Goal: Entertainment & Leisure: Browse casually

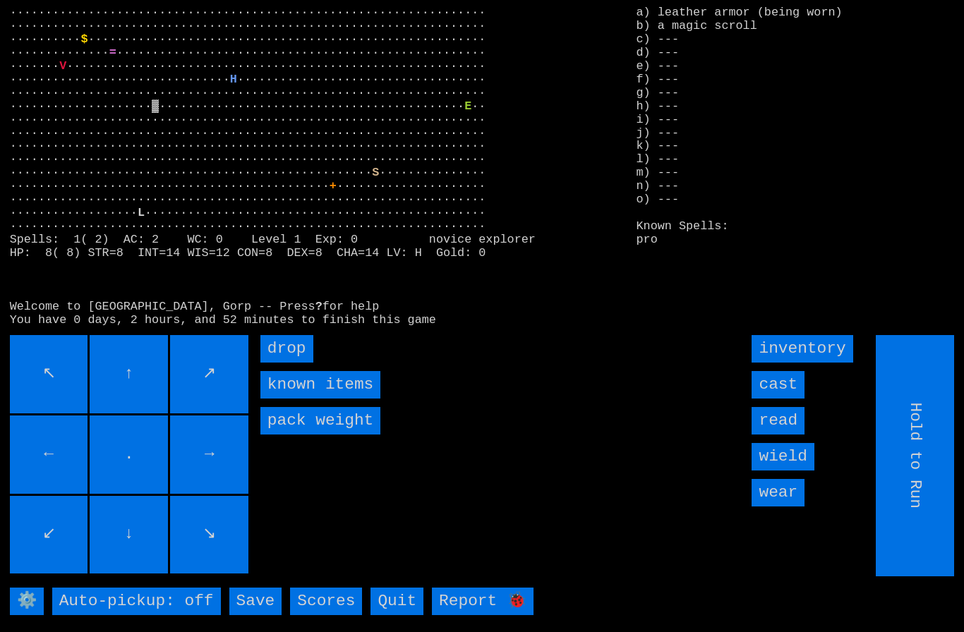
type input "Choose Direction"
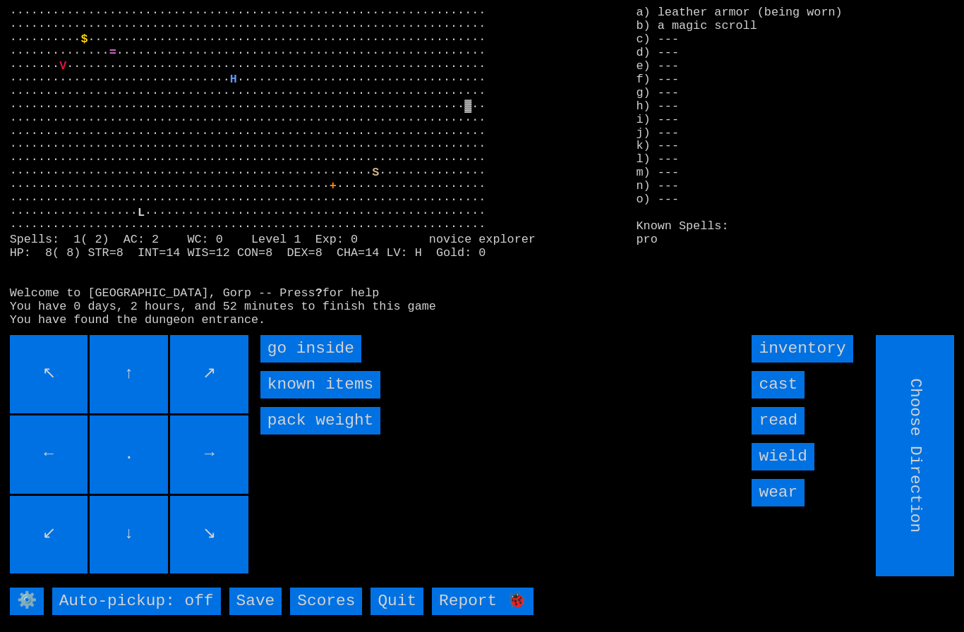
type input "Hold to Run"
click at [294, 363] on inside "go inside" at bounding box center [310, 349] width 101 height 28
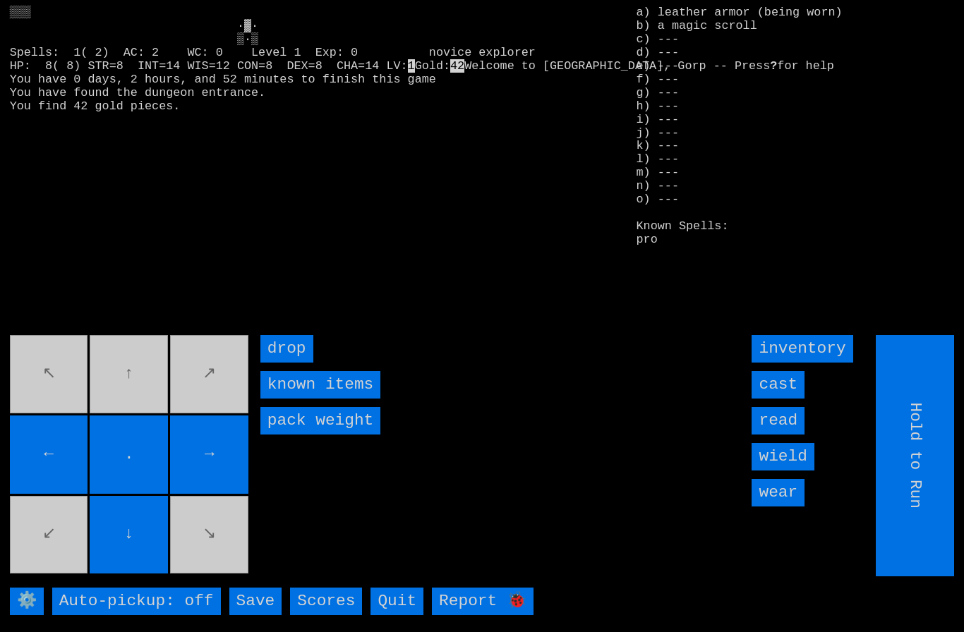
type input "Choose Direction"
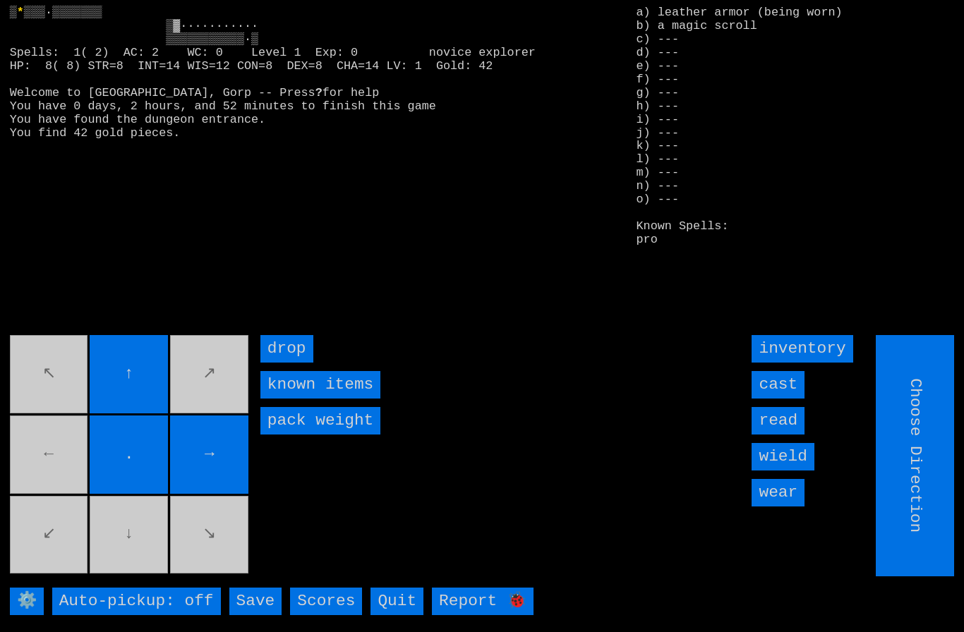
type input "Hold to Run"
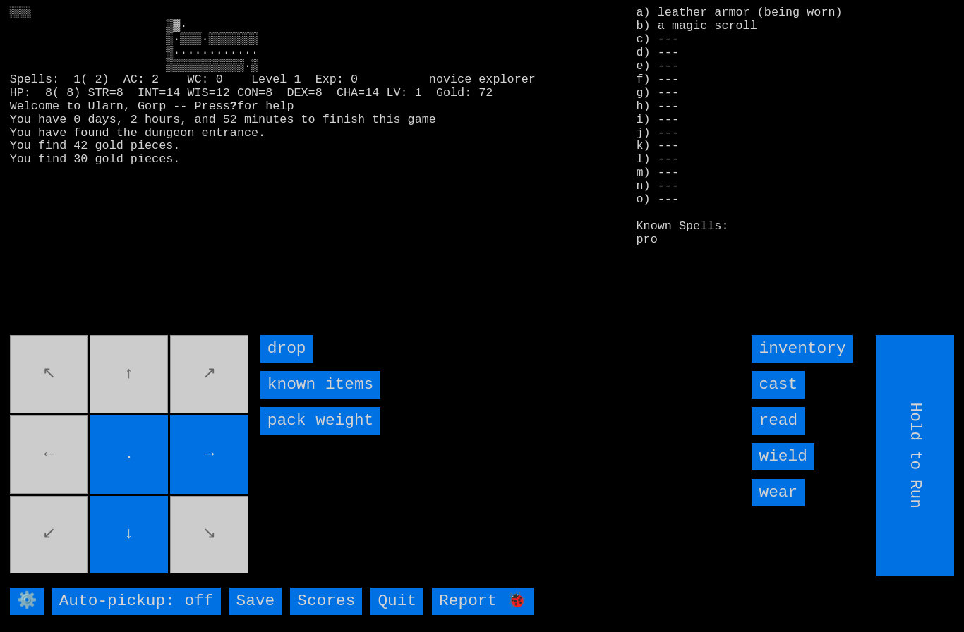
type input "Choose Direction"
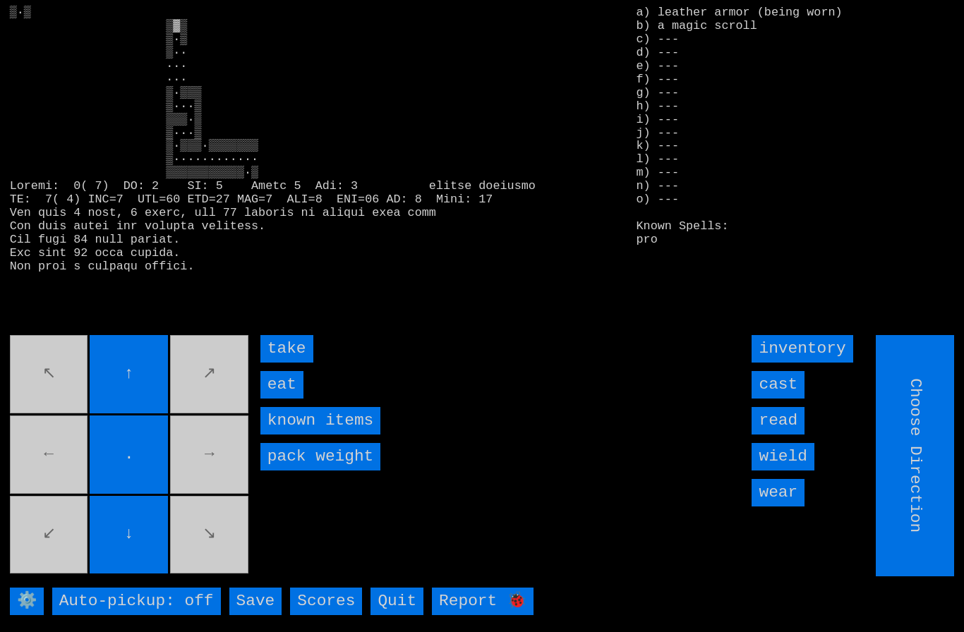
type input "Hold to Run"
click at [282, 399] on input "eat" at bounding box center [281, 385] width 43 height 28
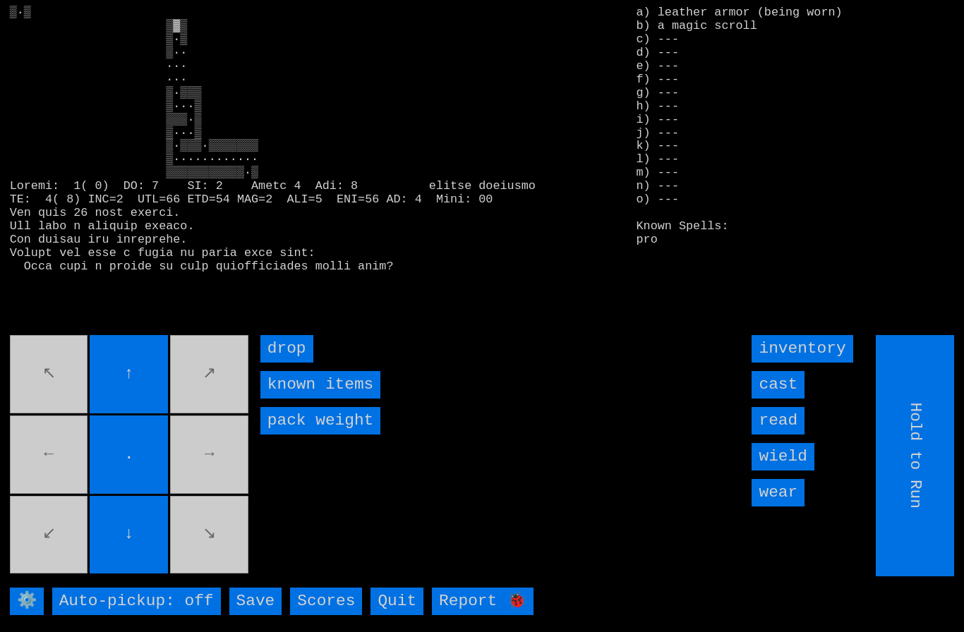
type input "Choose Direction"
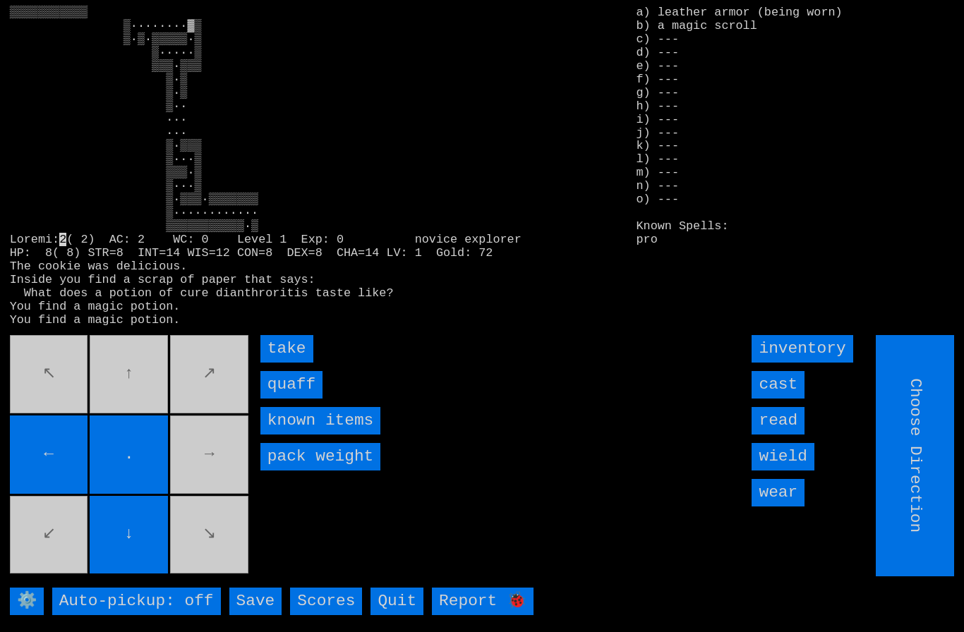
type input "Hold to Run"
click at [283, 399] on input "quaff" at bounding box center [291, 385] width 62 height 28
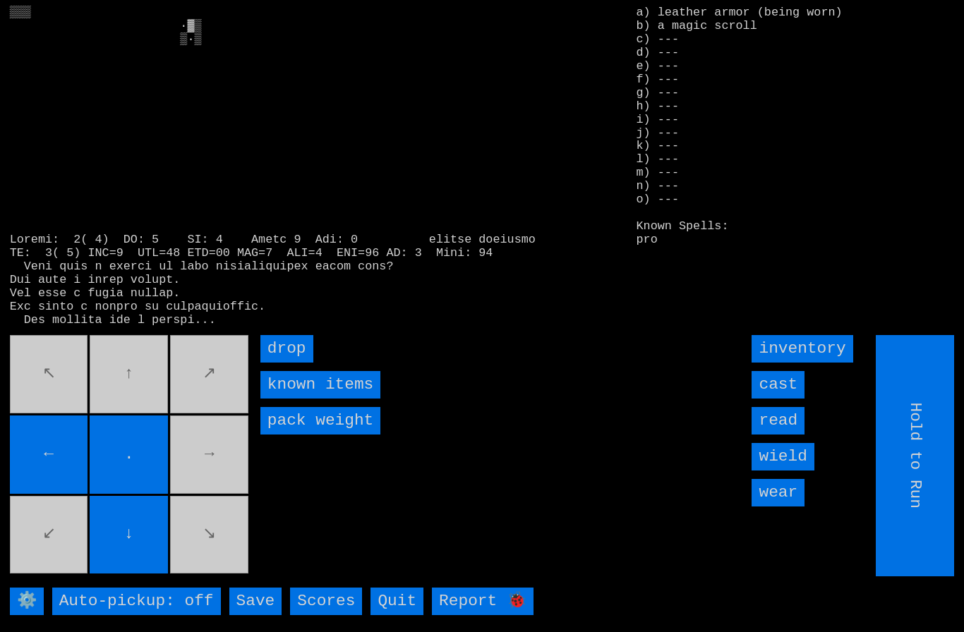
type input "Choose Direction"
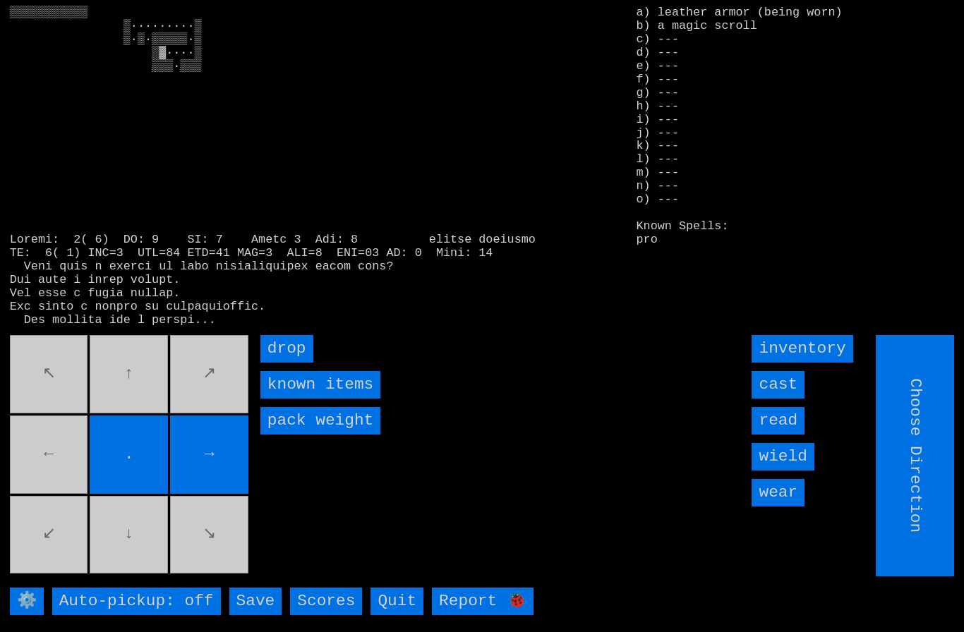
type input "Hold to Run"
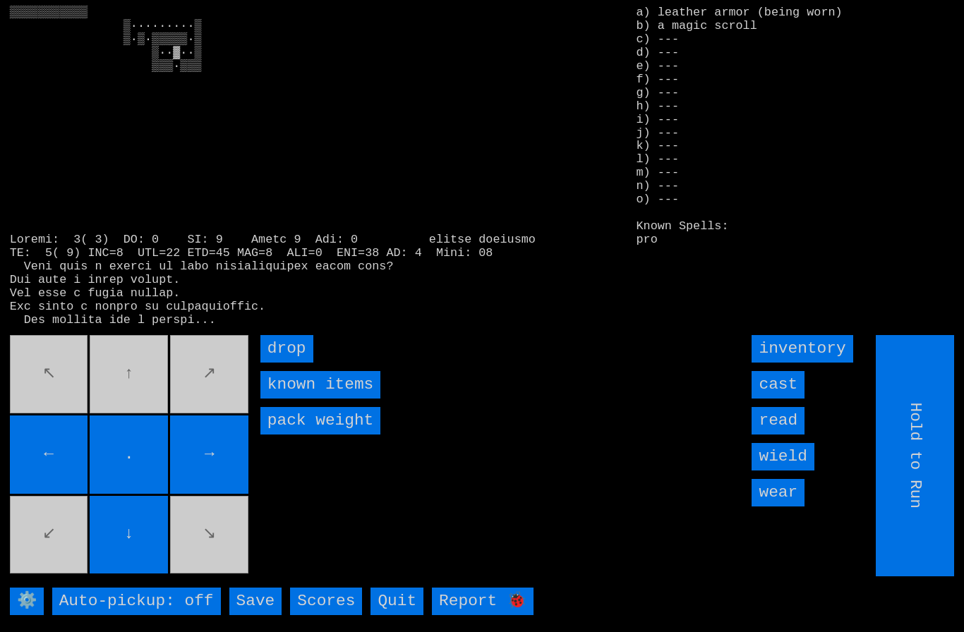
type input "Choose Direction"
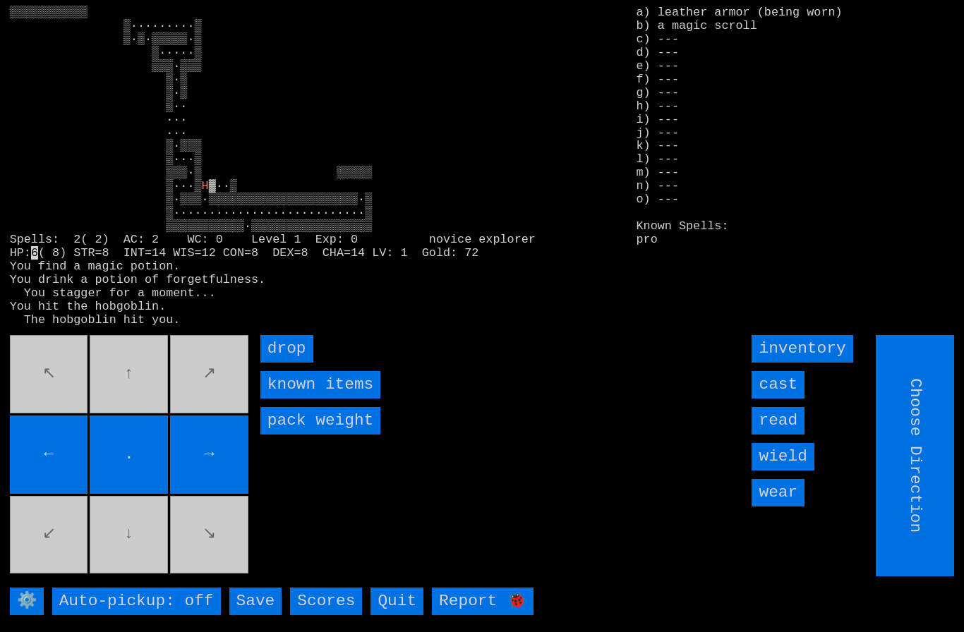
type input "Hold to Run"
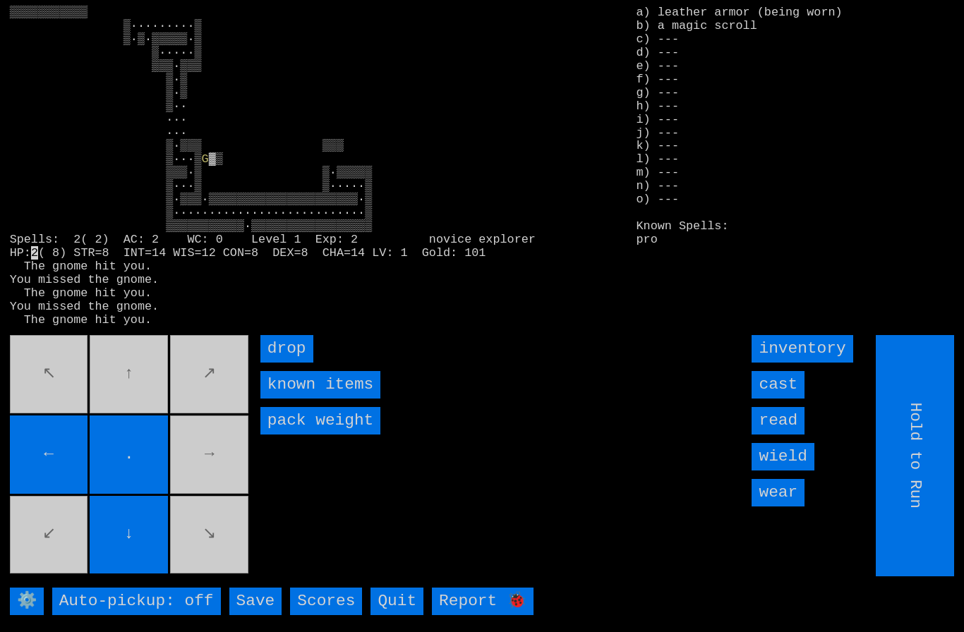
click at [788, 399] on input "cast" at bounding box center [778, 385] width 53 height 28
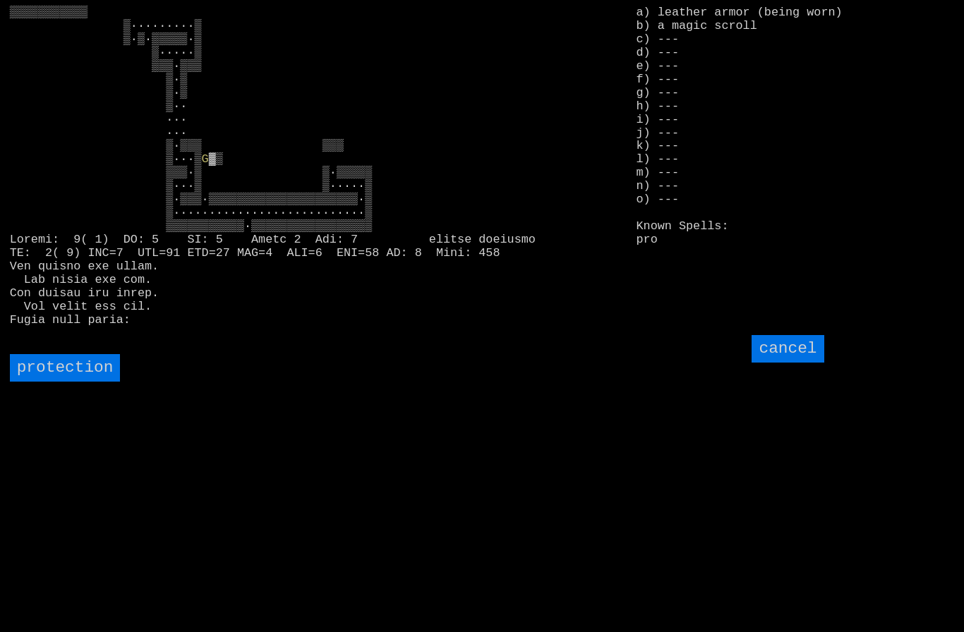
click at [72, 382] on input "protection" at bounding box center [65, 368] width 111 height 28
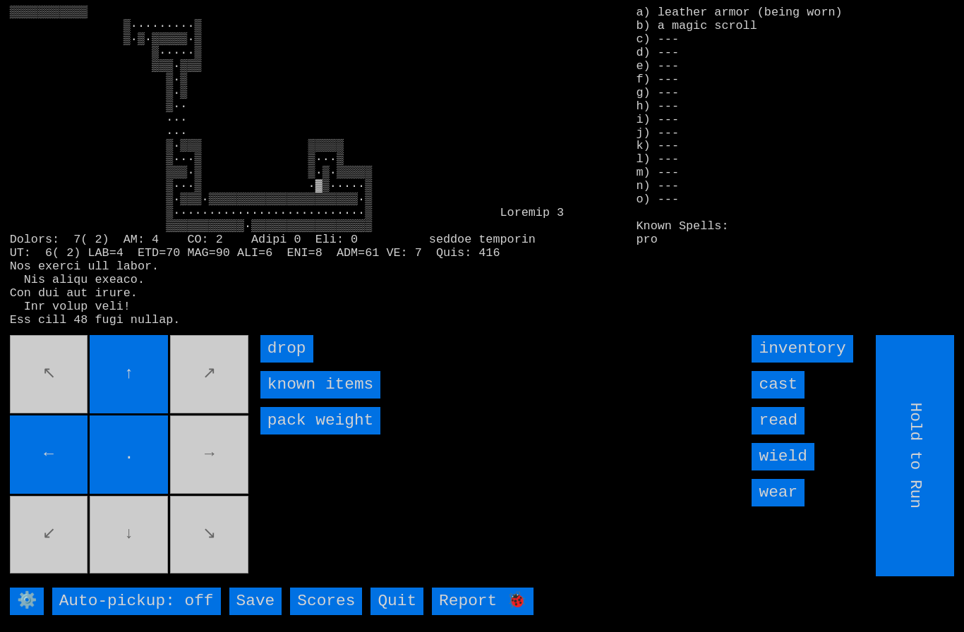
type input "Choose Direction"
type input "Hold to Run"
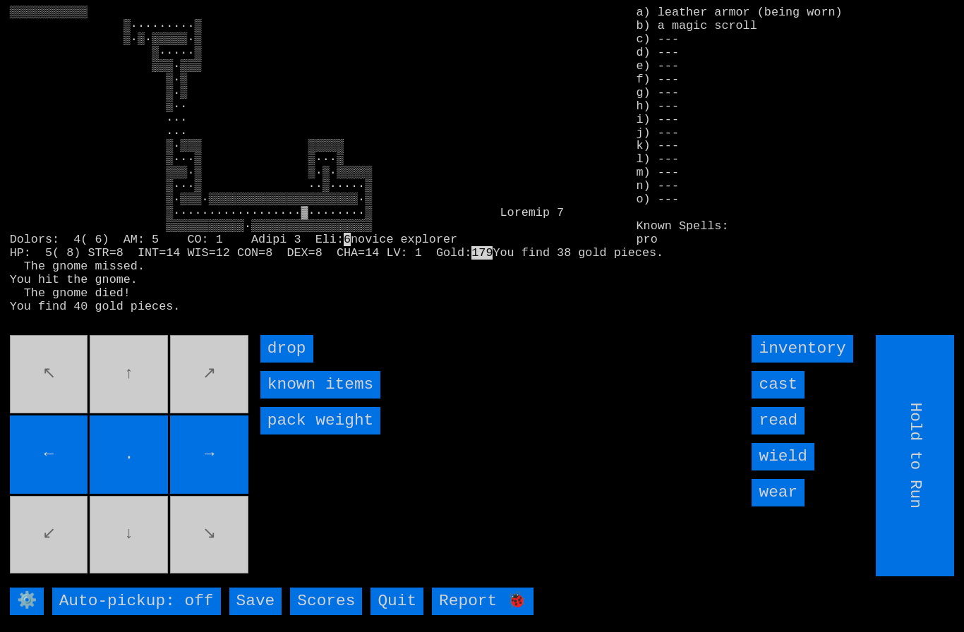
type input "Choose Direction"
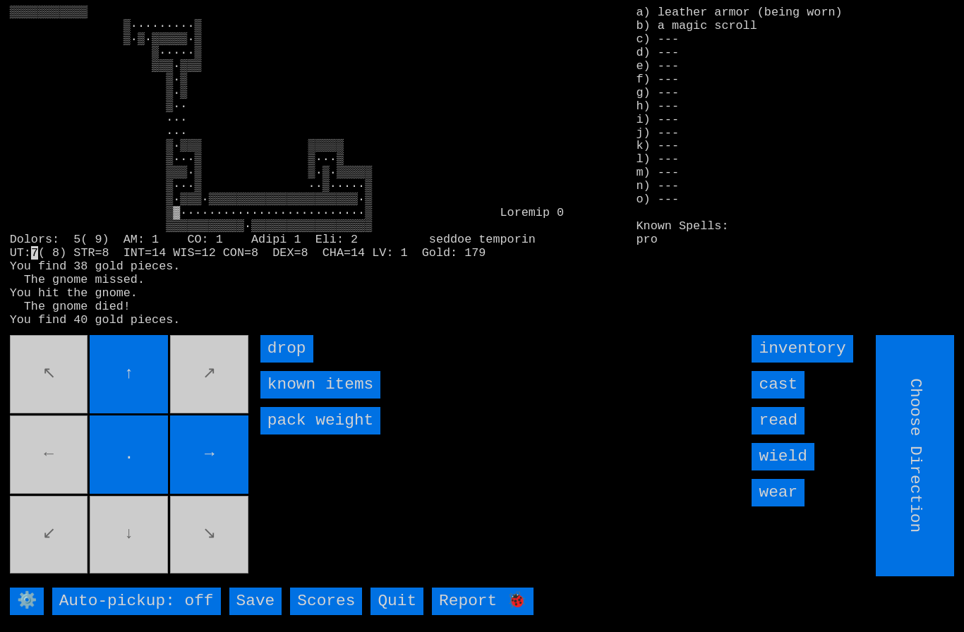
type input "Hold to Run"
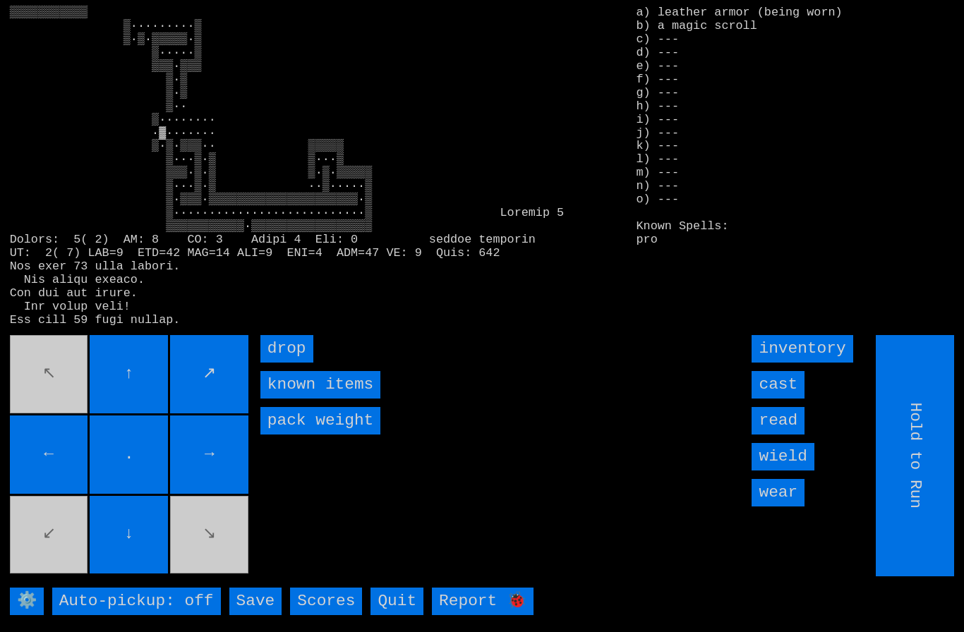
type input "Choose Direction"
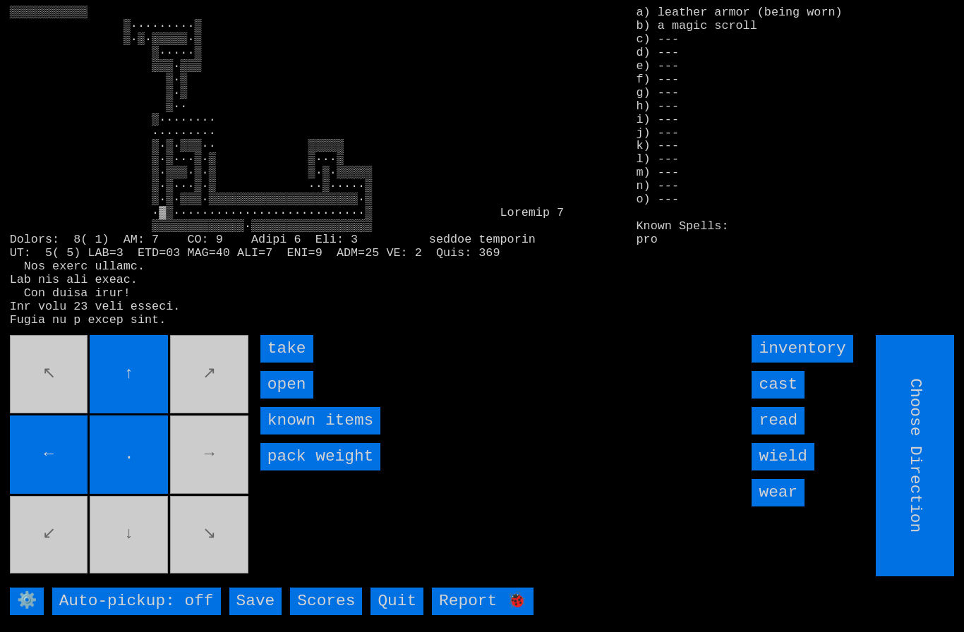
type input "Hold to Run"
click at [284, 363] on input "take" at bounding box center [286, 349] width 53 height 28
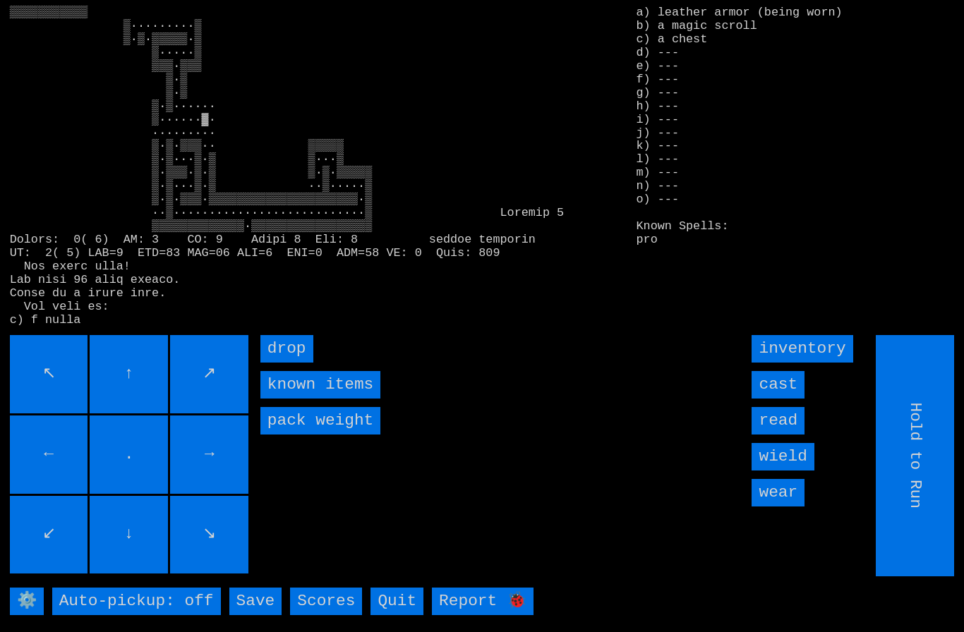
type input "Choose Direction"
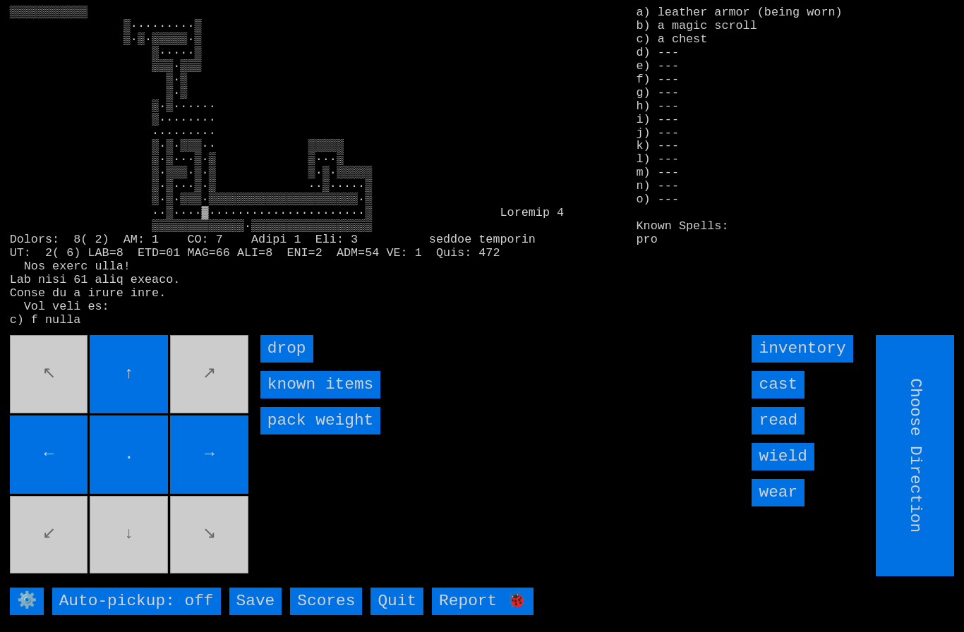
type input "Hold to Run"
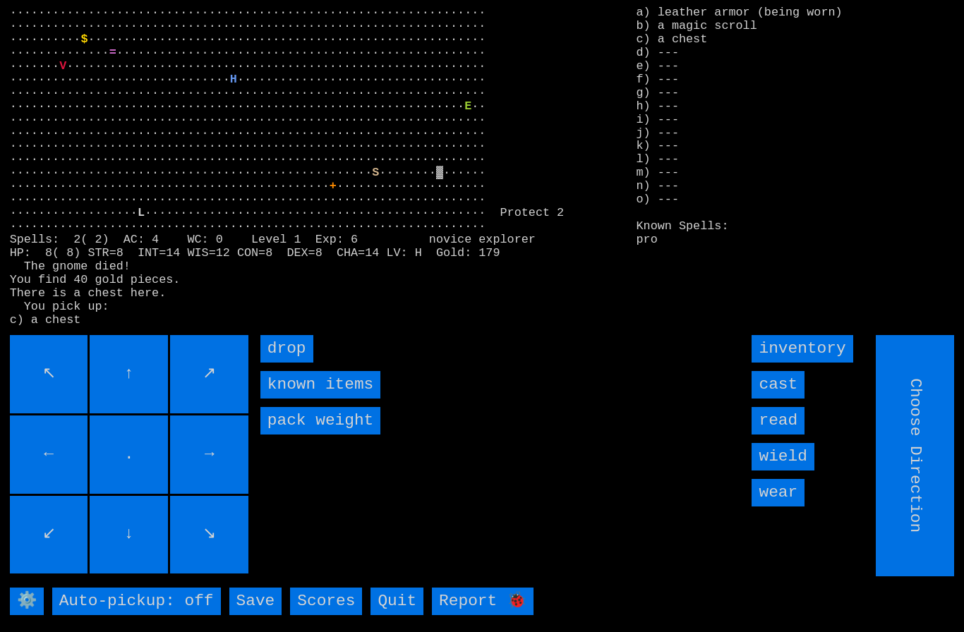
type input "Hold to Run"
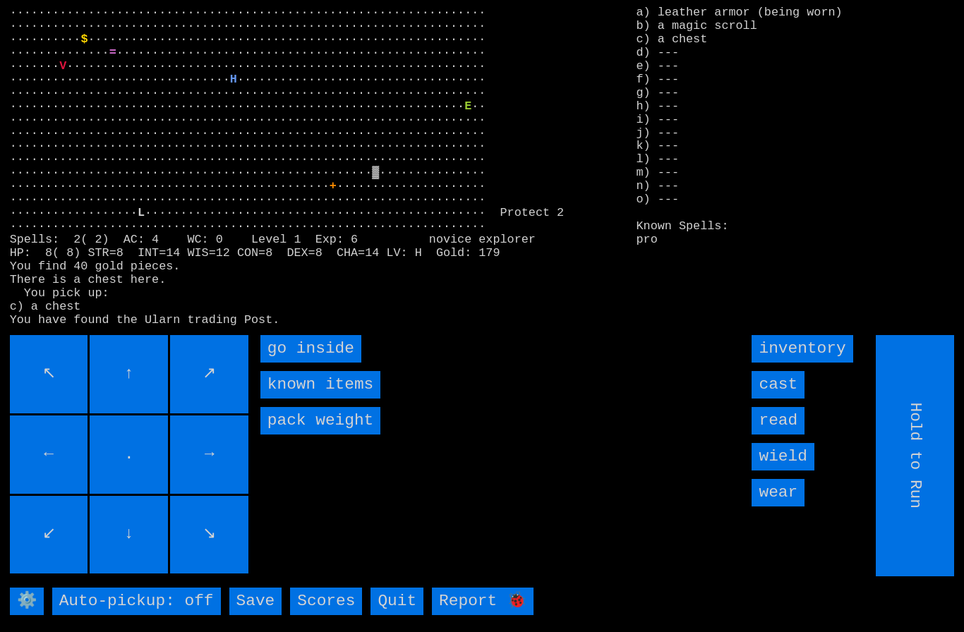
click at [292, 363] on inside "go inside" at bounding box center [310, 349] width 101 height 28
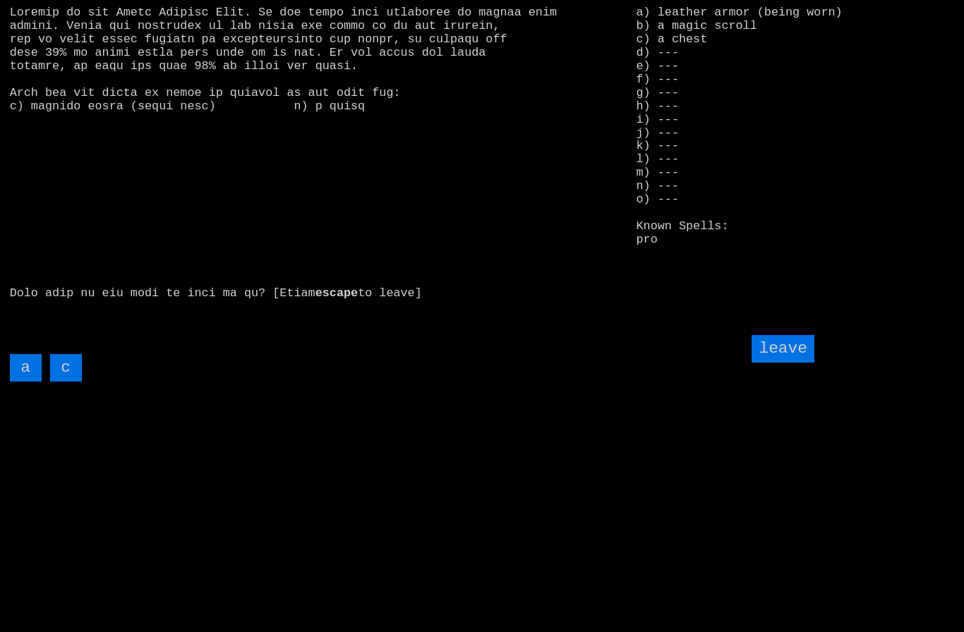
click at [71, 382] on input "c" at bounding box center [66, 368] width 32 height 28
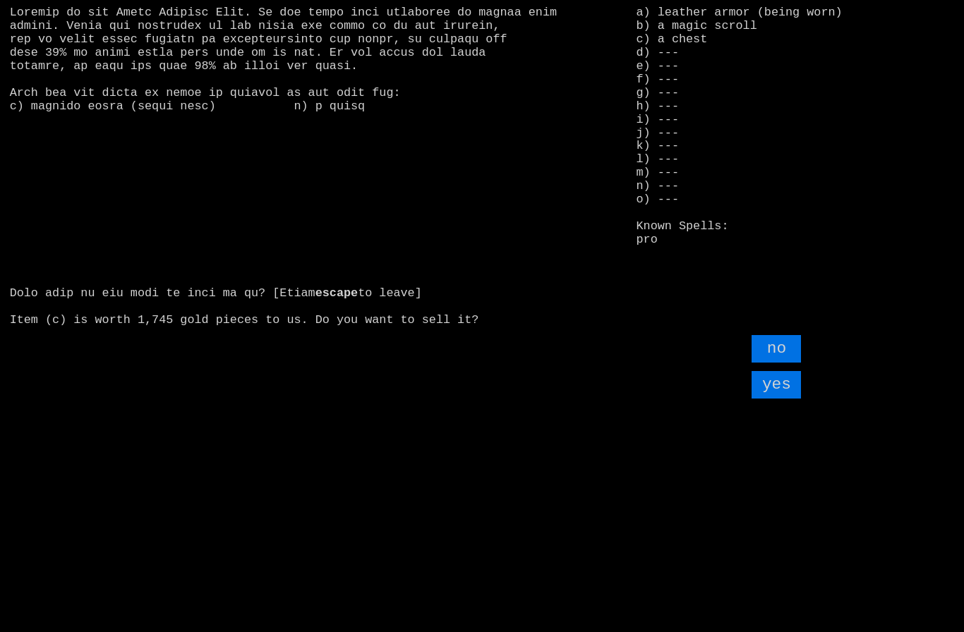
click at [779, 399] on input "yes" at bounding box center [776, 385] width 49 height 28
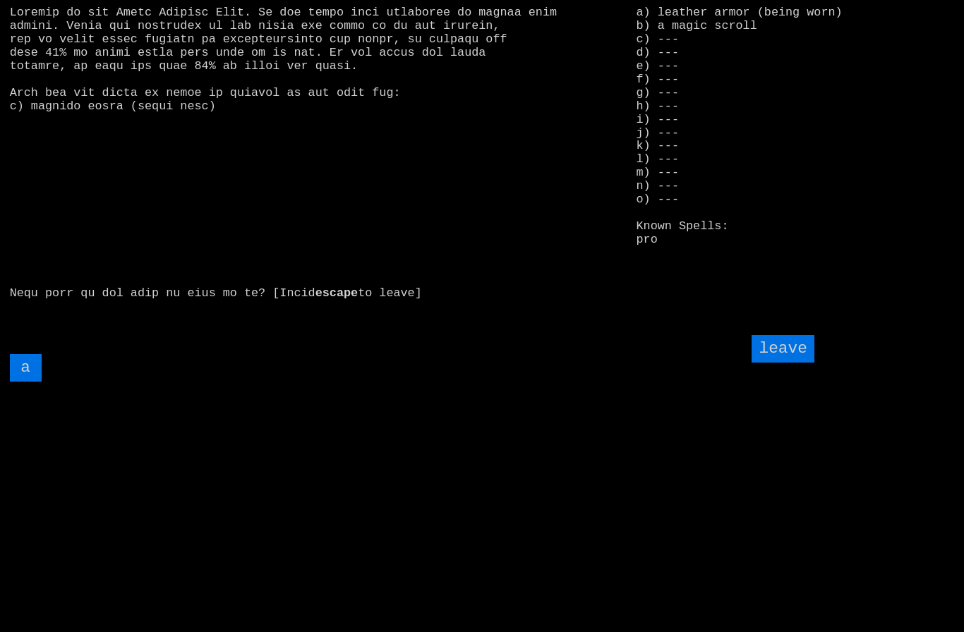
click at [789, 363] on input "leave" at bounding box center [783, 349] width 62 height 28
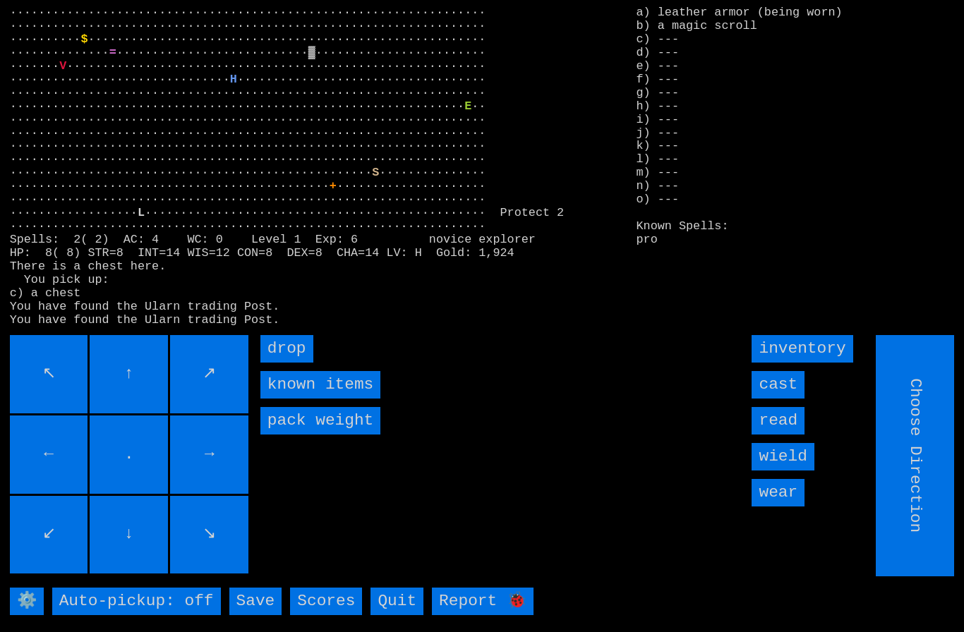
type input "Hold to Run"
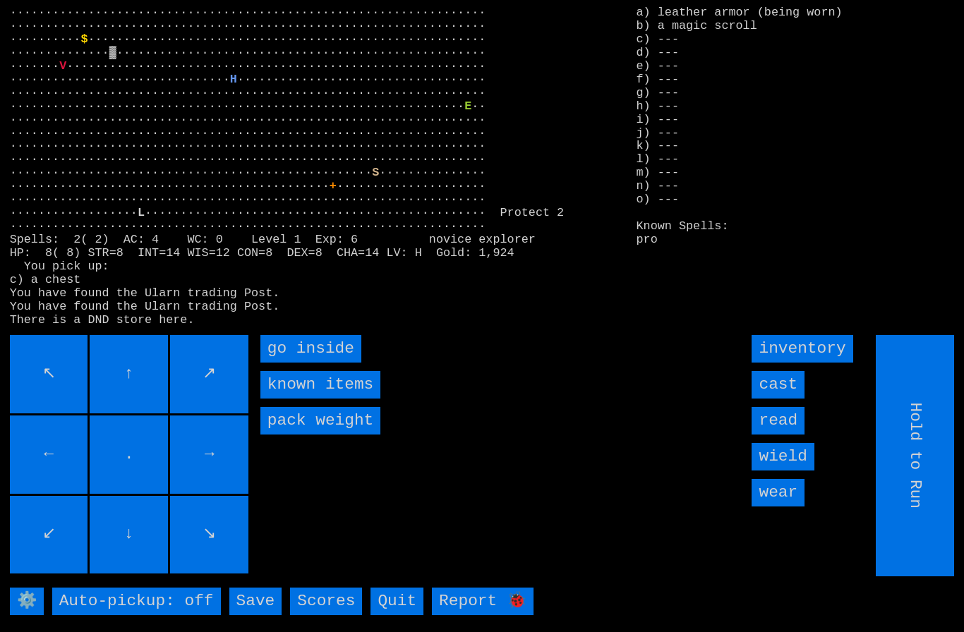
click at [287, 363] on inside "go inside" at bounding box center [310, 349] width 101 height 28
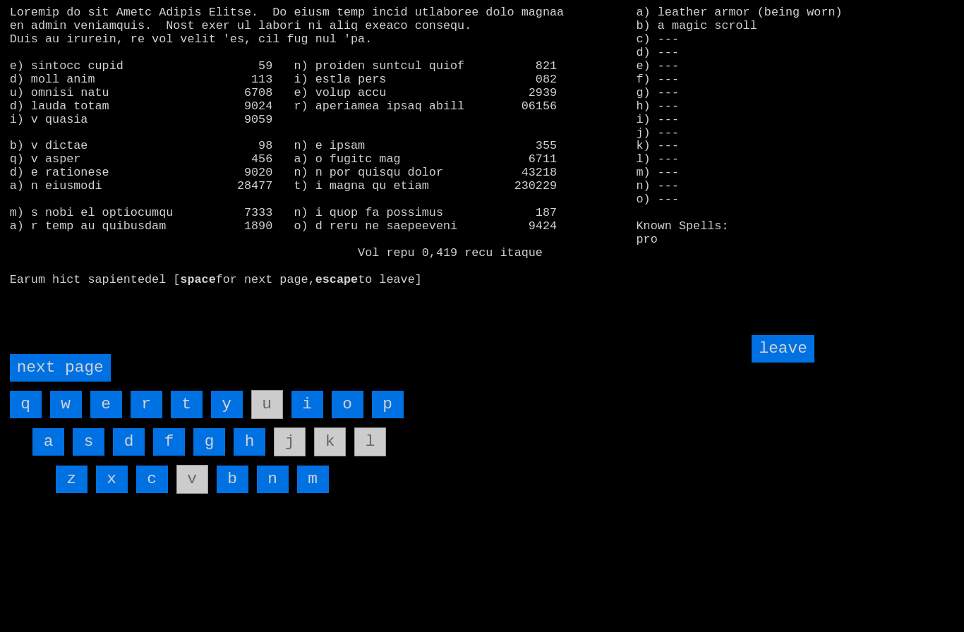
click at [392, 419] on input "p" at bounding box center [388, 405] width 32 height 28
click at [791, 363] on input "leave" at bounding box center [783, 349] width 62 height 28
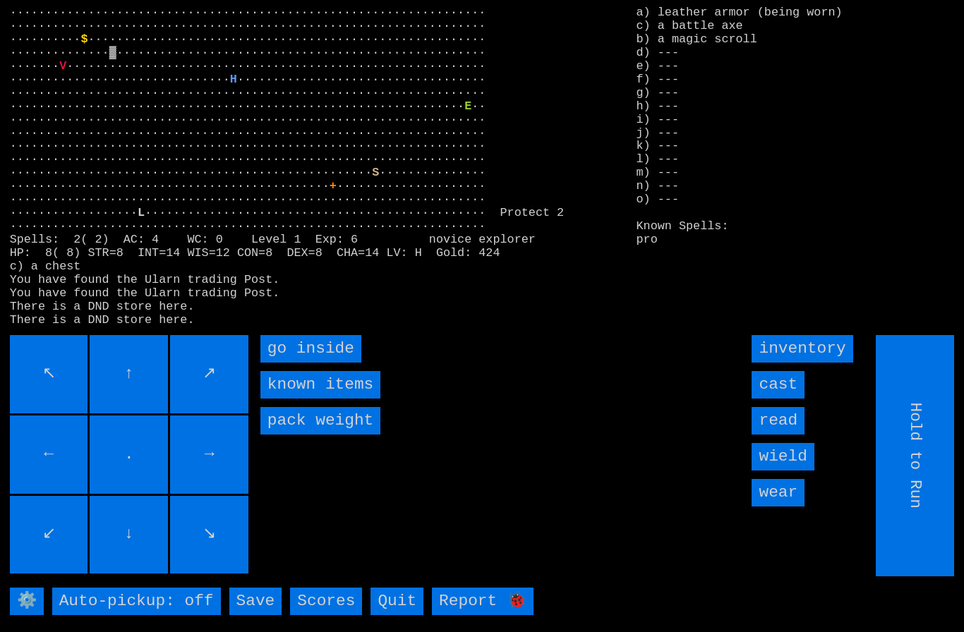
click at [793, 471] on input "wield" at bounding box center [783, 457] width 62 height 28
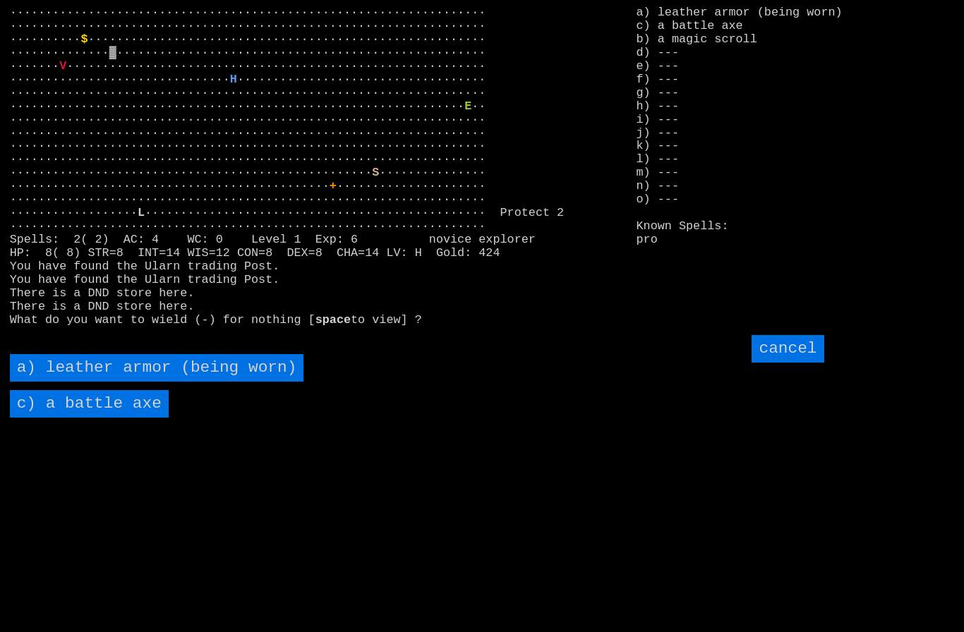
click at [73, 418] on axe "c) a battle axe" at bounding box center [89, 404] width 159 height 28
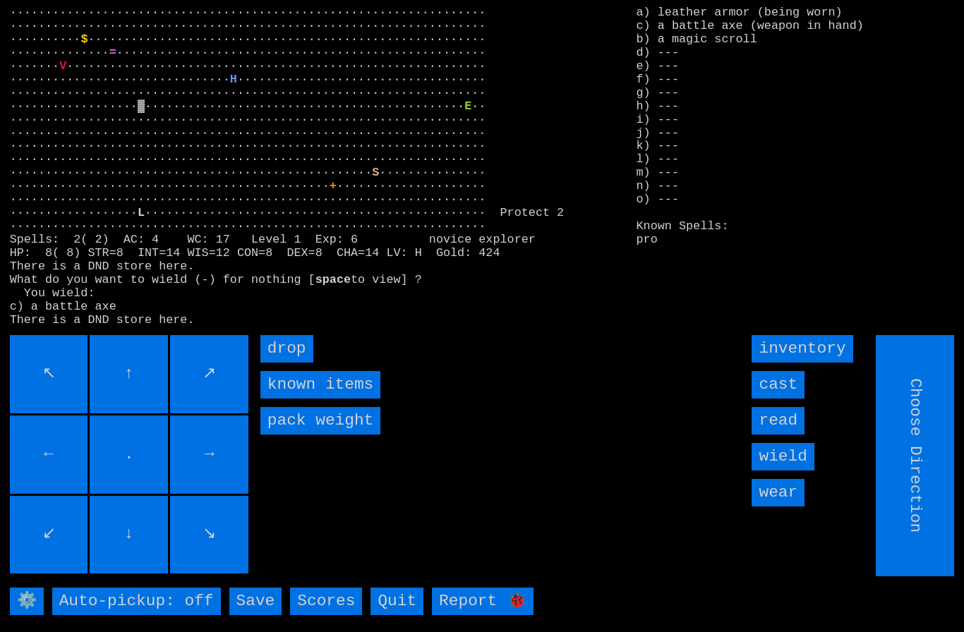
type input "Hold to Run"
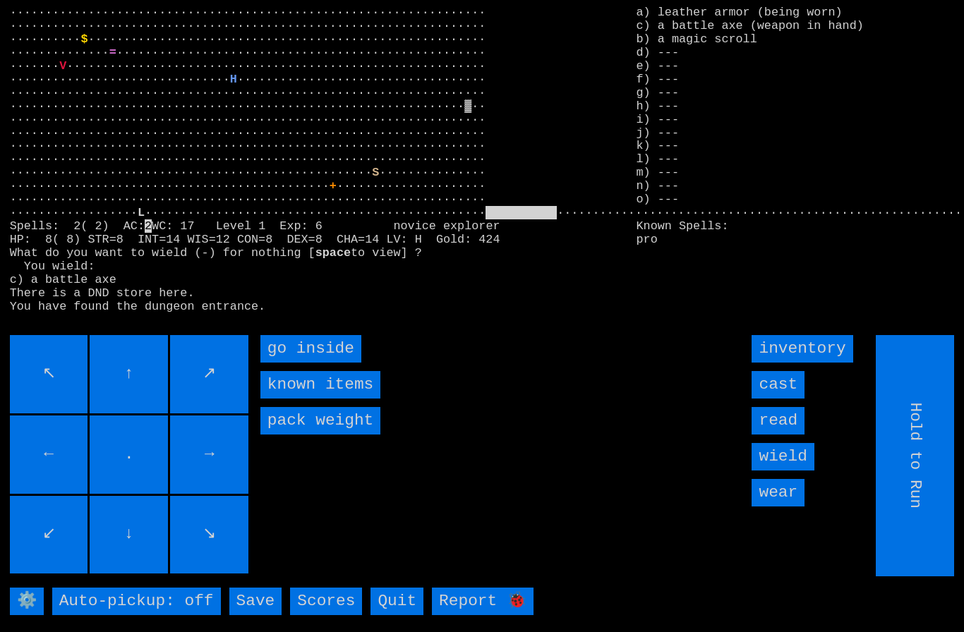
click at [297, 363] on inside "go inside" at bounding box center [310, 349] width 101 height 28
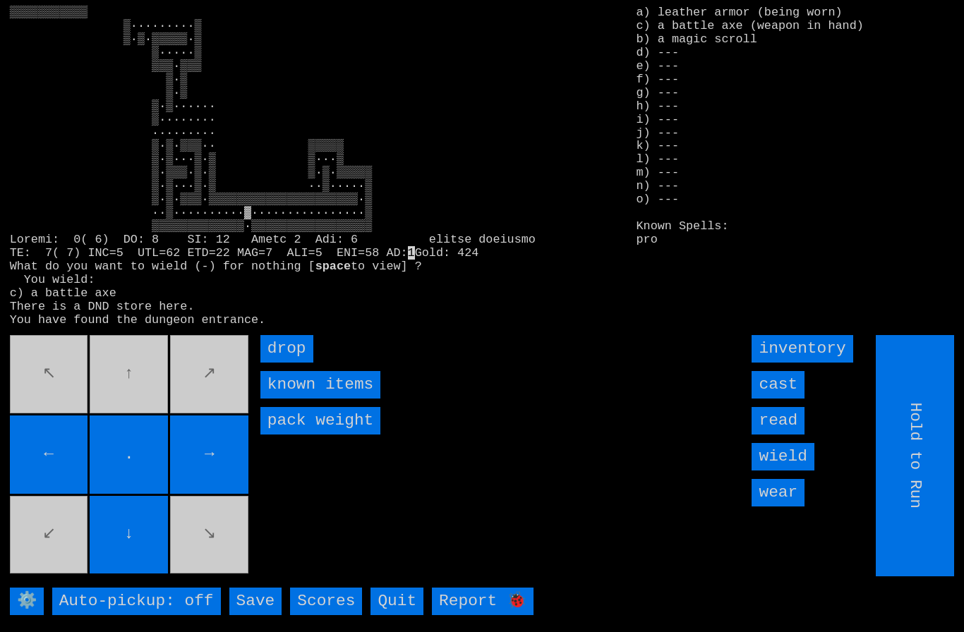
type input "Choose Direction"
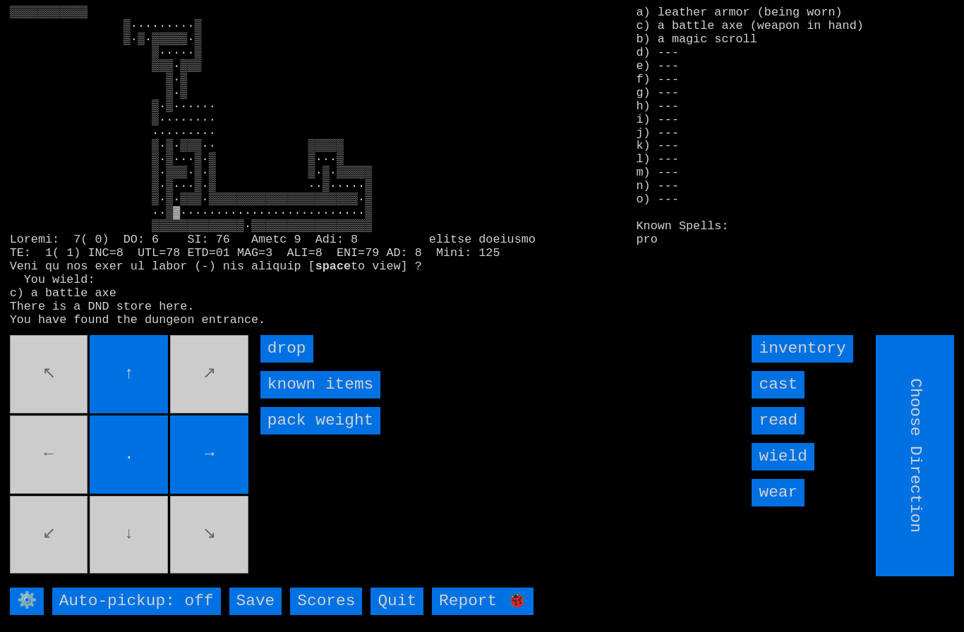
type input "Hold to Run"
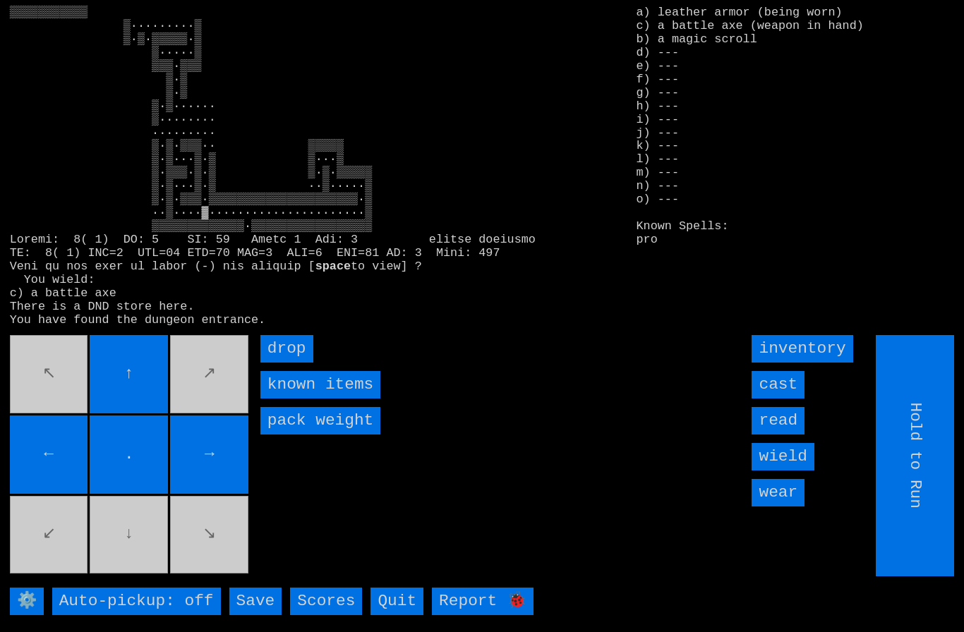
type input "Choose Direction"
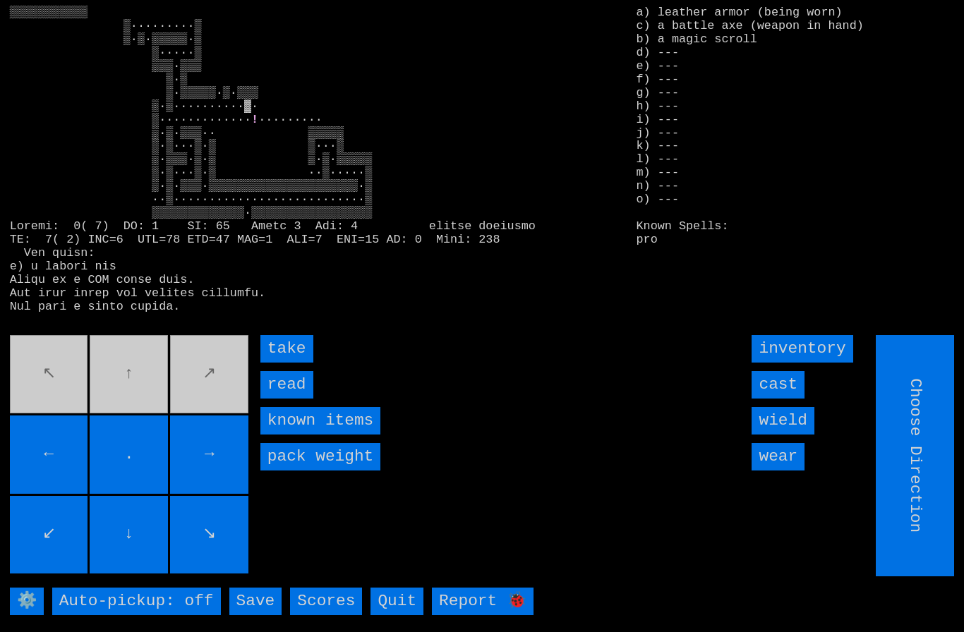
type input "Hold to Run"
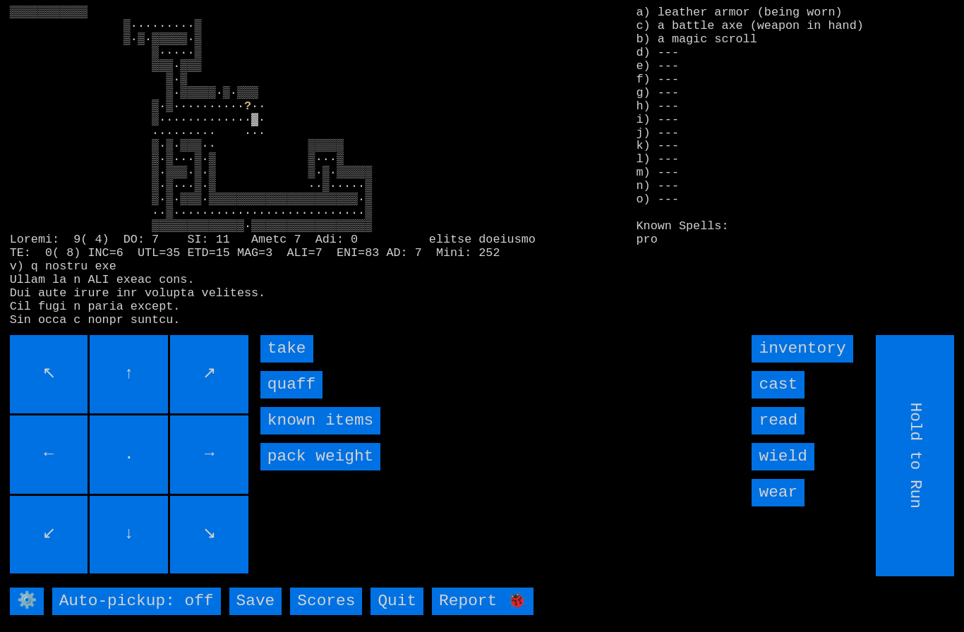
click at [278, 399] on input "quaff" at bounding box center [291, 385] width 62 height 28
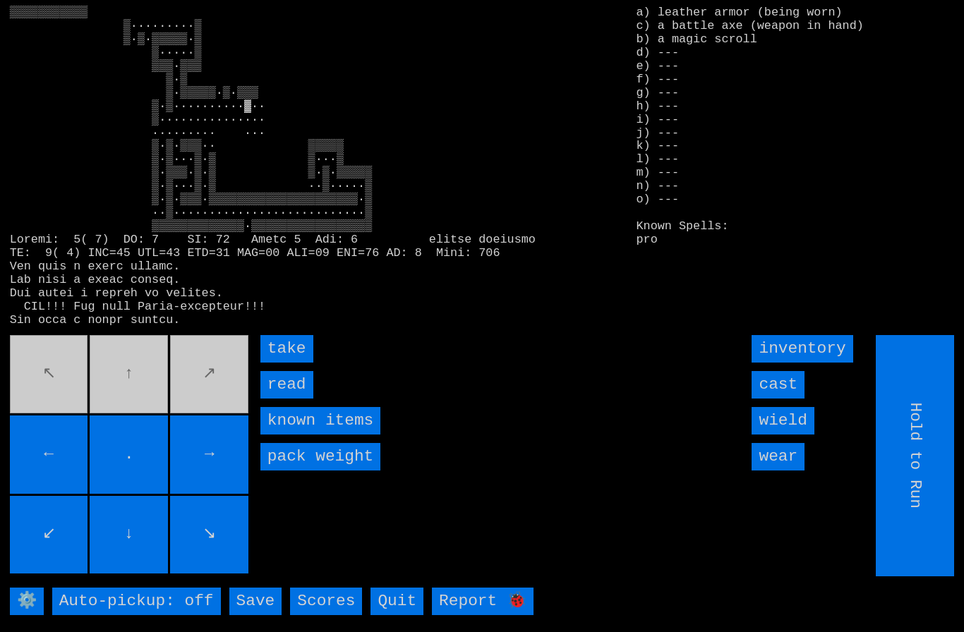
click at [279, 363] on input "take" at bounding box center [286, 349] width 53 height 28
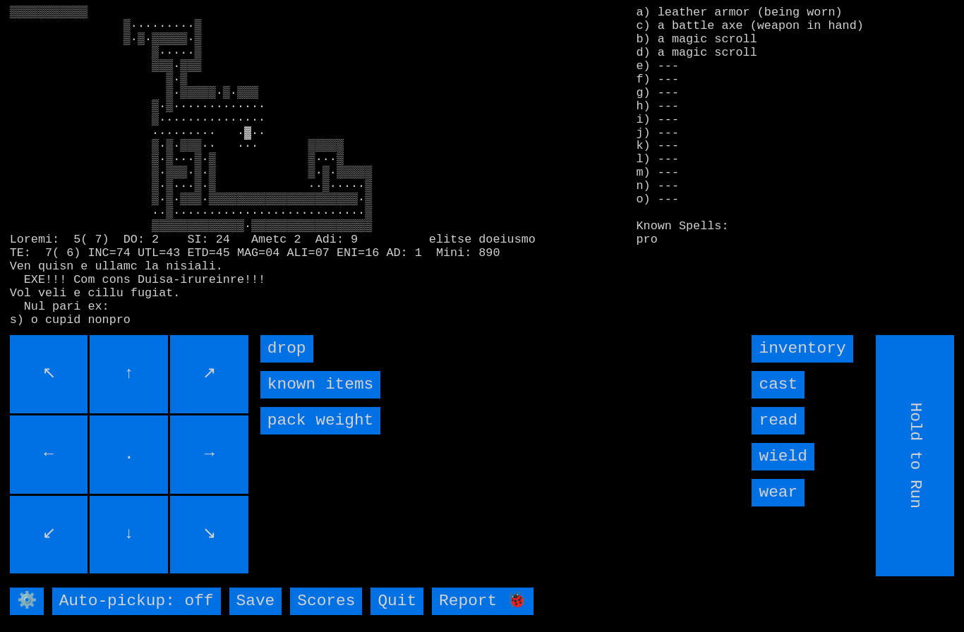
type input "Choose Direction"
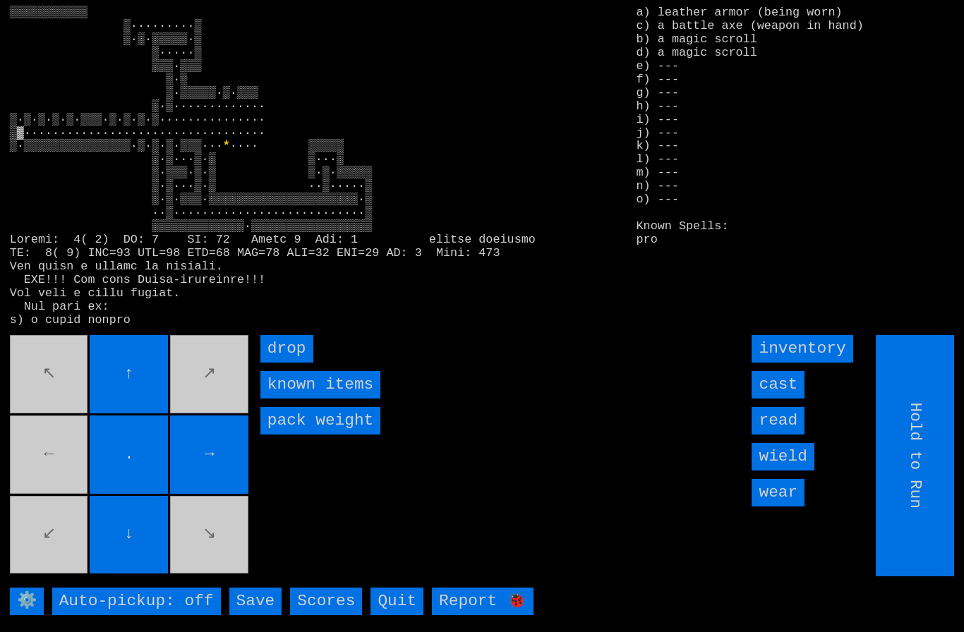
type input "Choose Direction"
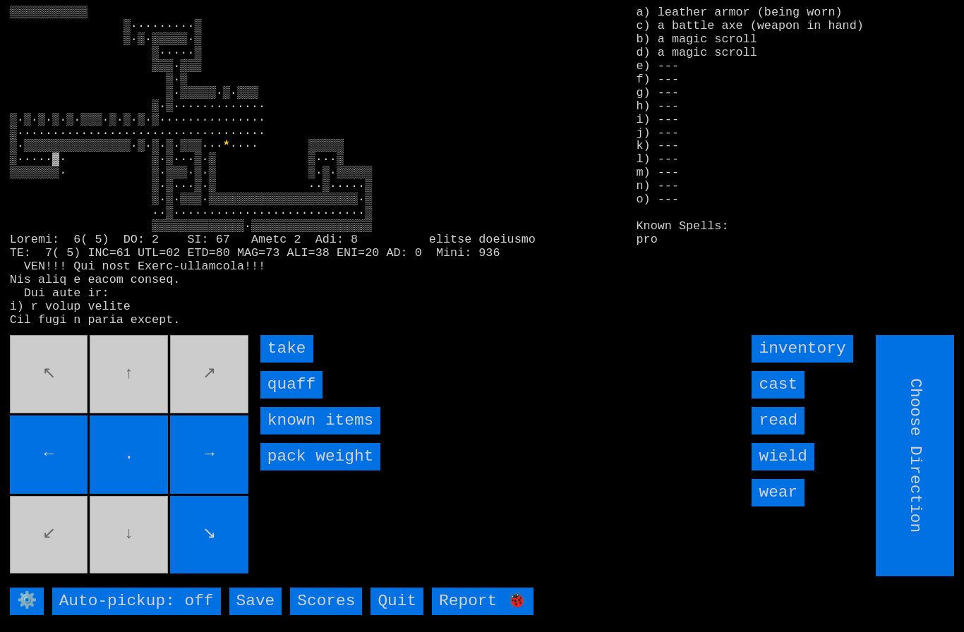
type input "Hold to Run"
click at [285, 399] on input "quaff" at bounding box center [291, 385] width 62 height 28
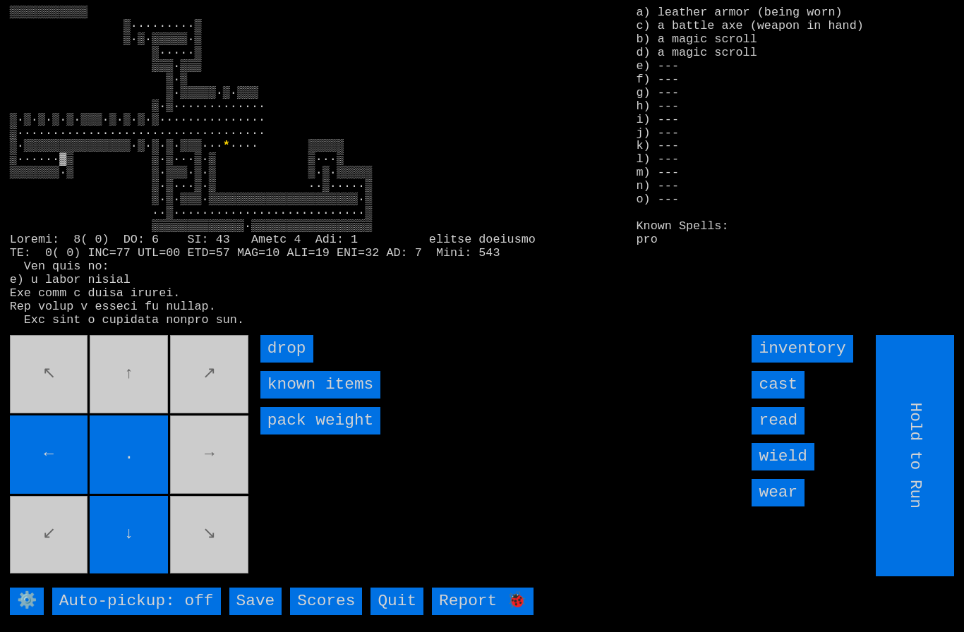
type input "Choose Direction"
type input "Hold to Run"
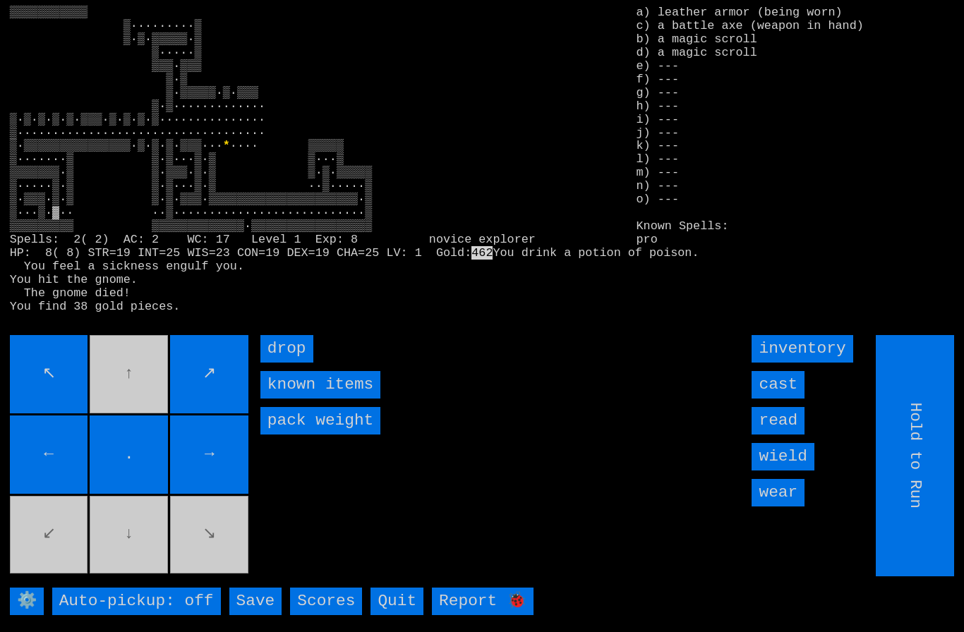
type input "Choose Direction"
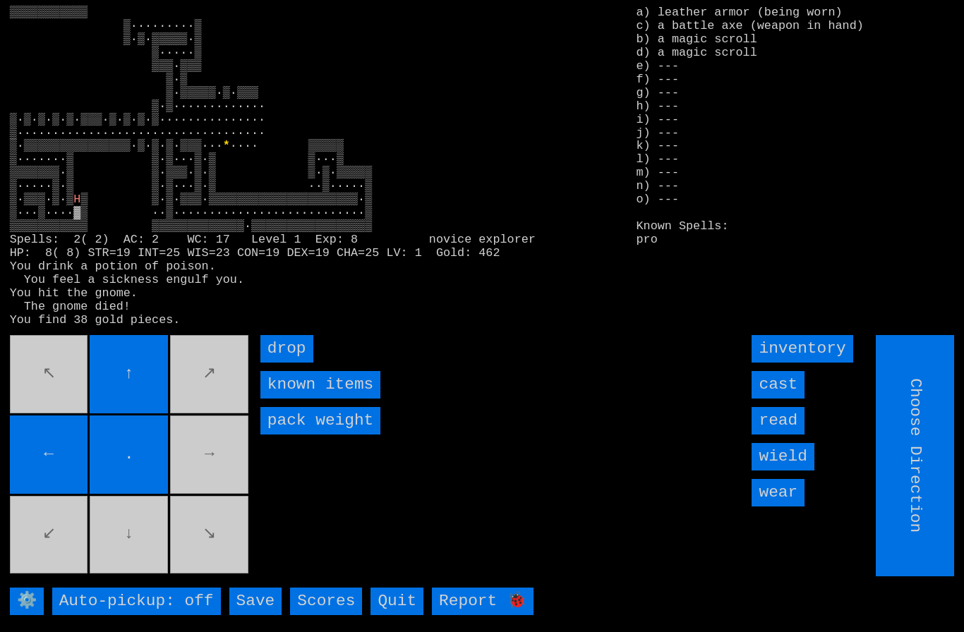
type input "Hold to Run"
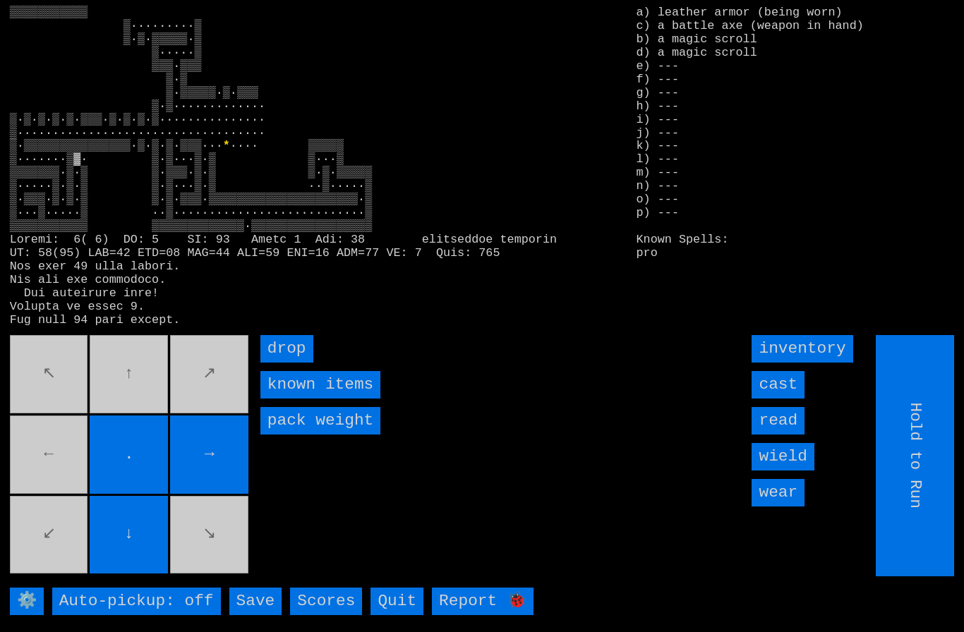
type input "Choose Direction"
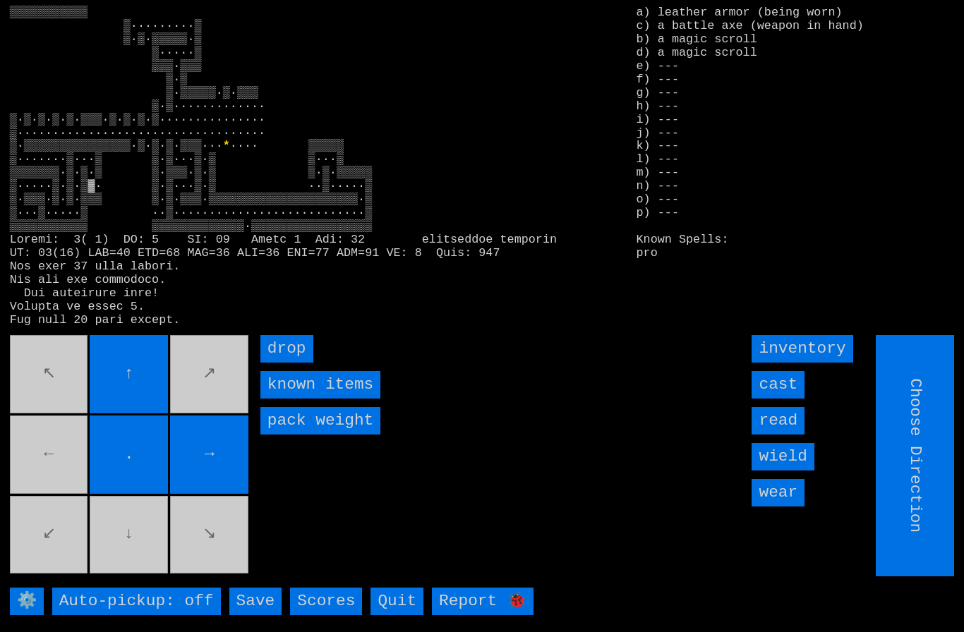
type input "Hold to Run"
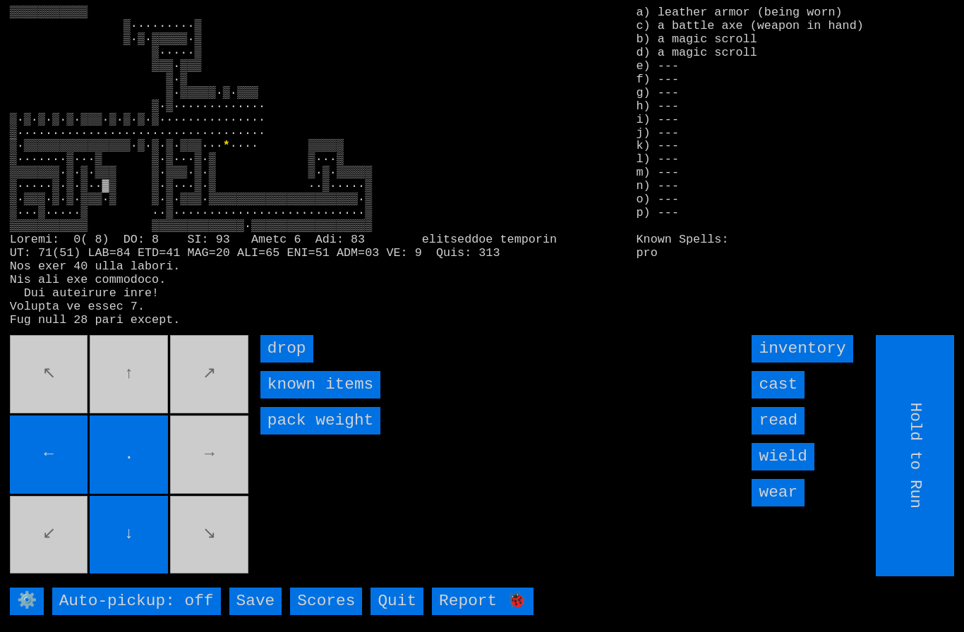
click at [209, 483] on movebuttons "↖ ↑ ↗ ← . → ↙ ↓ ↘" at bounding box center [130, 455] width 241 height 241
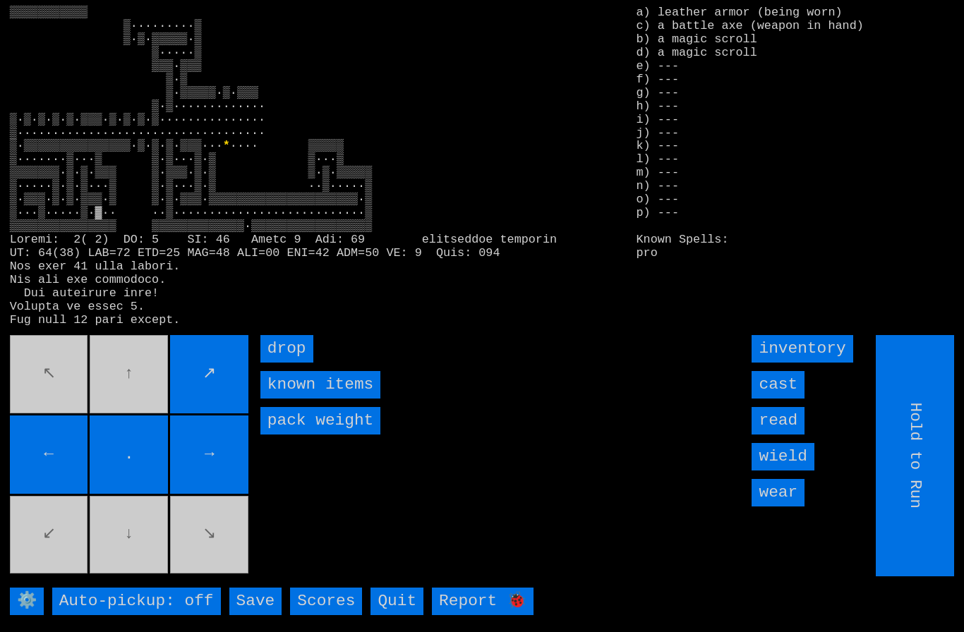
type input "Choose Direction"
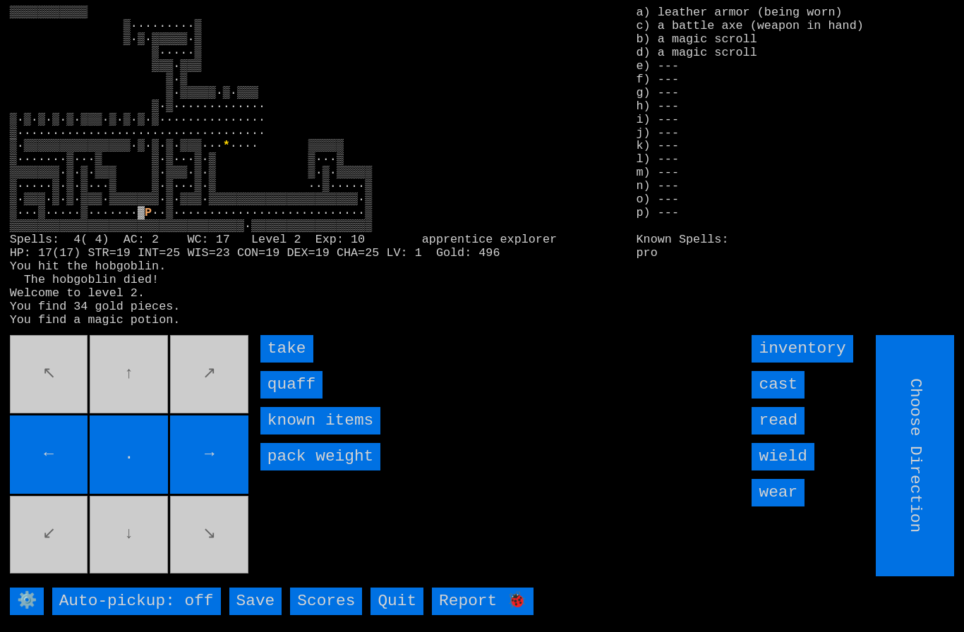
type input "Hold to Run"
click at [281, 399] on input "quaff" at bounding box center [291, 385] width 62 height 28
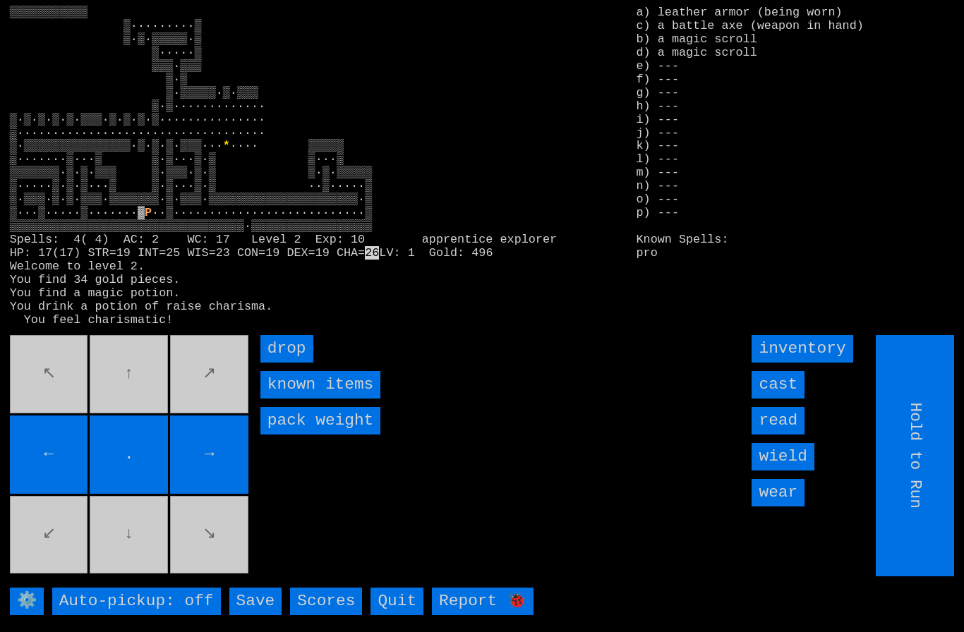
type input "Choose Direction"
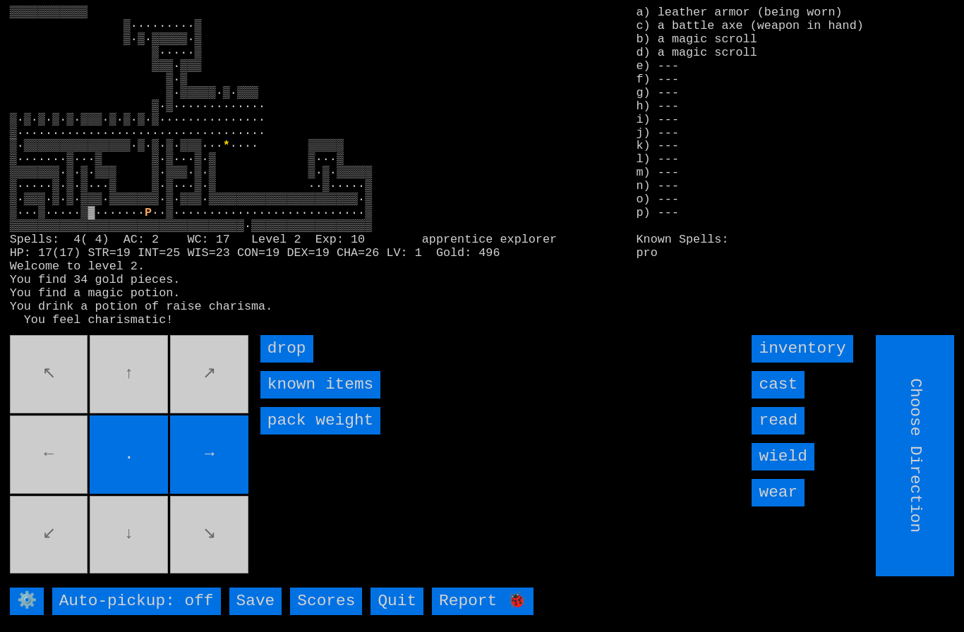
type input "Hold to Run"
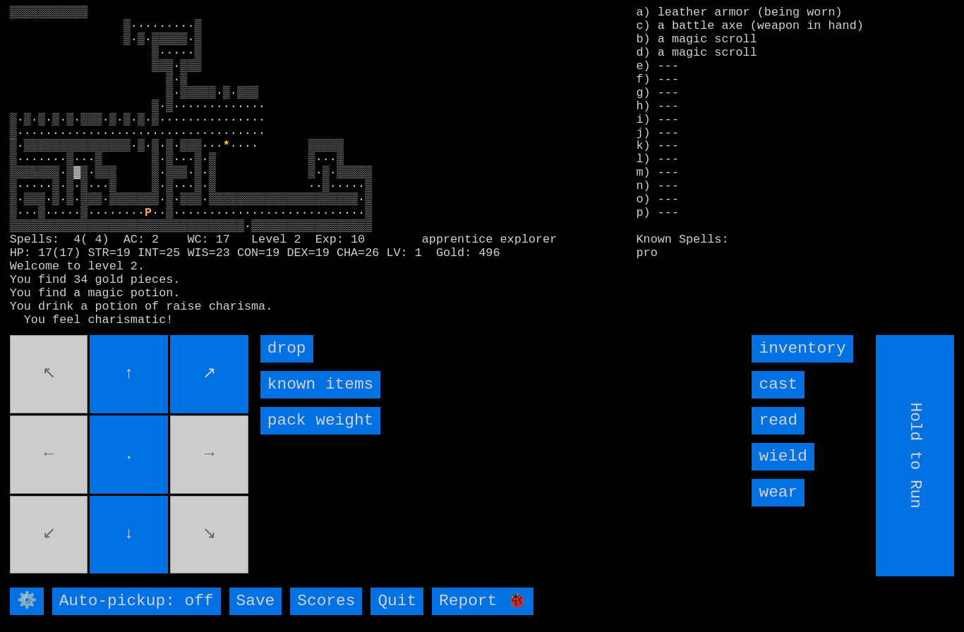
click at [61, 545] on movebuttons "↖ ↑ ↗ ← . → ↙ ↓ ↘" at bounding box center [130, 455] width 241 height 241
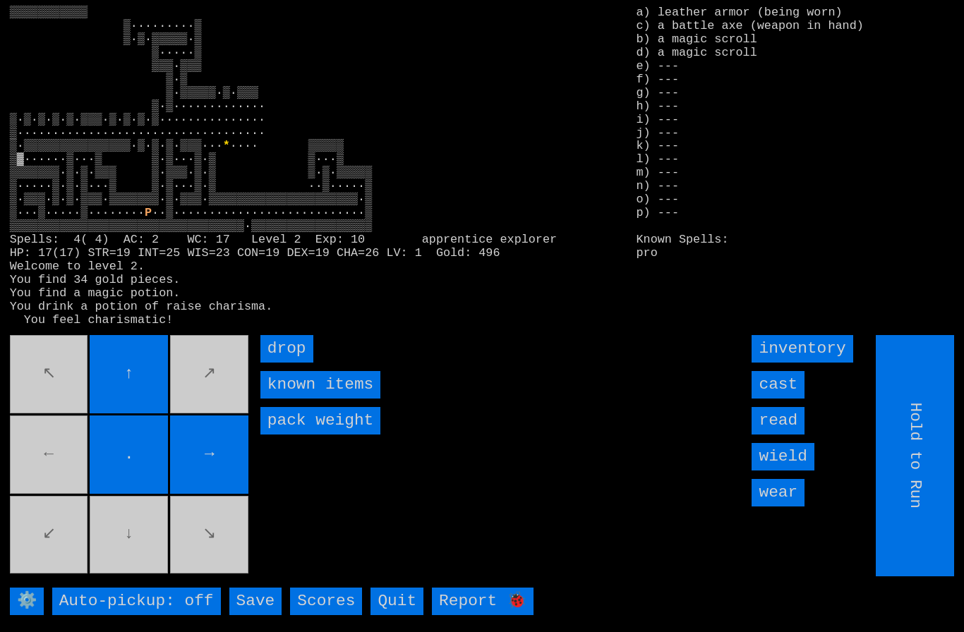
type input "Choose Direction"
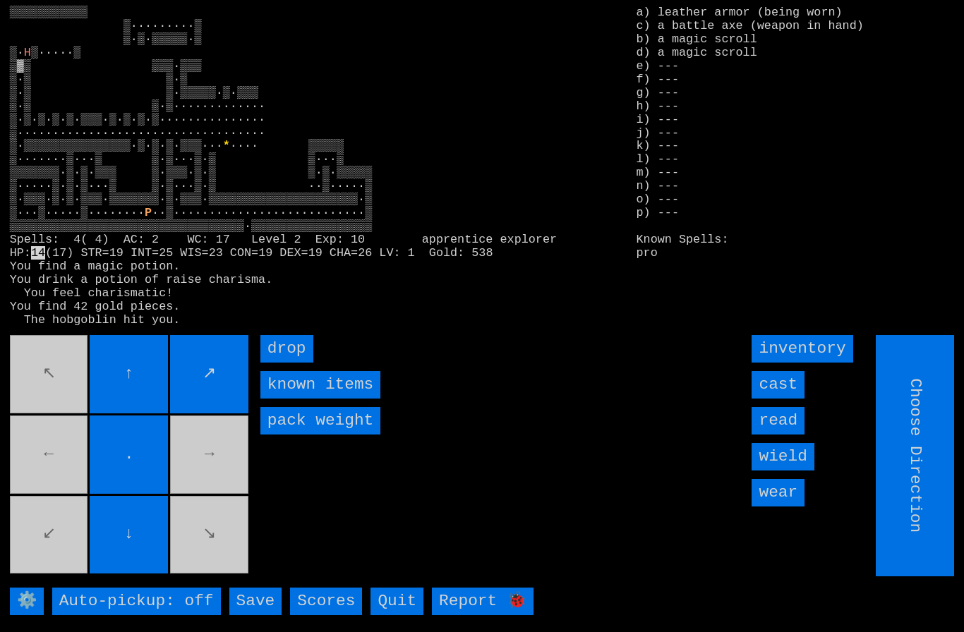
type input "Hold to Run"
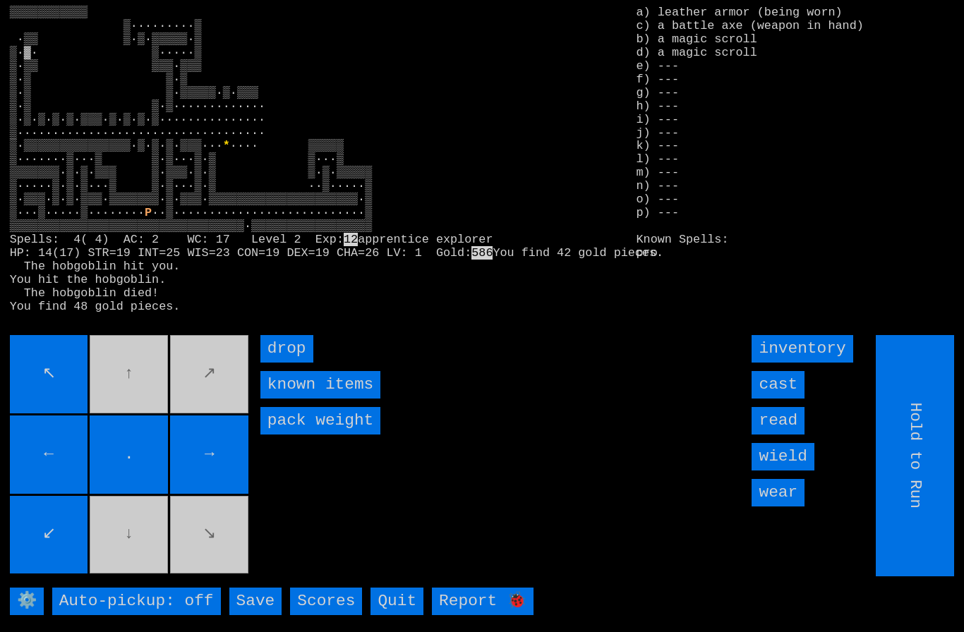
type input "Choose Direction"
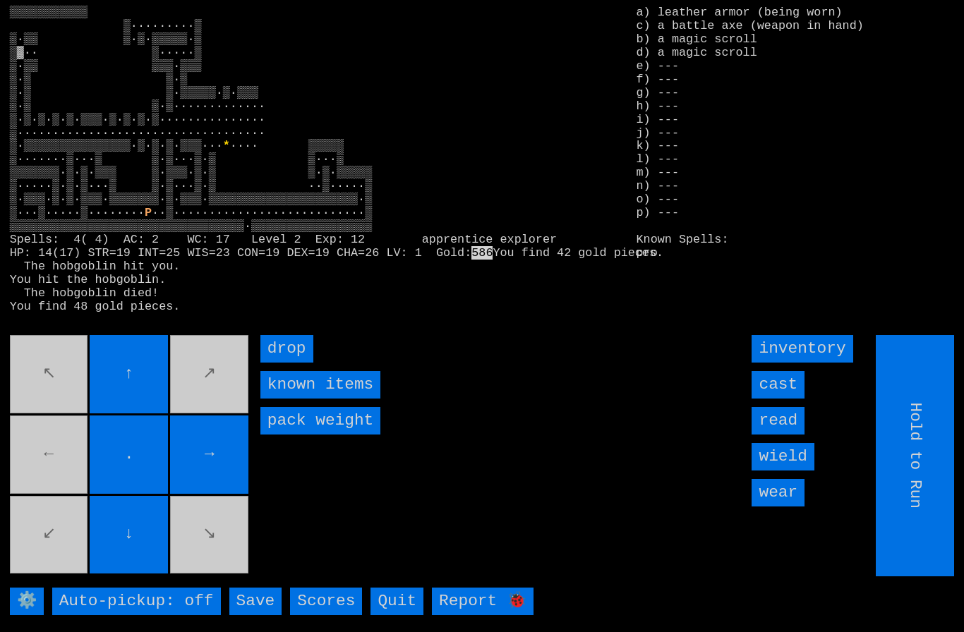
type input "Choose Direction"
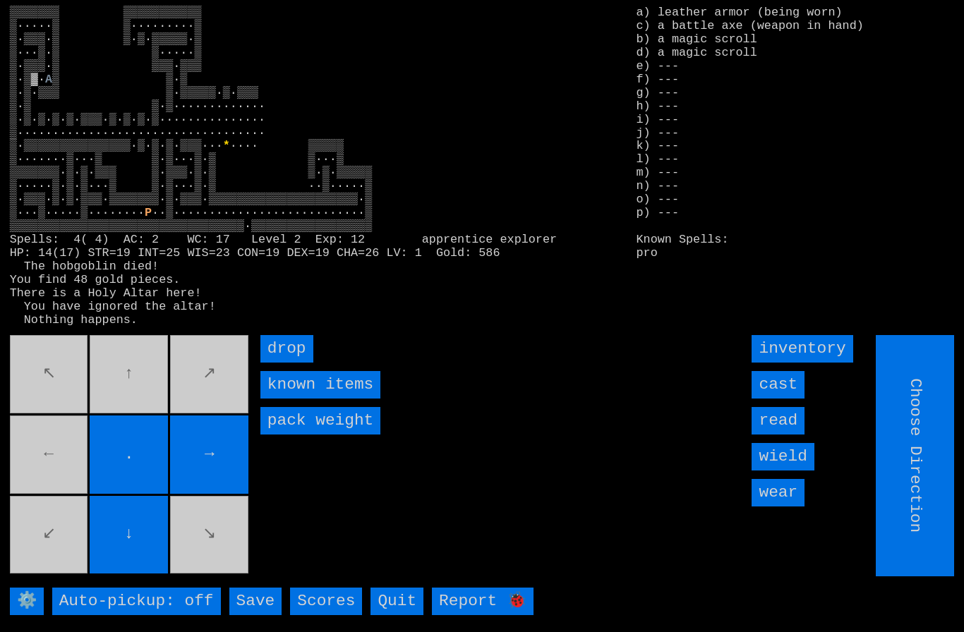
type input "Hold to Run"
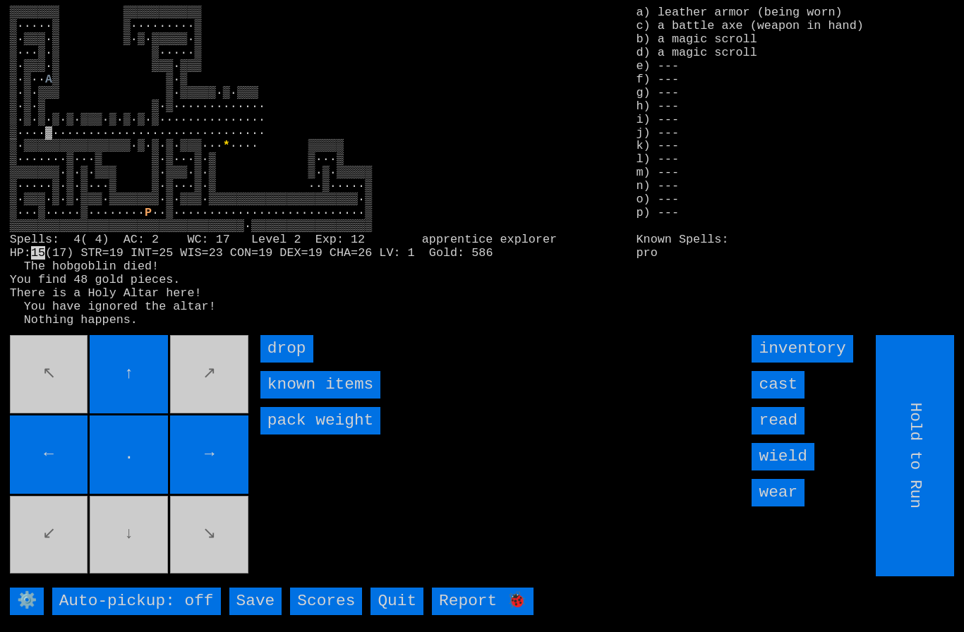
type input "Choose Direction"
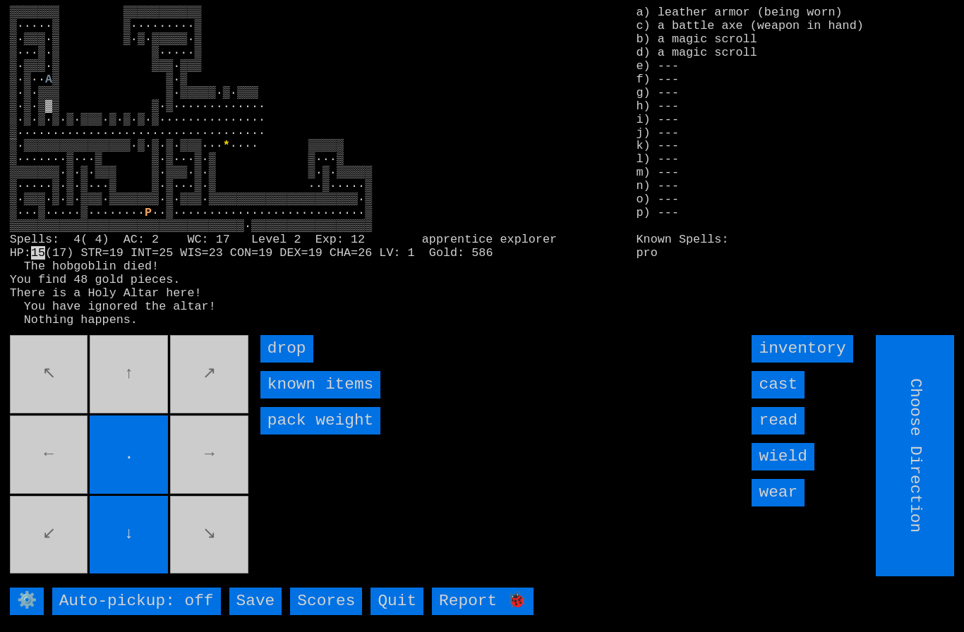
type input "Hold to Run"
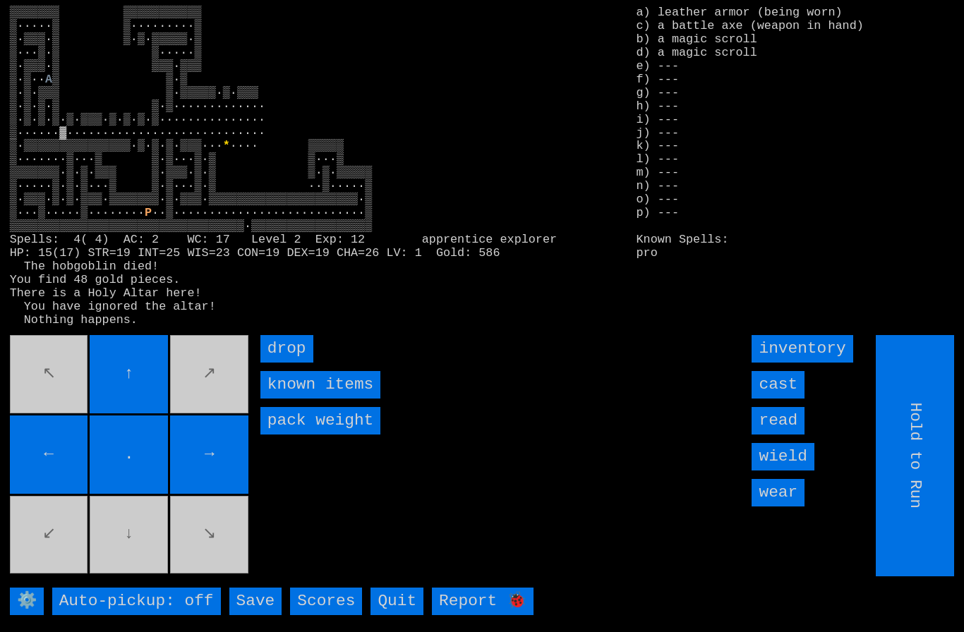
type input "Choose Direction"
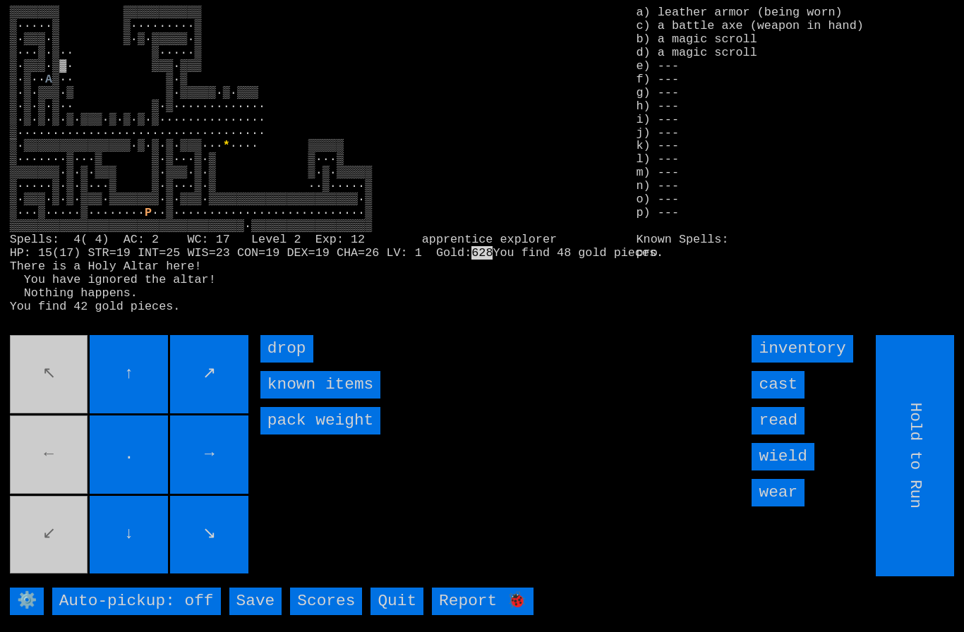
type input "Choose Direction"
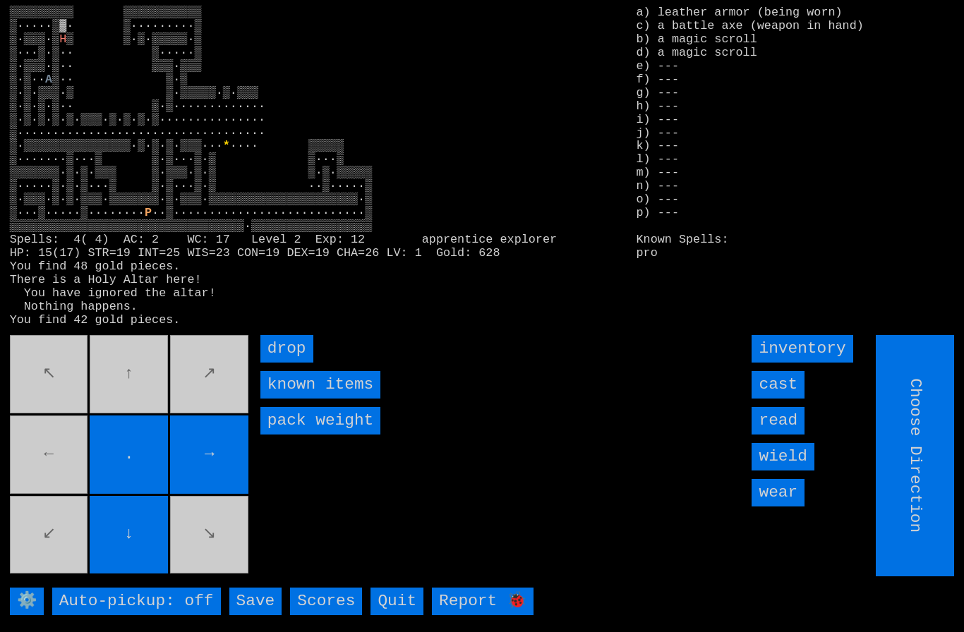
type input "Hold to Run"
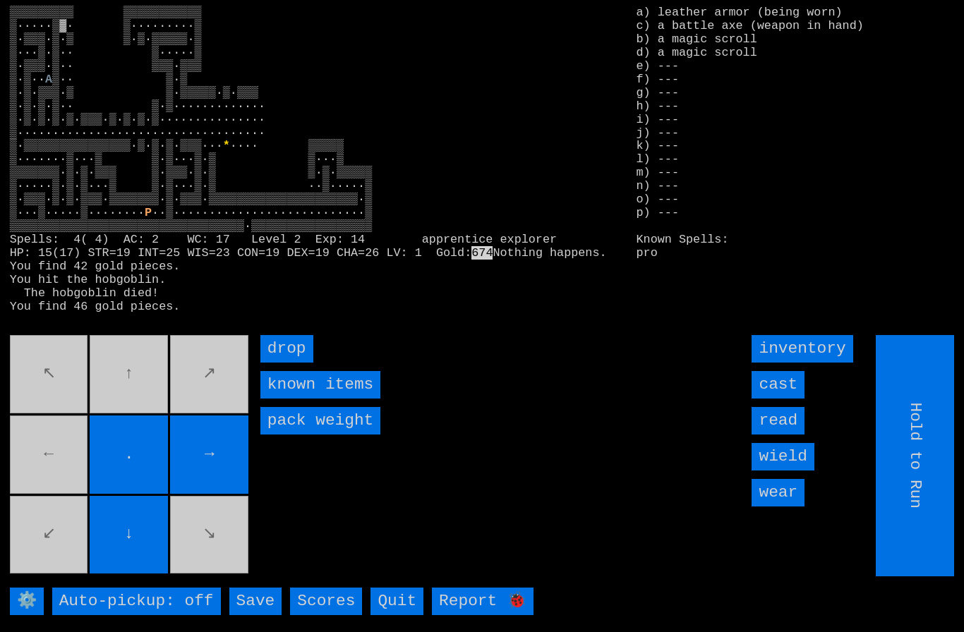
type input "Choose Direction"
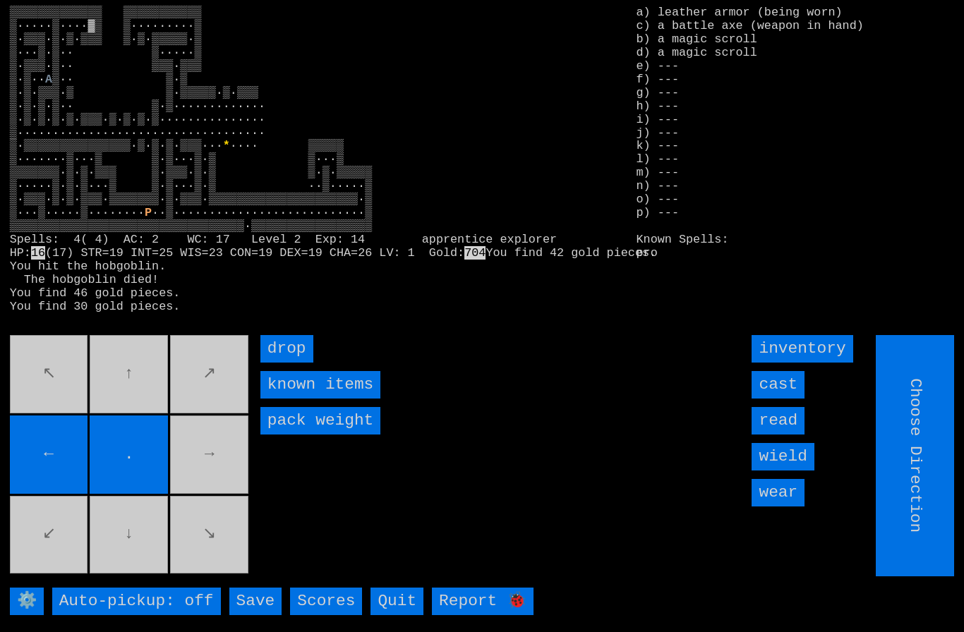
type input "Hold to Run"
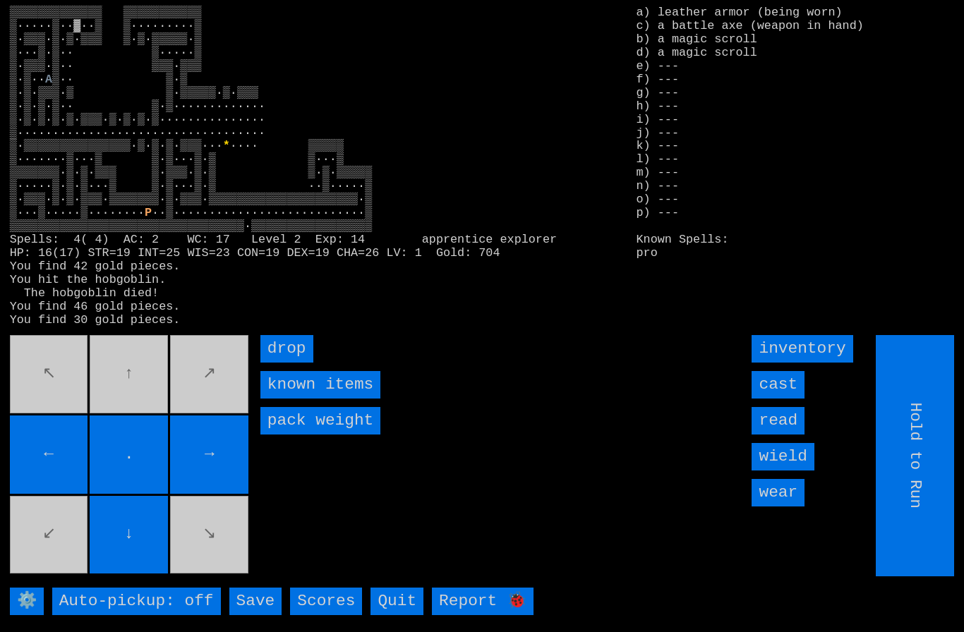
type input "Choose Direction"
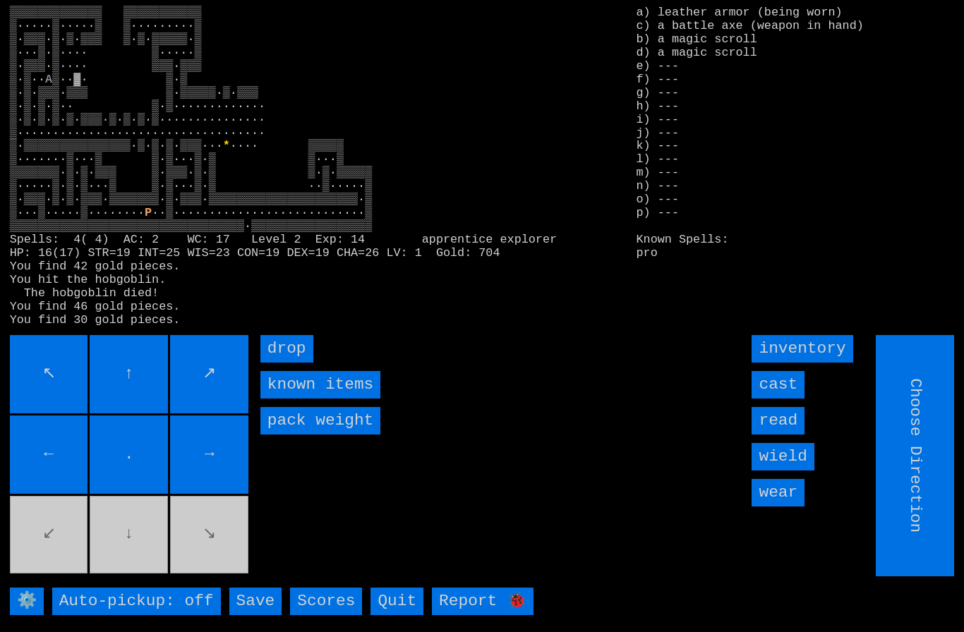
type input "Hold to Run"
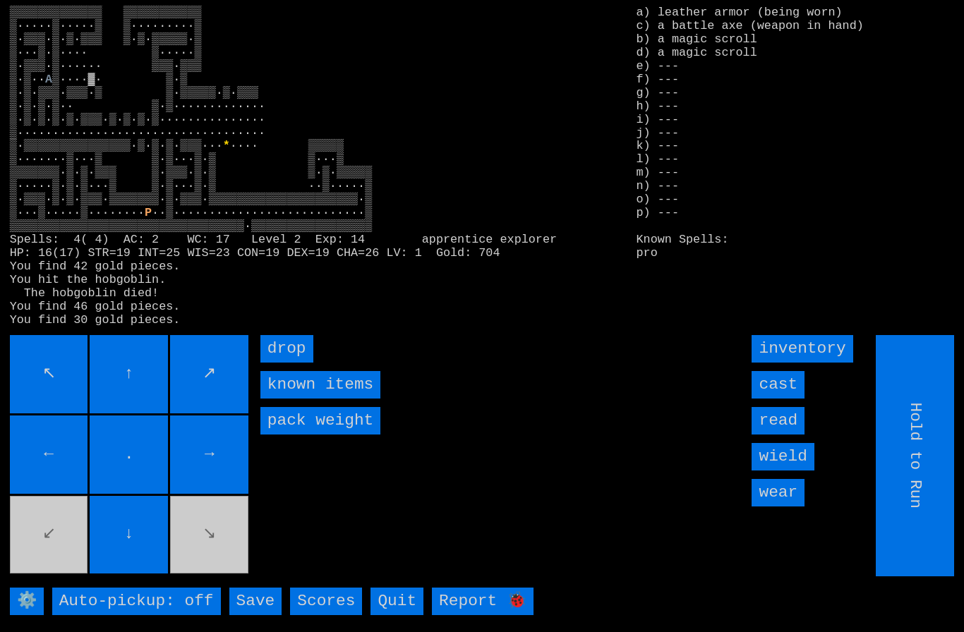
type input "Choose Direction"
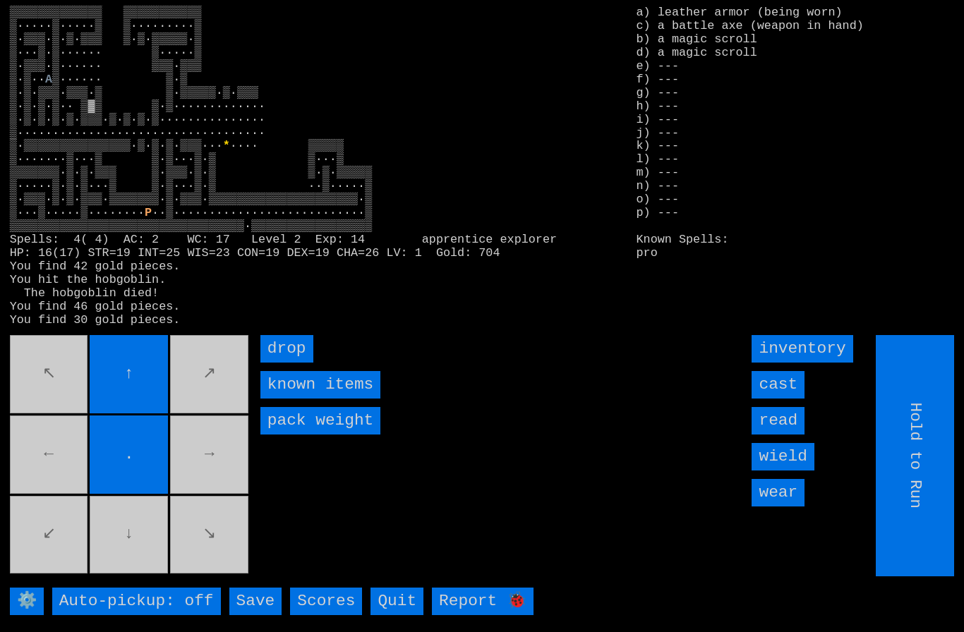
type input "Choose Direction"
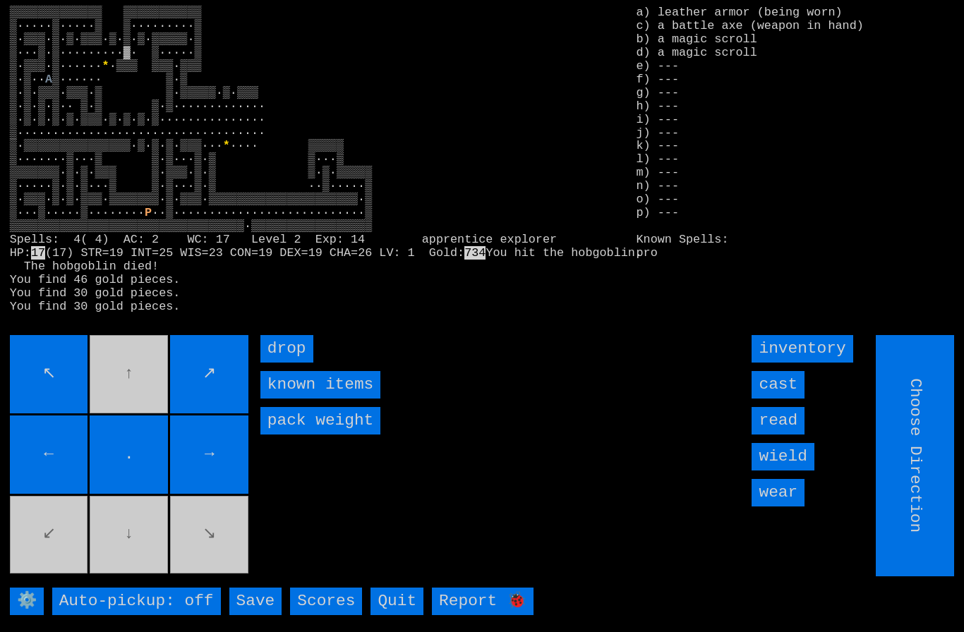
type input "Hold to Run"
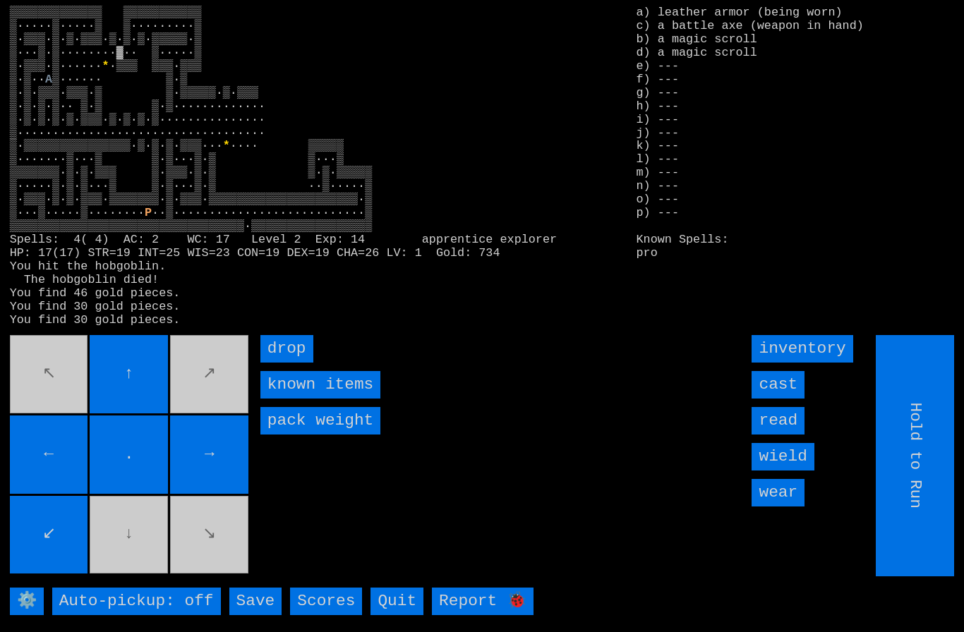
type input "Choose Direction"
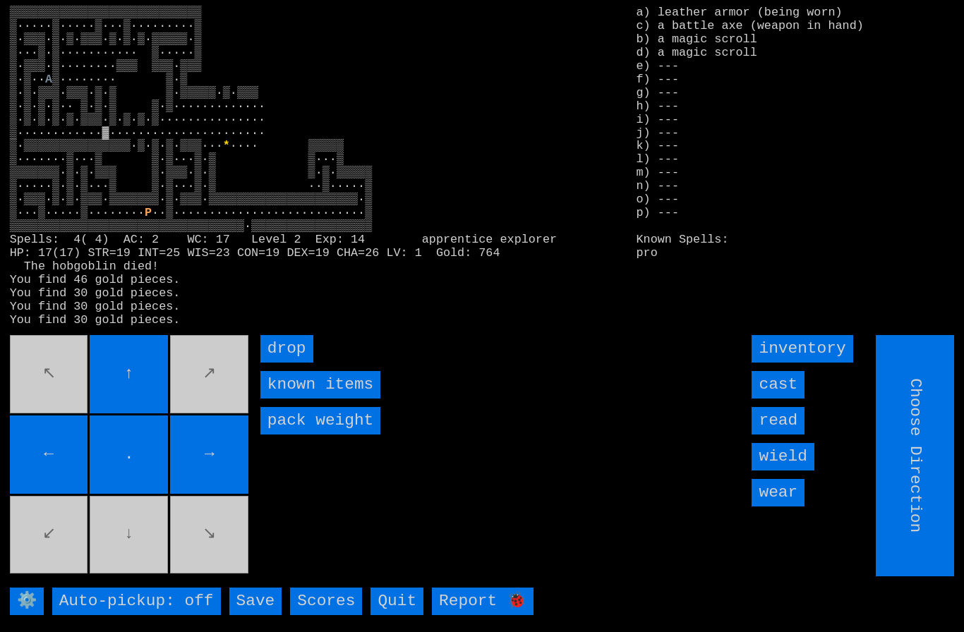
type input "Hold to Run"
type input "Choose Direction"
type input "Hold to Run"
type input "Choose Direction"
type input "Hold to Run"
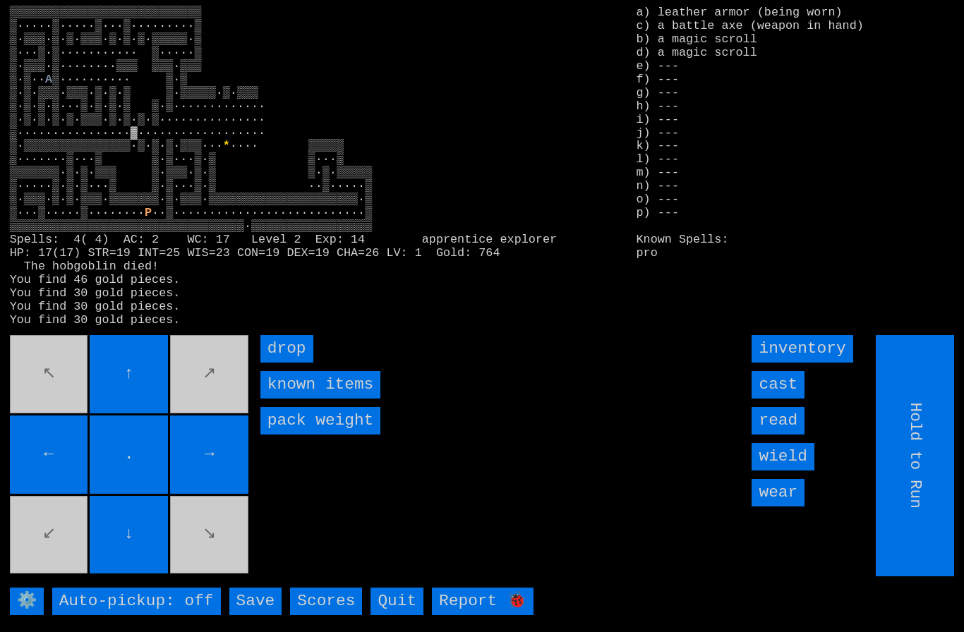
type input "Choose Direction"
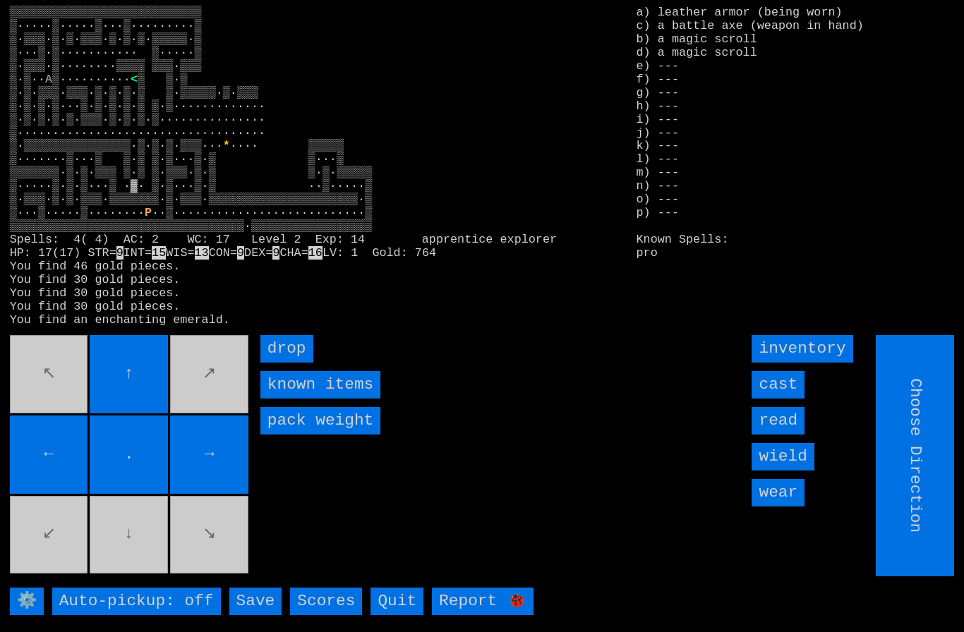
type input "Hold to Run"
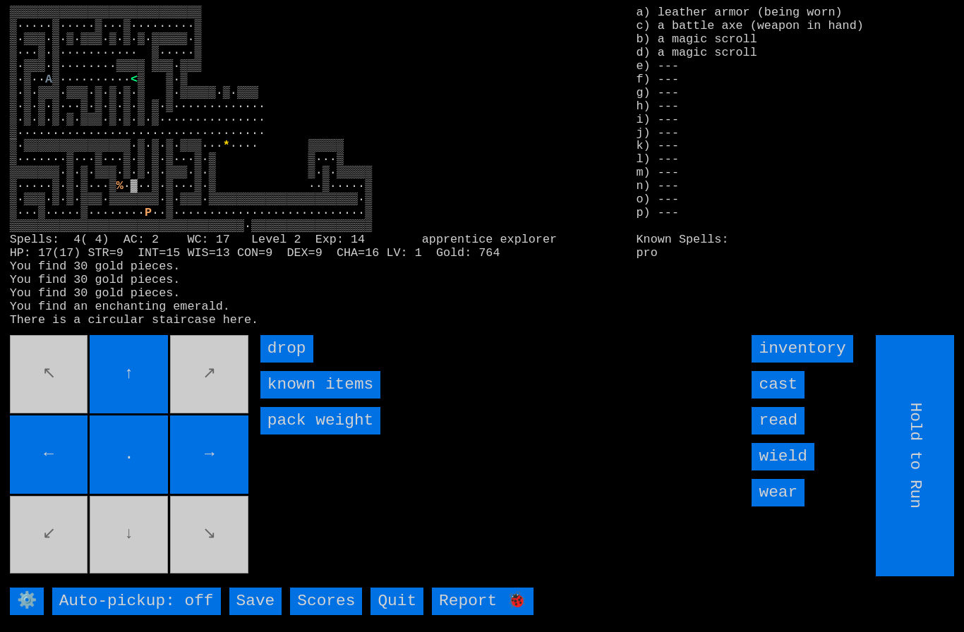
type input "Choose Direction"
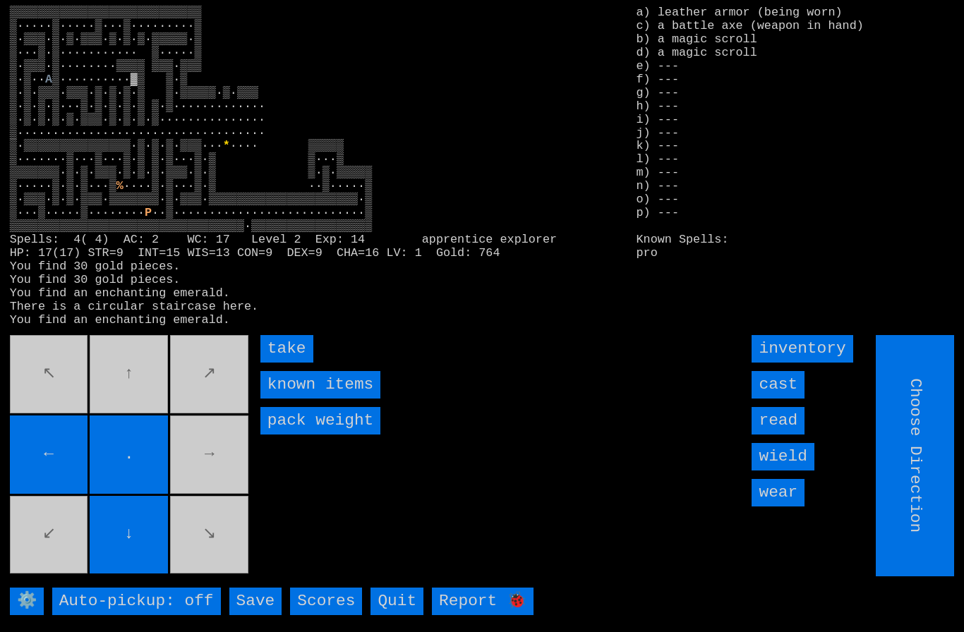
type input "Hold to Run"
click at [283, 363] on input "take" at bounding box center [286, 349] width 53 height 28
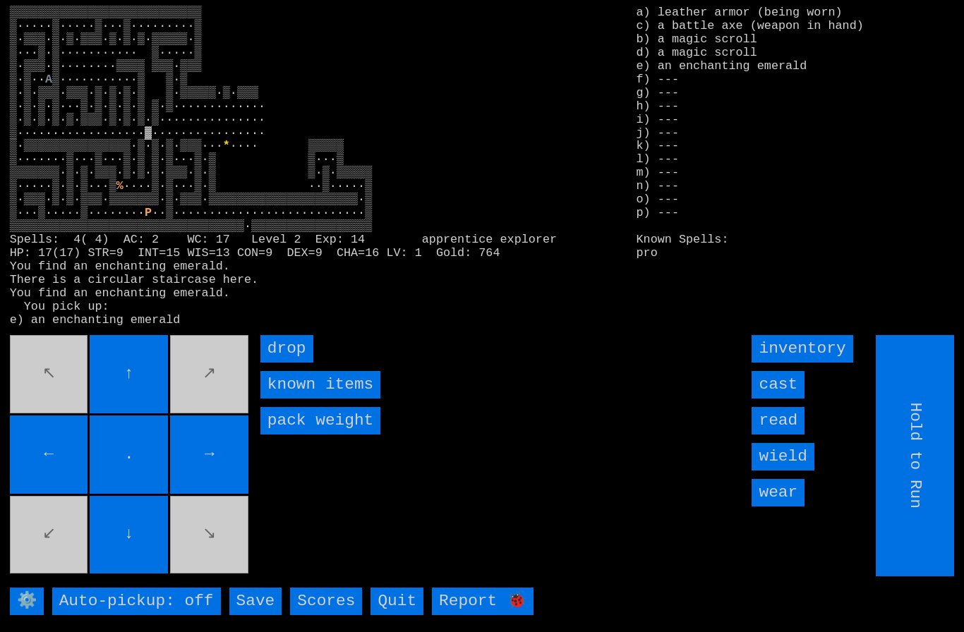
type input "Choose Direction"
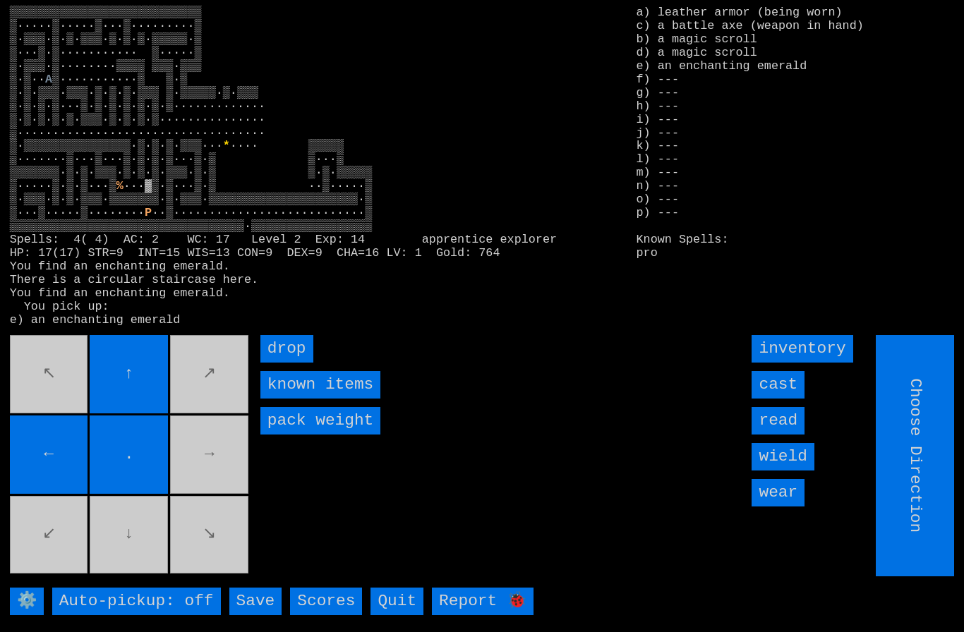
type input "Hold to Run"
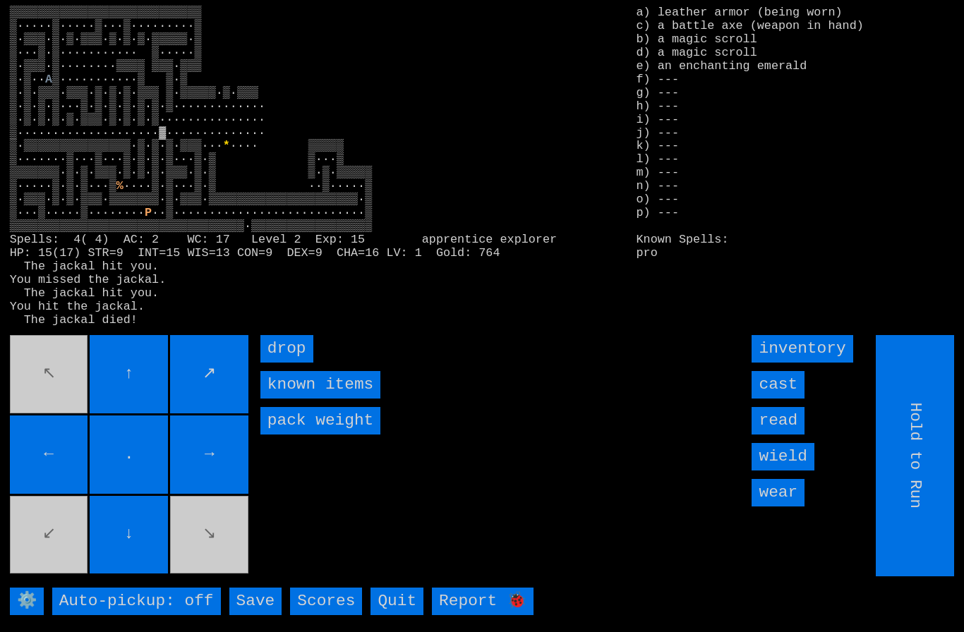
type input "Choose Direction"
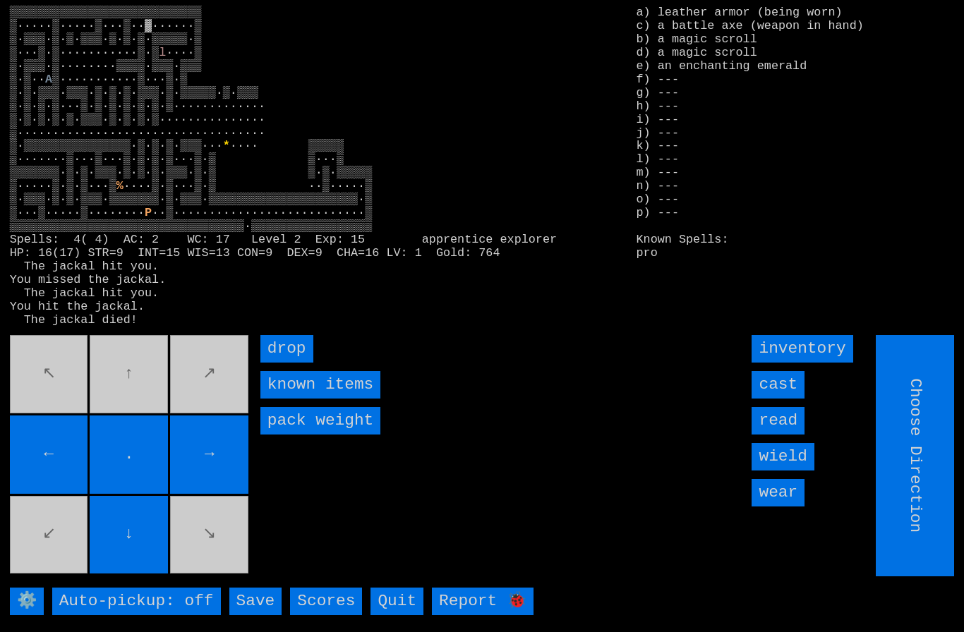
type input "Hold to Run"
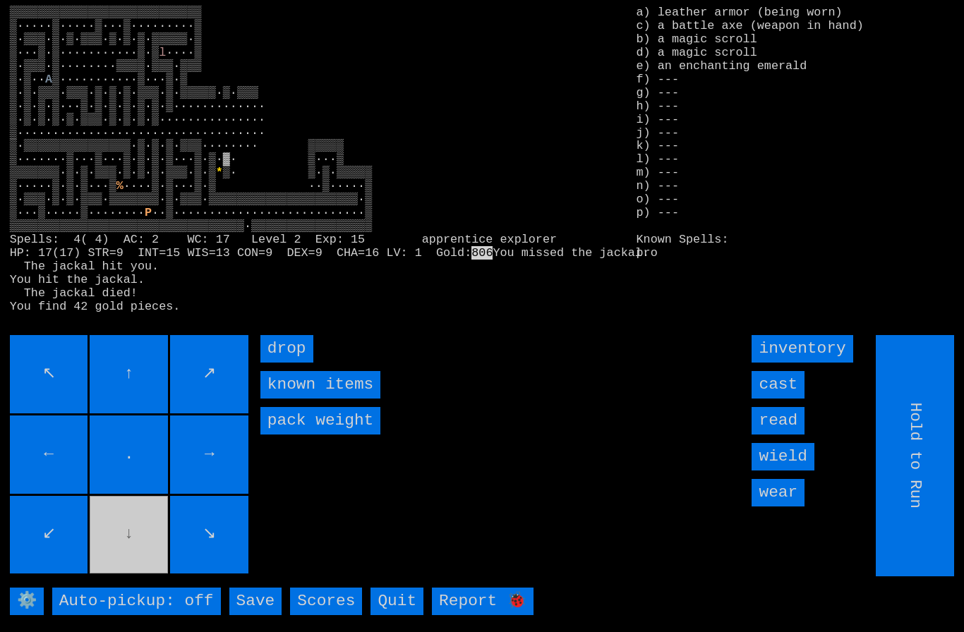
click at [122, 546] on movebuttons "↖ ↑ ↗ ← . → ↙ ↓ ↘" at bounding box center [130, 455] width 241 height 241
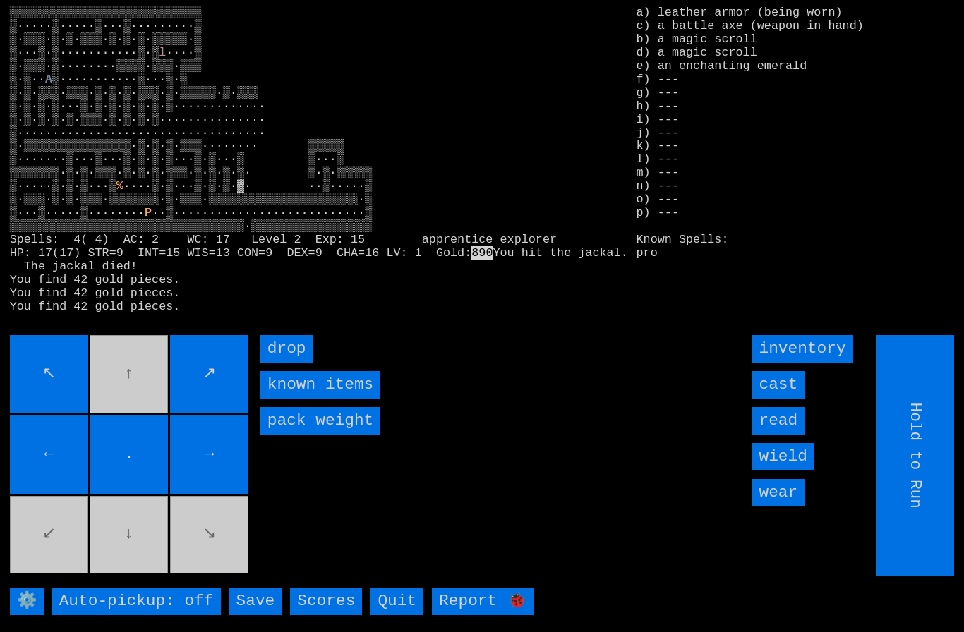
type input "Choose Direction"
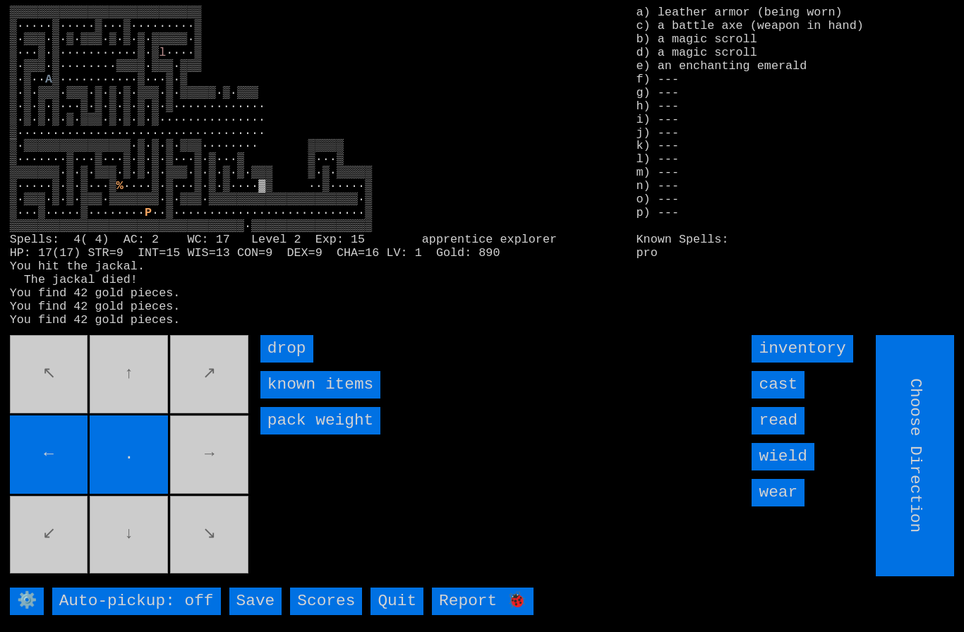
type input "Hold to Run"
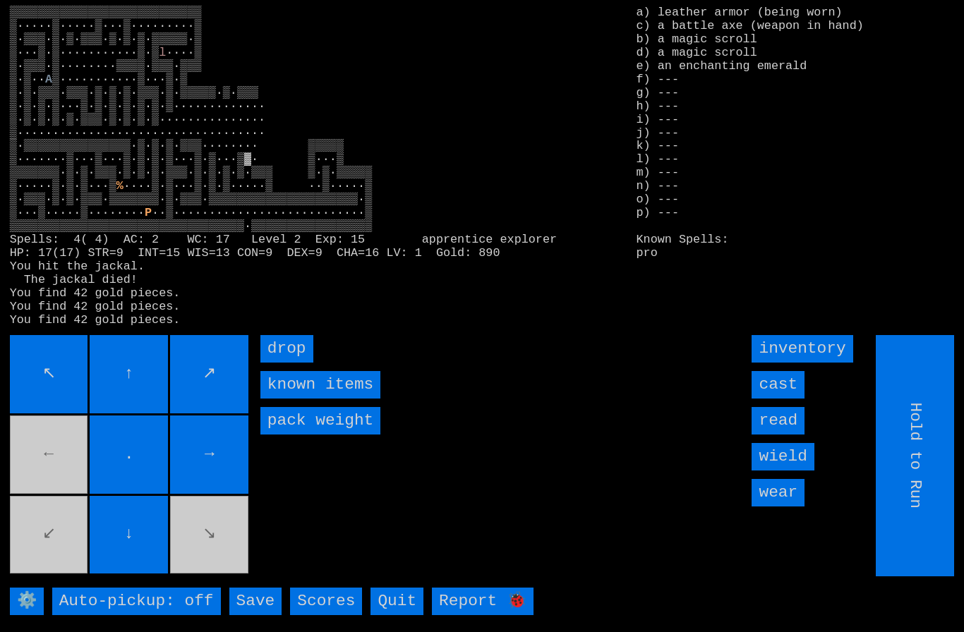
type input "Choose Direction"
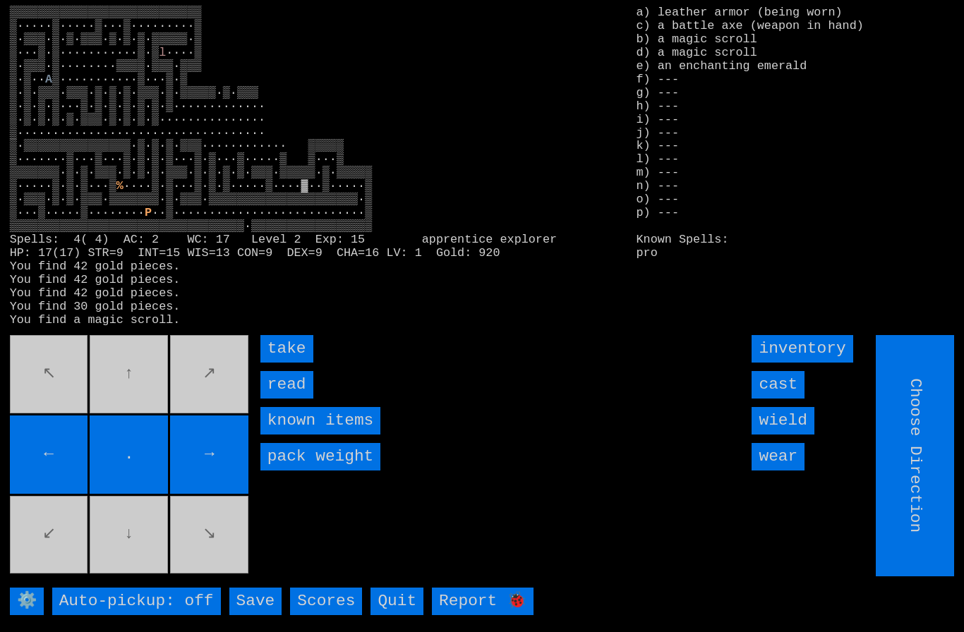
type input "Hold to Run"
click at [285, 363] on input "take" at bounding box center [286, 349] width 53 height 28
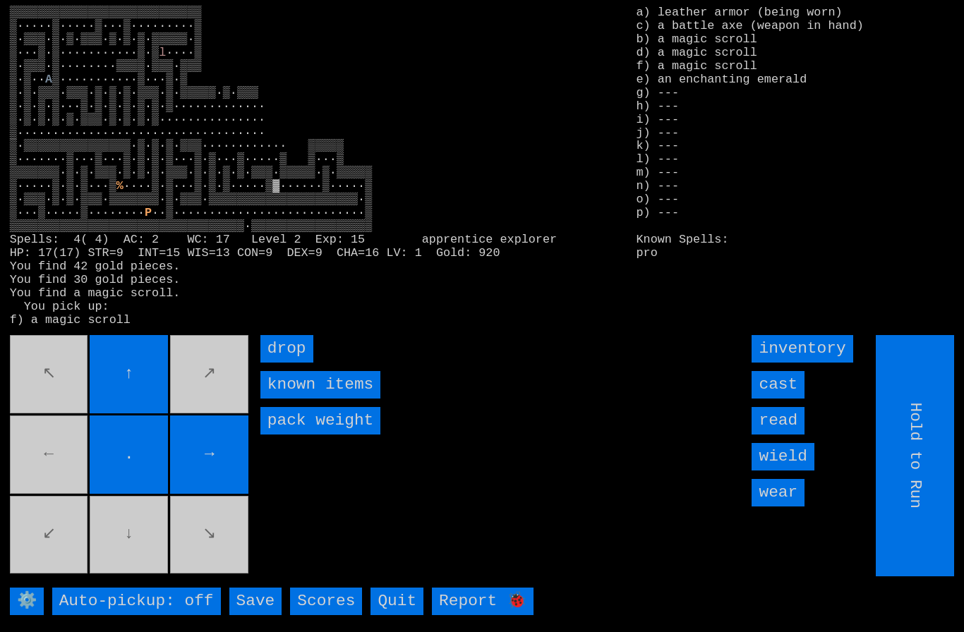
type input "Choose Direction"
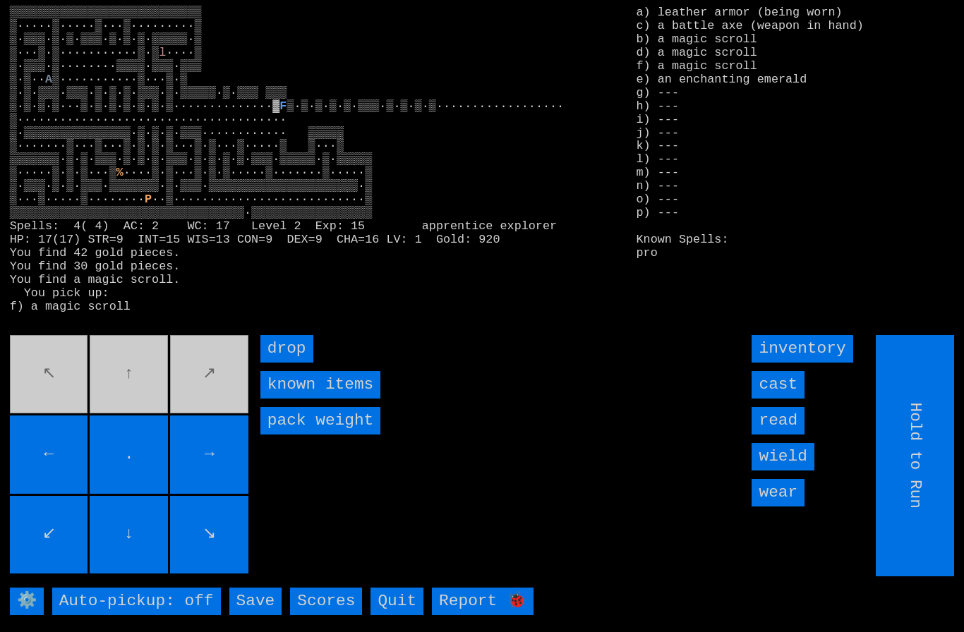
type input "Choose Direction"
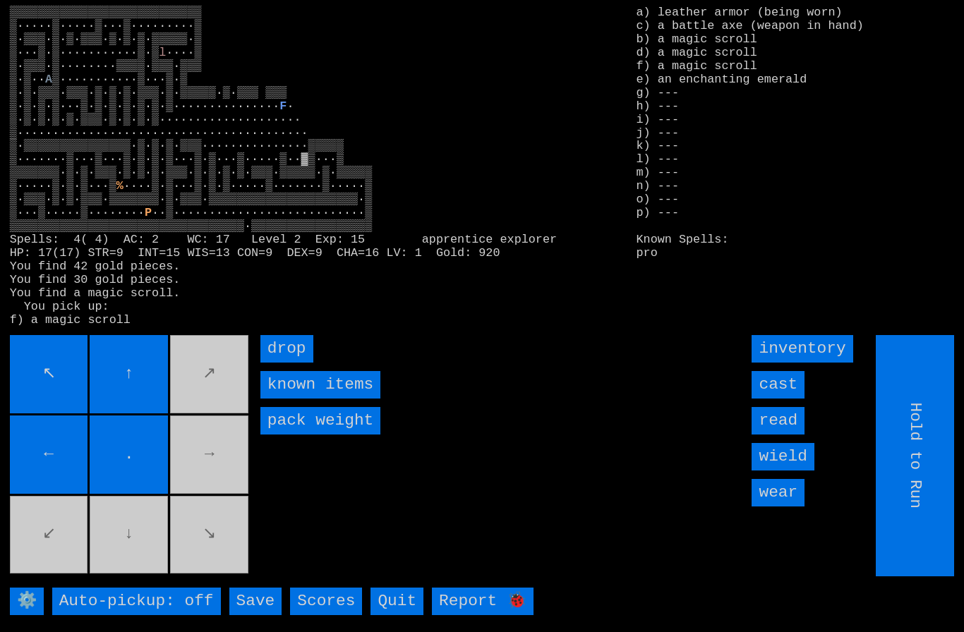
type input "Choose Direction"
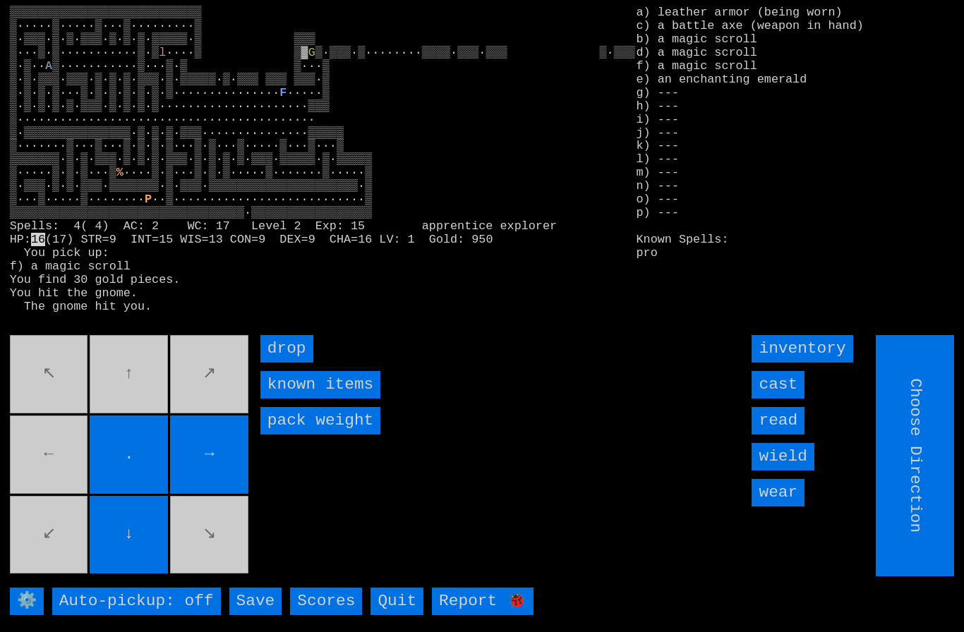
type input "Hold to Run"
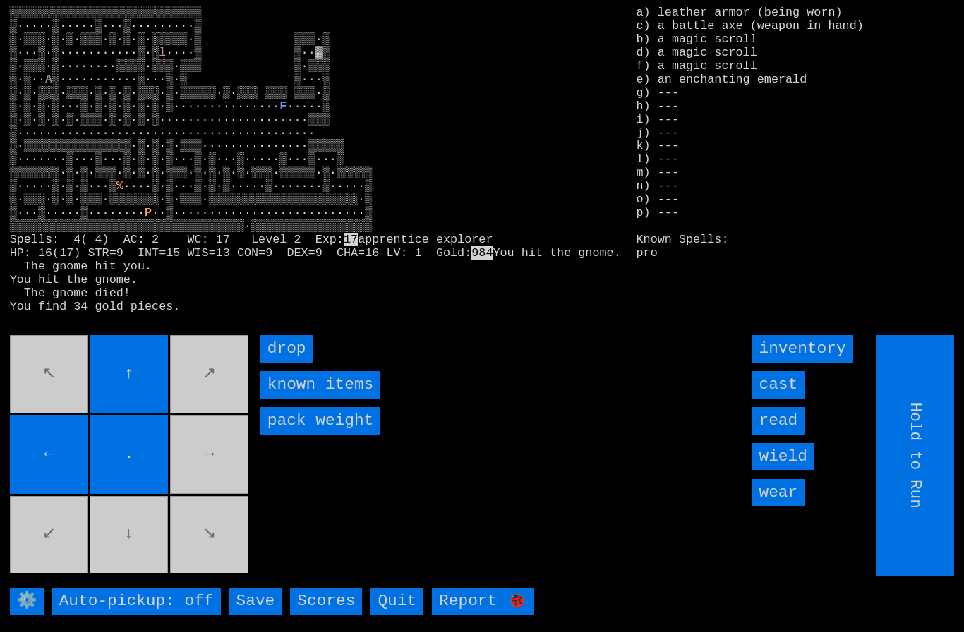
type input "Choose Direction"
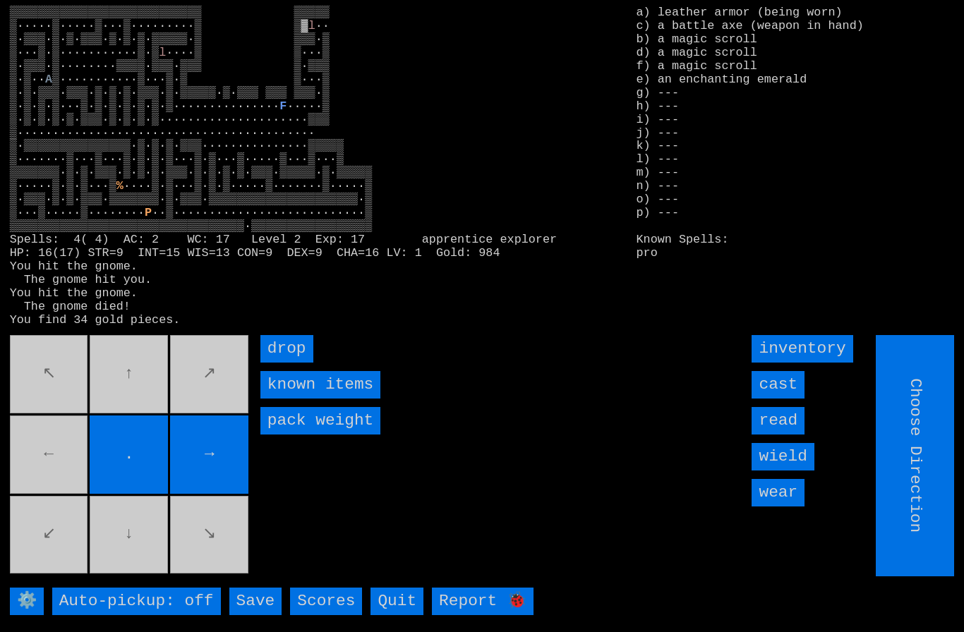
type input "Hold to Run"
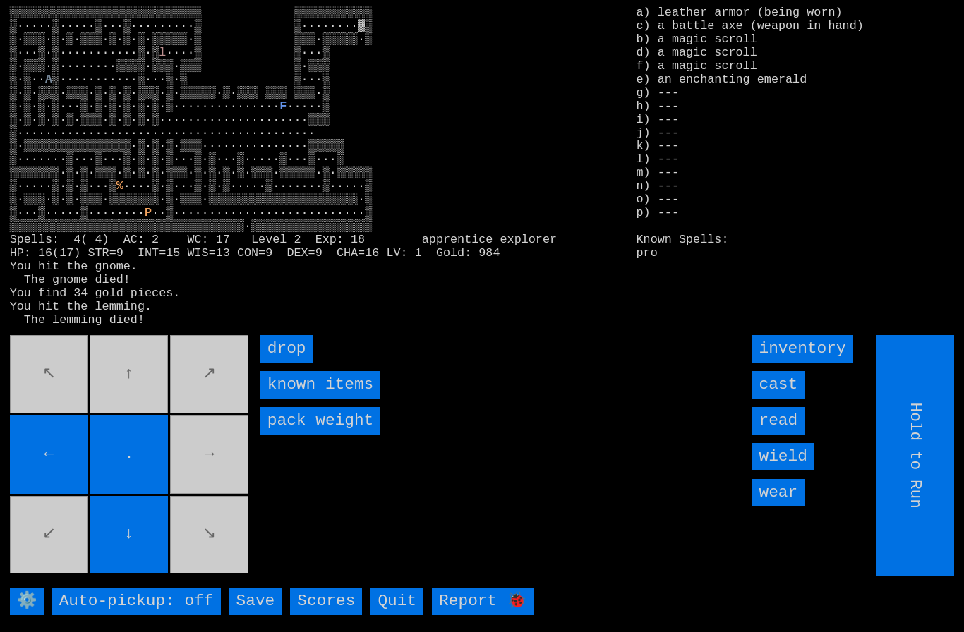
click at [203, 465] on movebuttons "↖ ↑ ↗ ← . → ↙ ↓ ↘" at bounding box center [130, 455] width 241 height 241
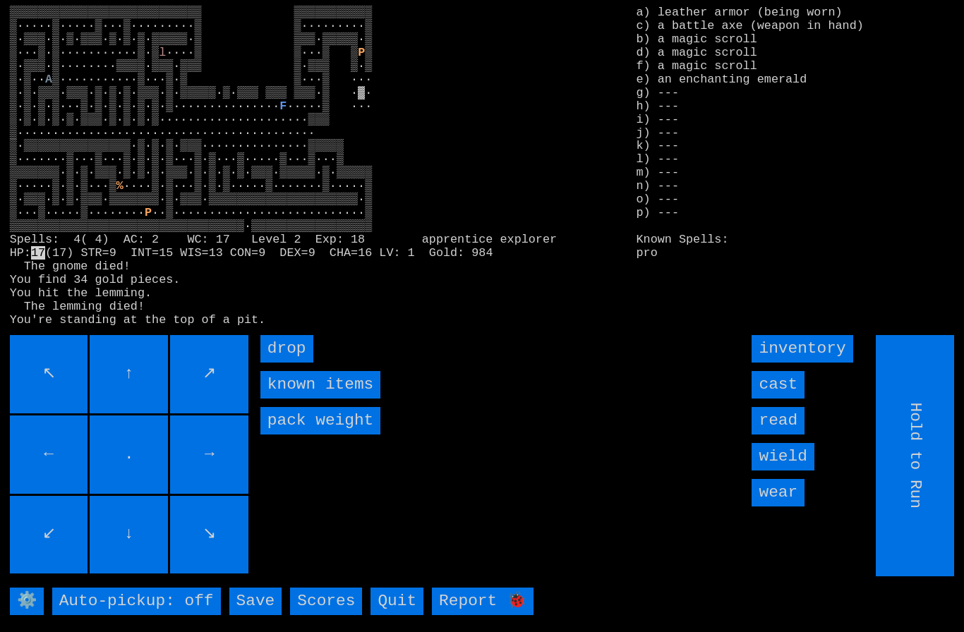
type input "Choose Direction"
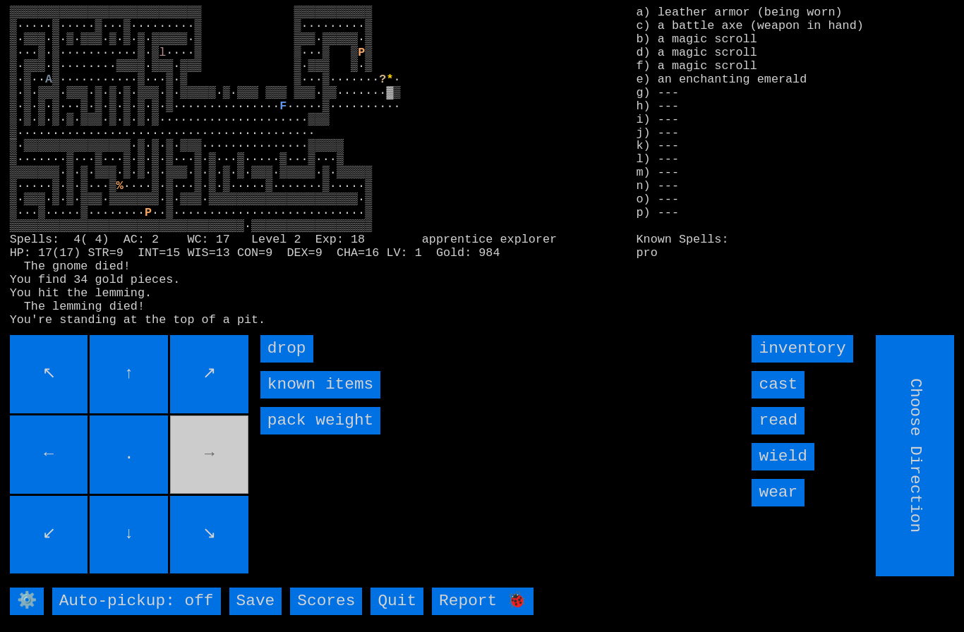
type input "Hold to Run"
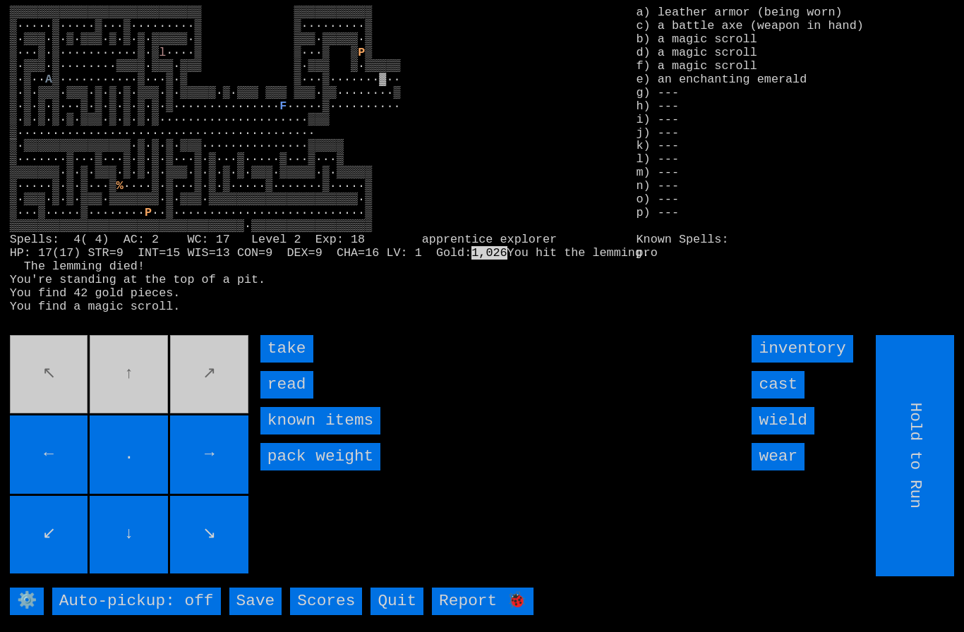
click at [279, 399] on input "read" at bounding box center [286, 385] width 53 height 28
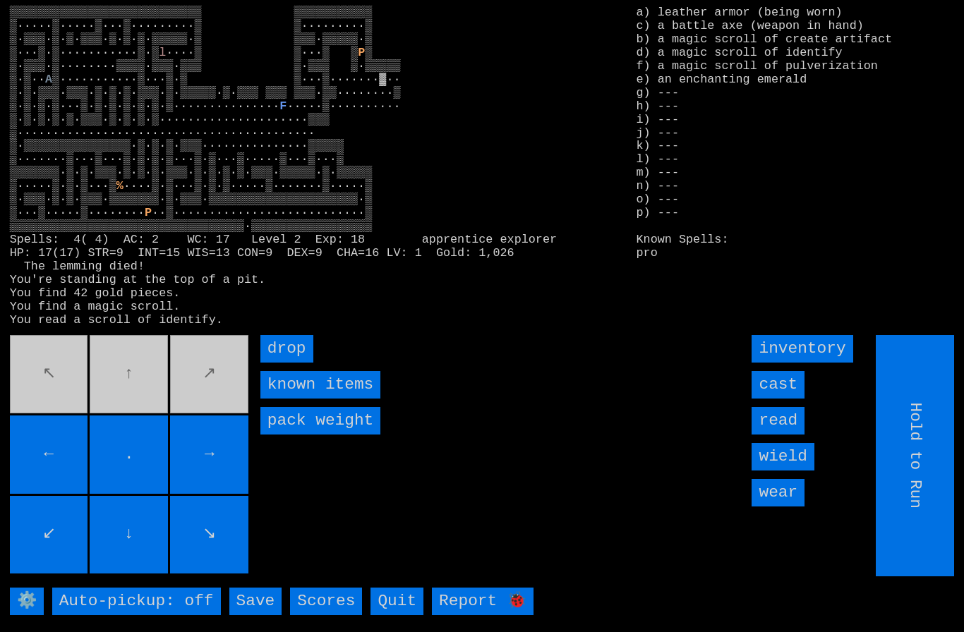
type input "Choose Direction"
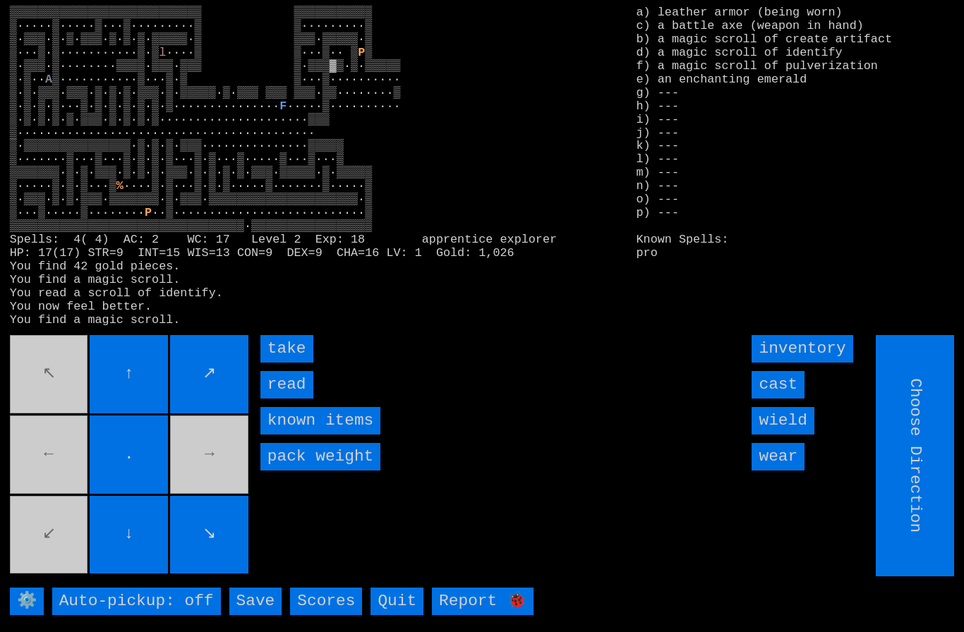
type input "Hold to Run"
click at [291, 363] on input "take" at bounding box center [286, 349] width 53 height 28
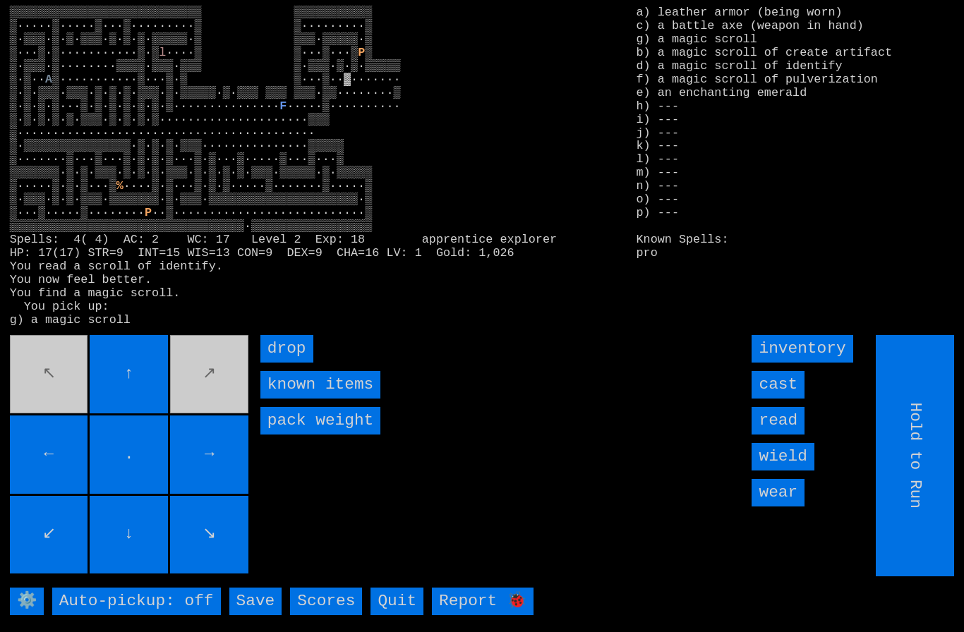
type input "Choose Direction"
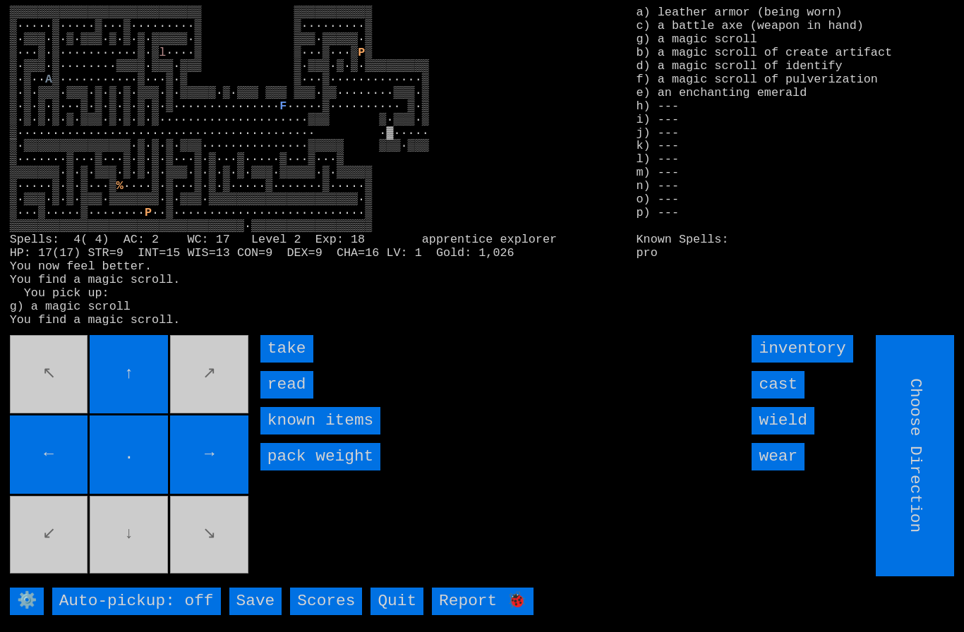
type input "Hold to Run"
click at [287, 363] on input "take" at bounding box center [286, 349] width 53 height 28
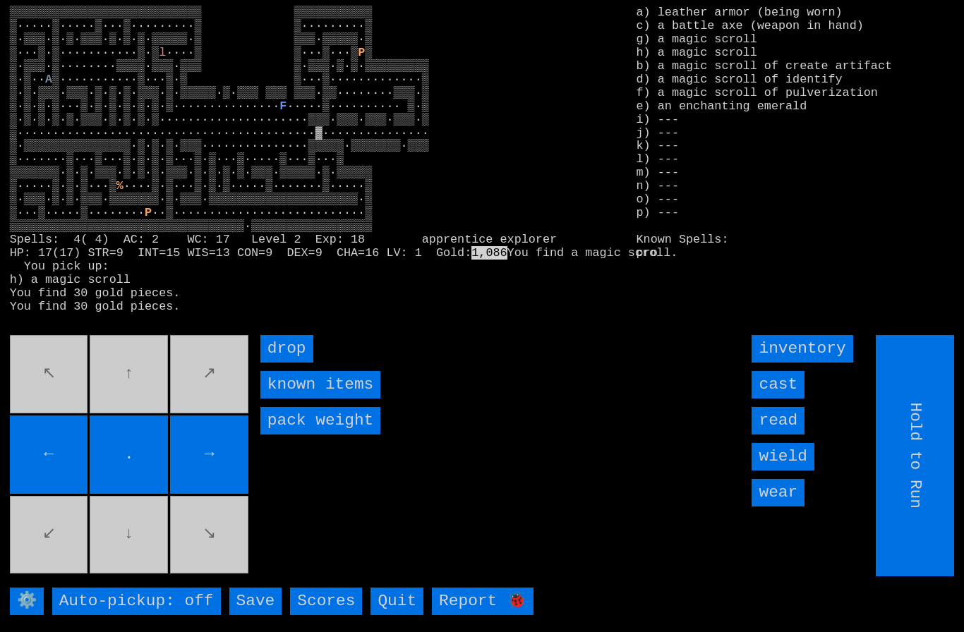
type input "Choose Direction"
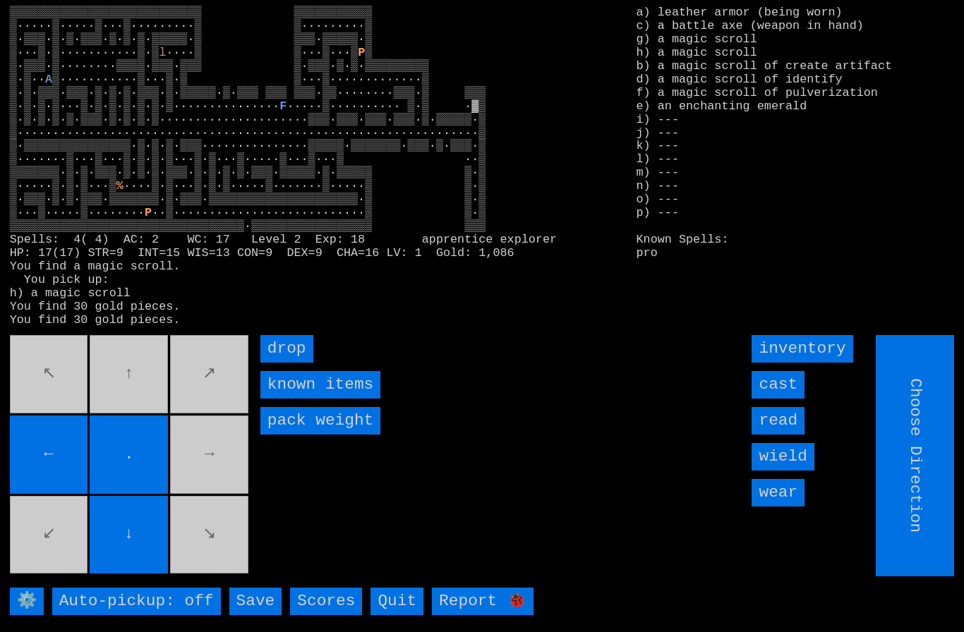
type input "Hold to Run"
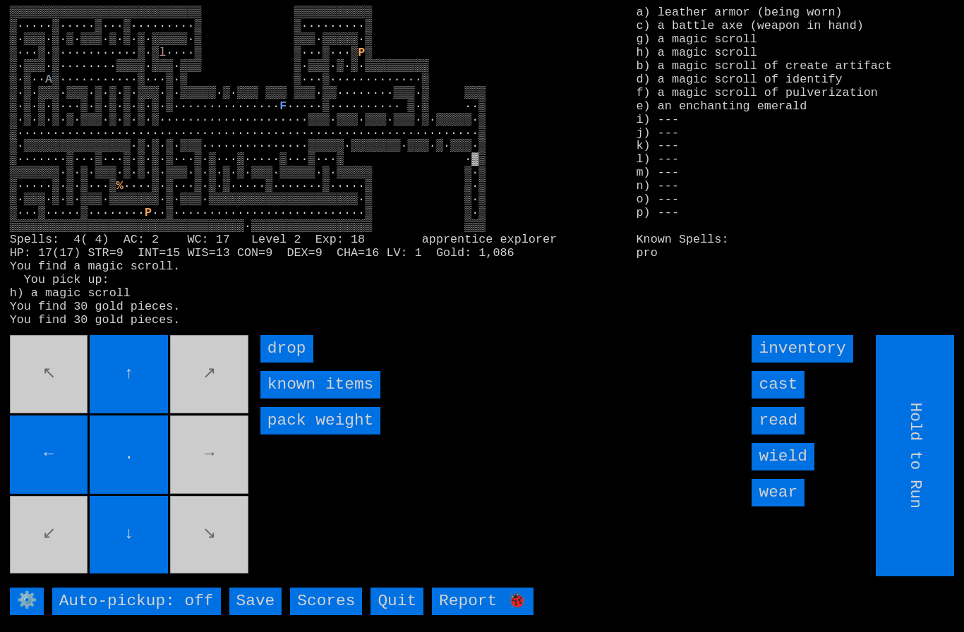
type input "Choose Direction"
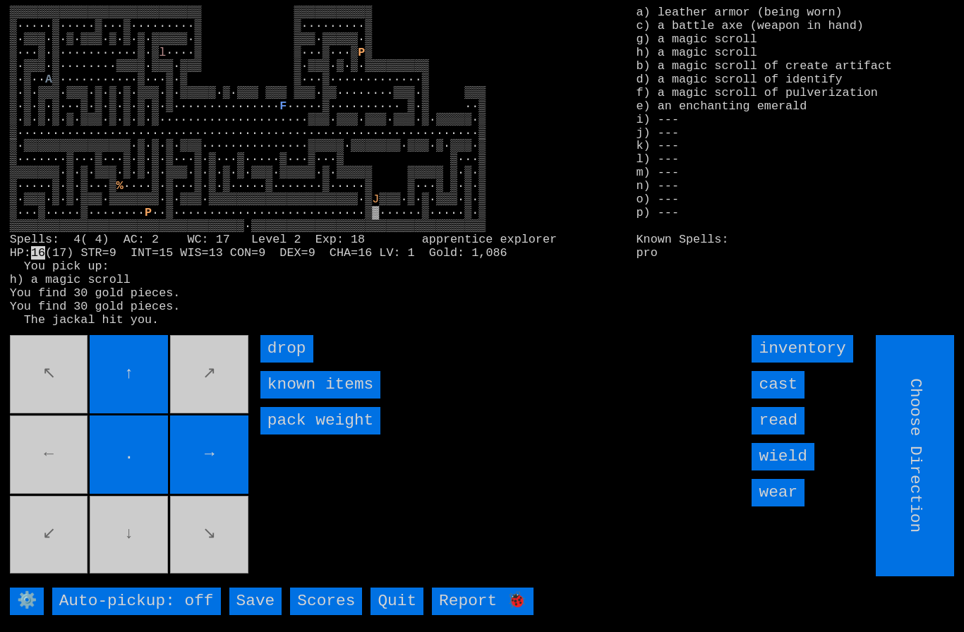
type input "Hold to Run"
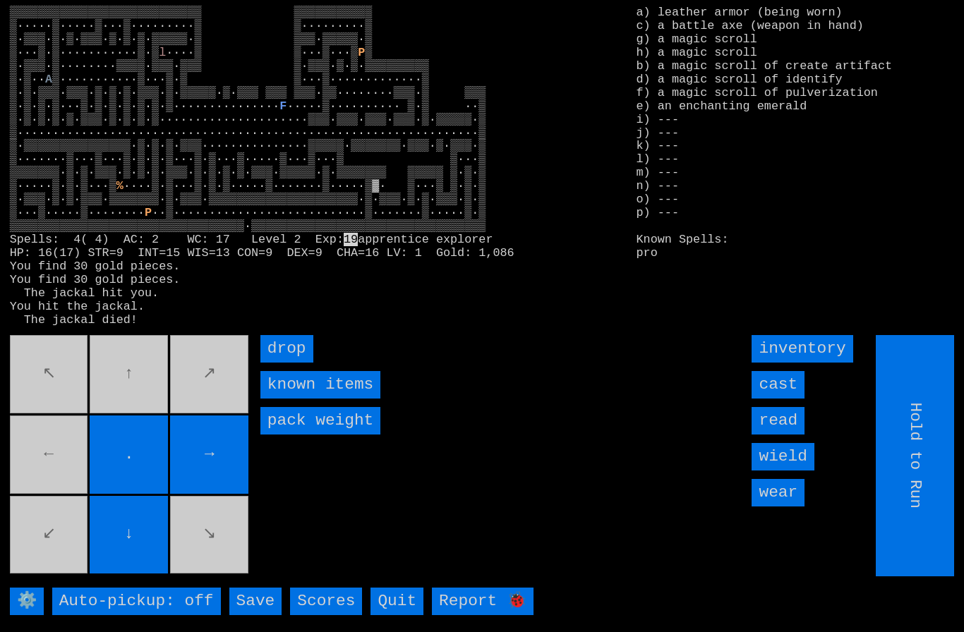
click at [128, 409] on movebuttons "↖ ↑ ↗ ← . → ↙ ↓ ↘" at bounding box center [130, 455] width 241 height 241
type input "Choose Direction"
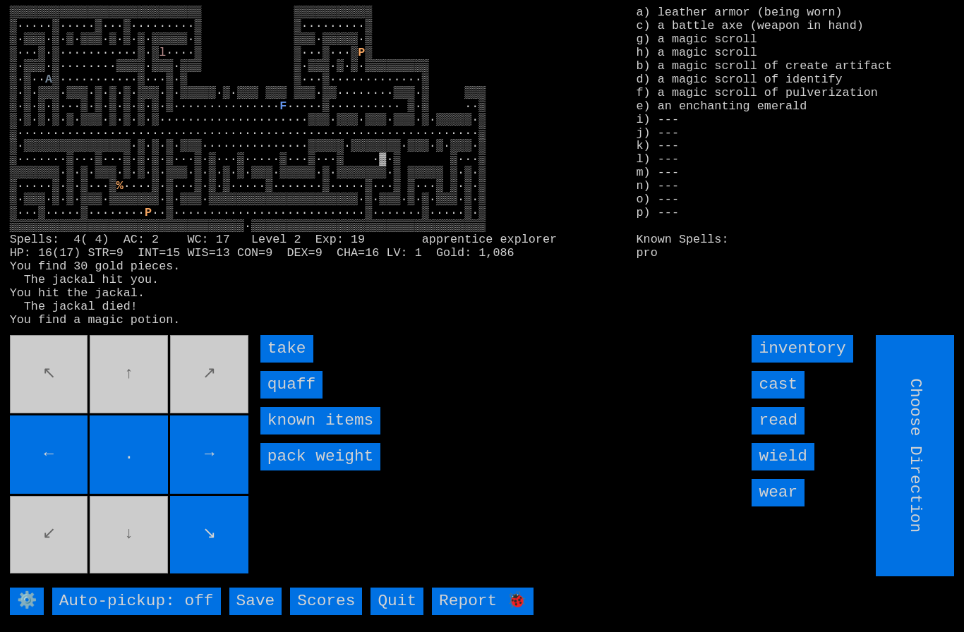
type input "Hold to Run"
click at [277, 399] on input "quaff" at bounding box center [291, 385] width 62 height 28
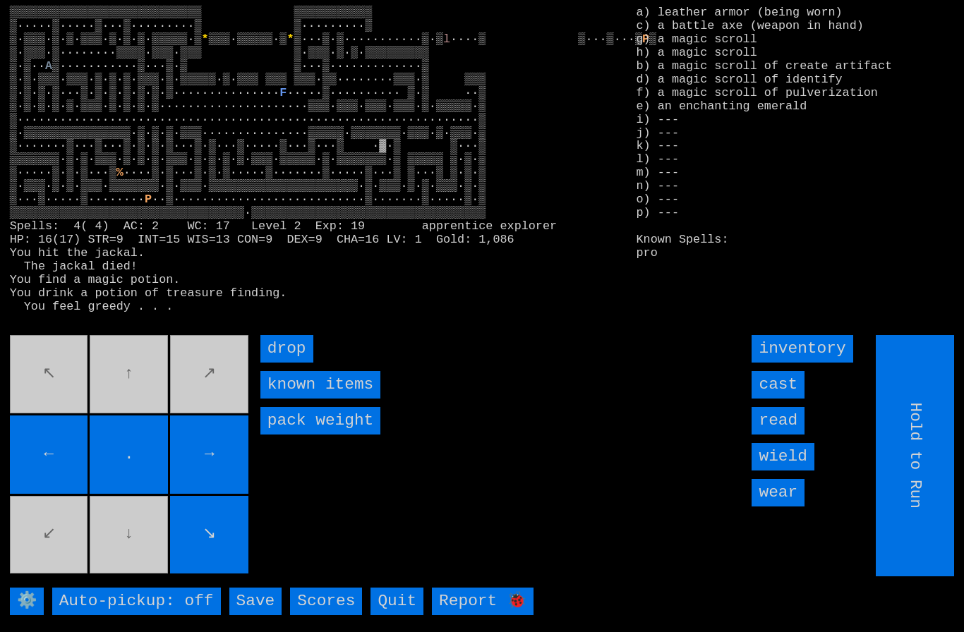
type input "Choose Direction"
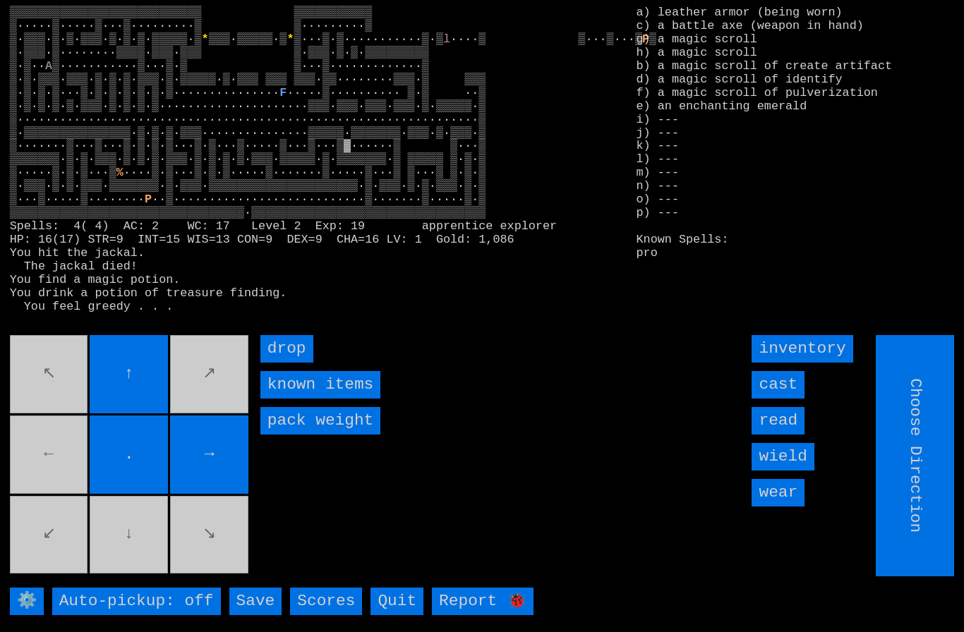
type input "Hold to Run"
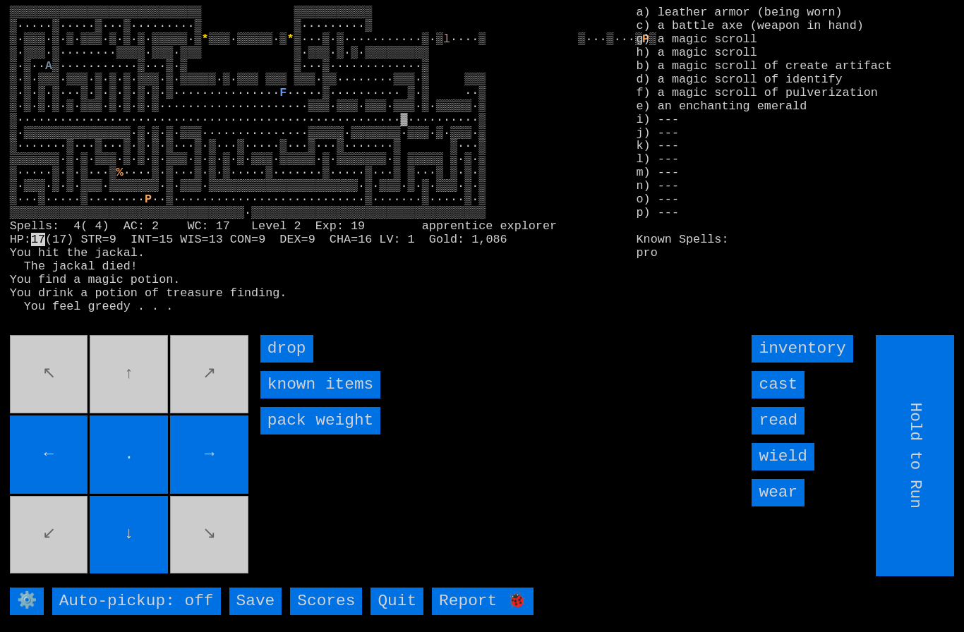
type input "Choose Direction"
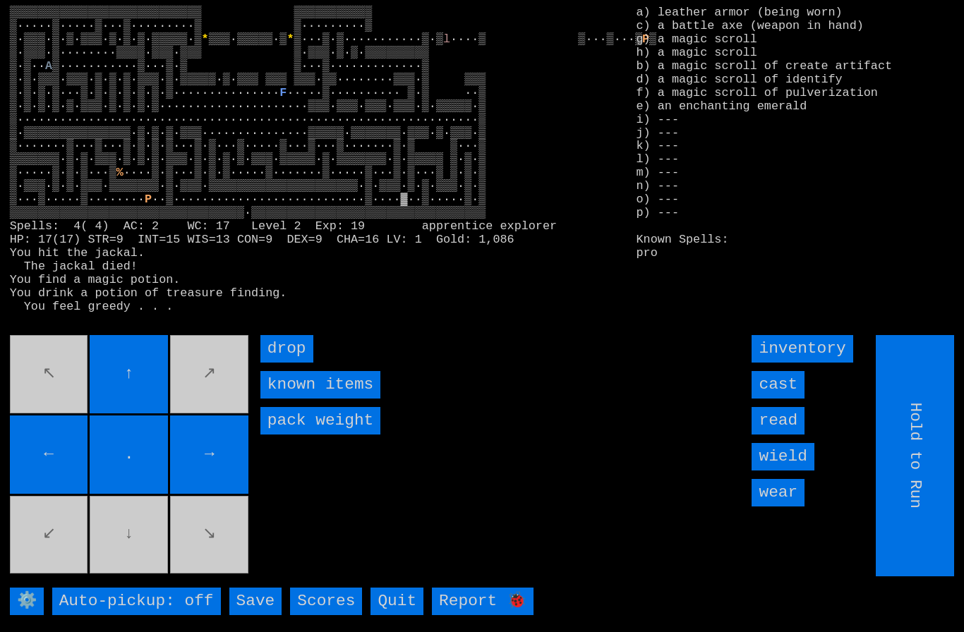
type input "Choose Direction"
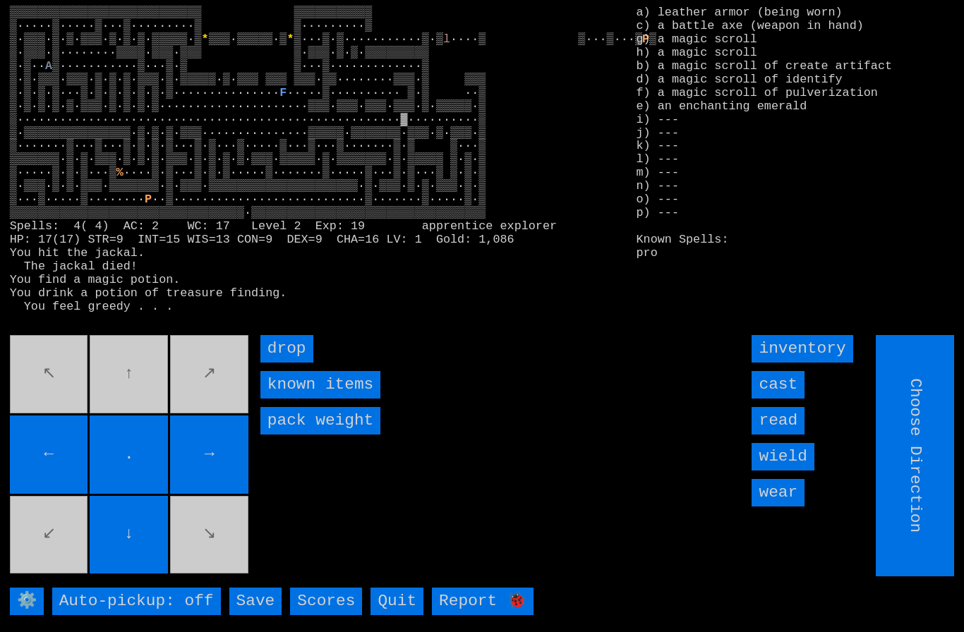
type input "Hold to Run"
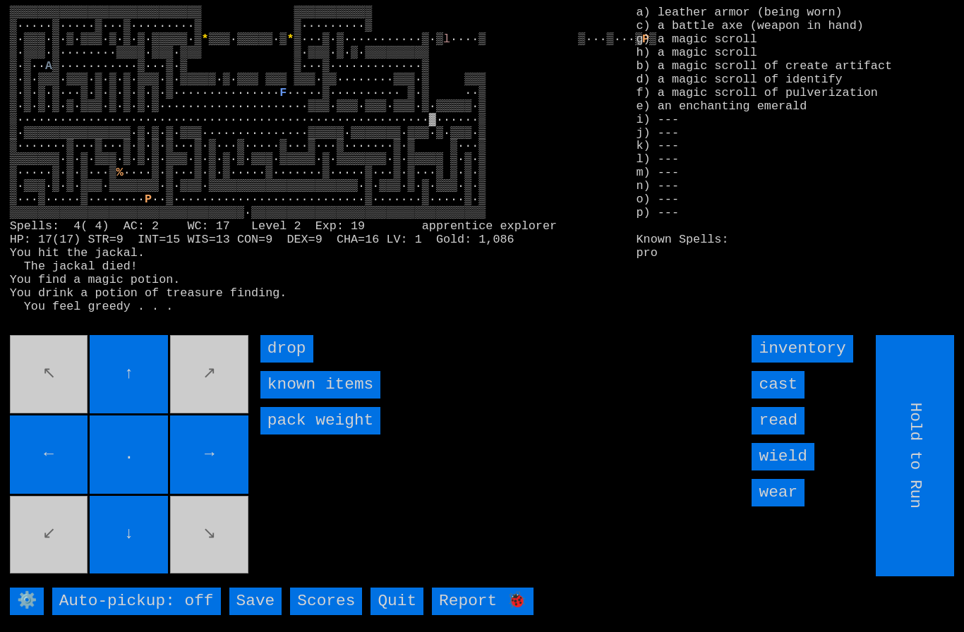
type input "Choose Direction"
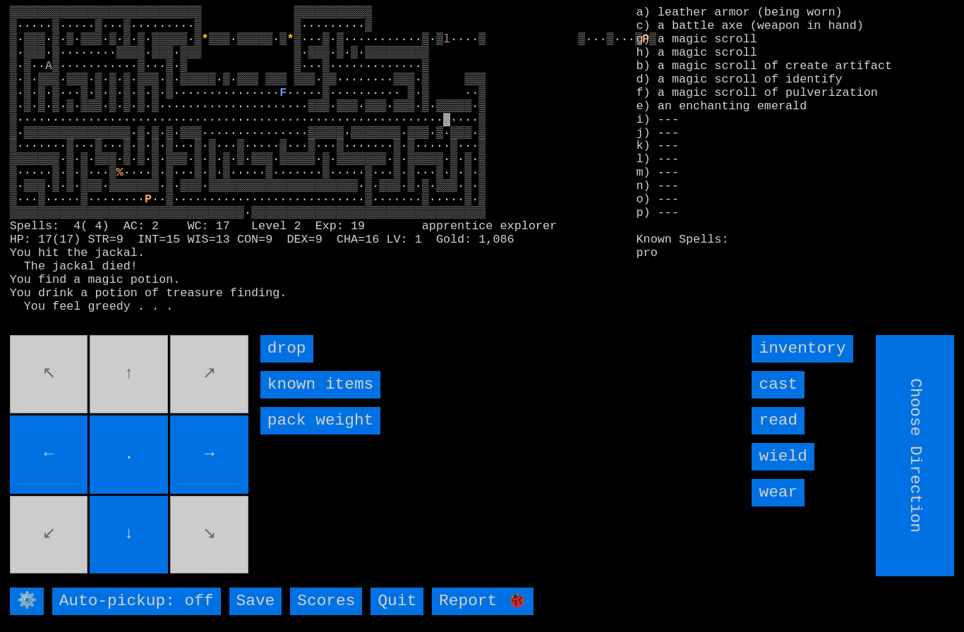
type input "Hold to Run"
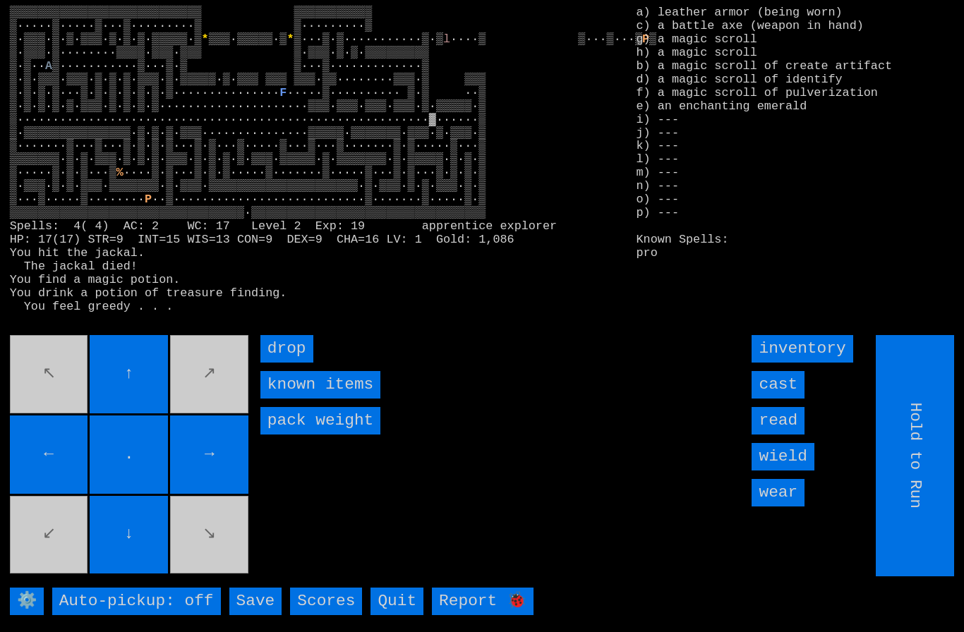
type input "Choose Direction"
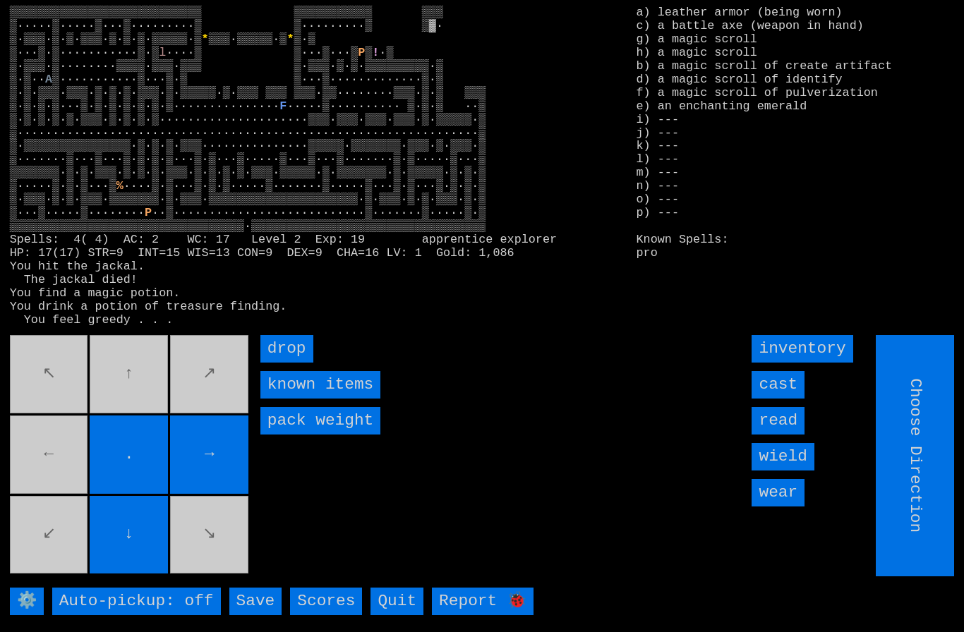
type input "Hold to Run"
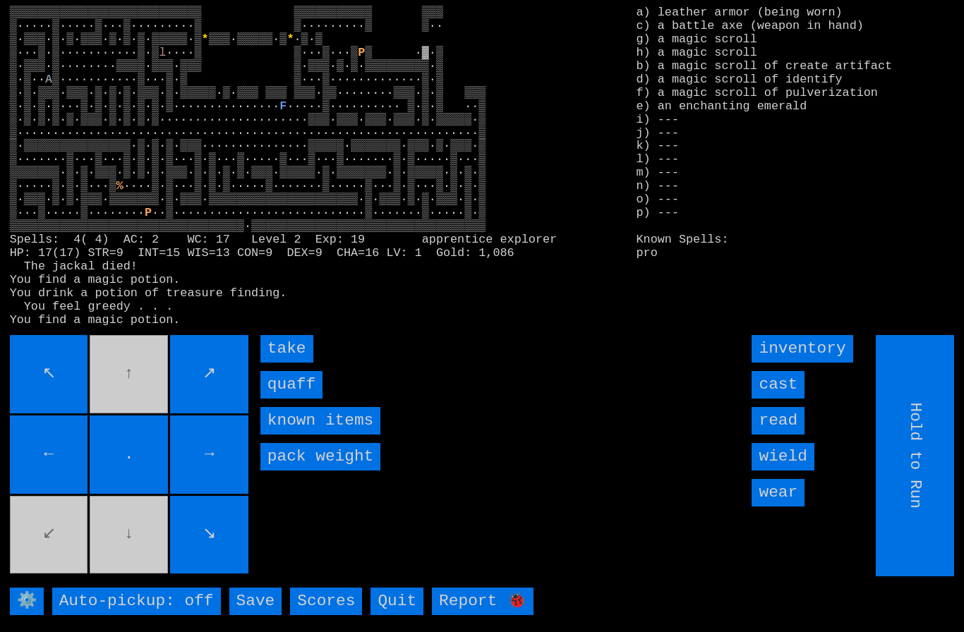
click at [284, 399] on input "quaff" at bounding box center [291, 385] width 62 height 28
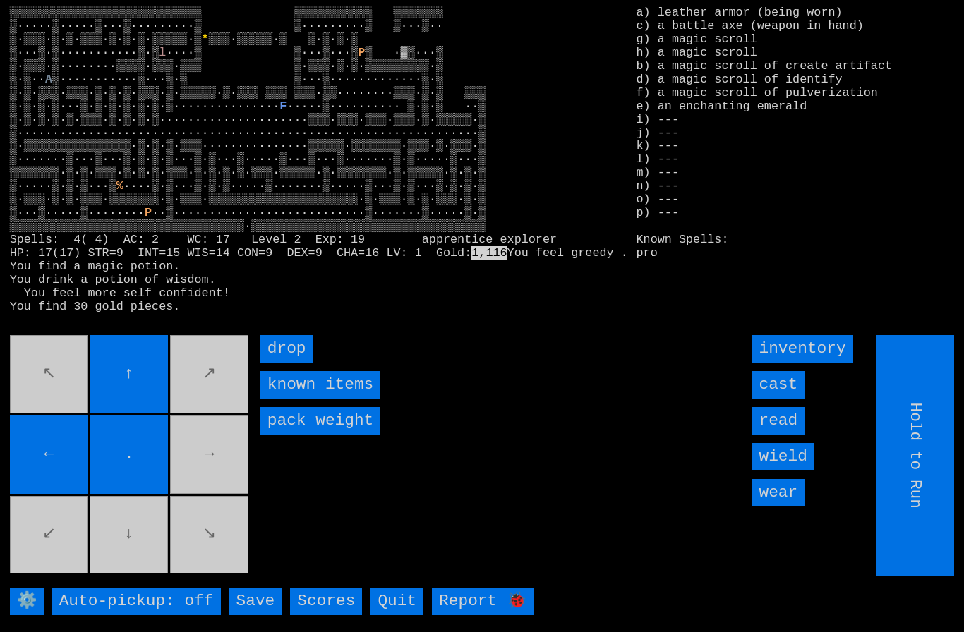
type input "Choose Direction"
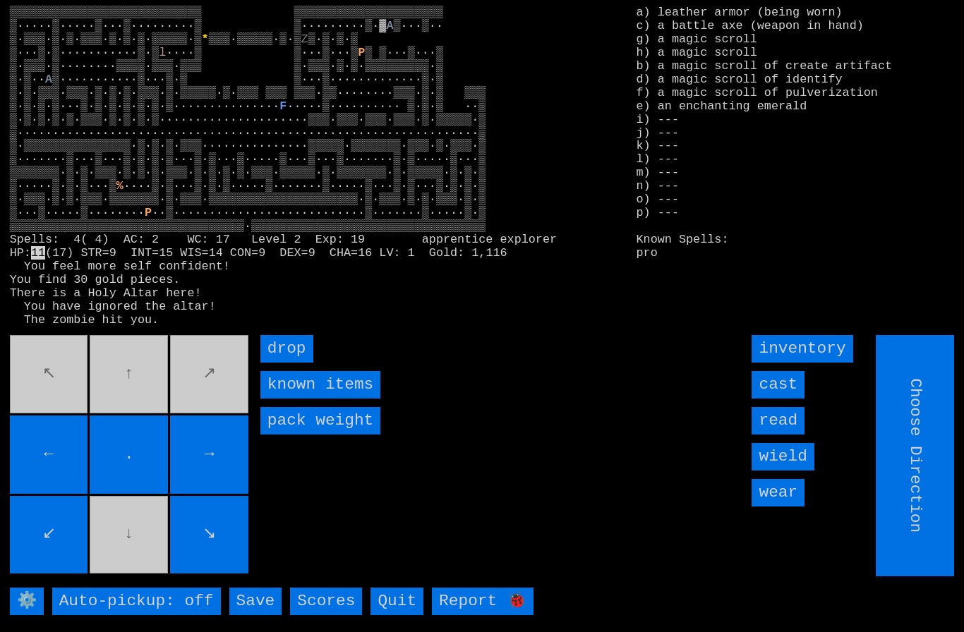
type input "Hold to Run"
